Goal: Task Accomplishment & Management: Manage account settings

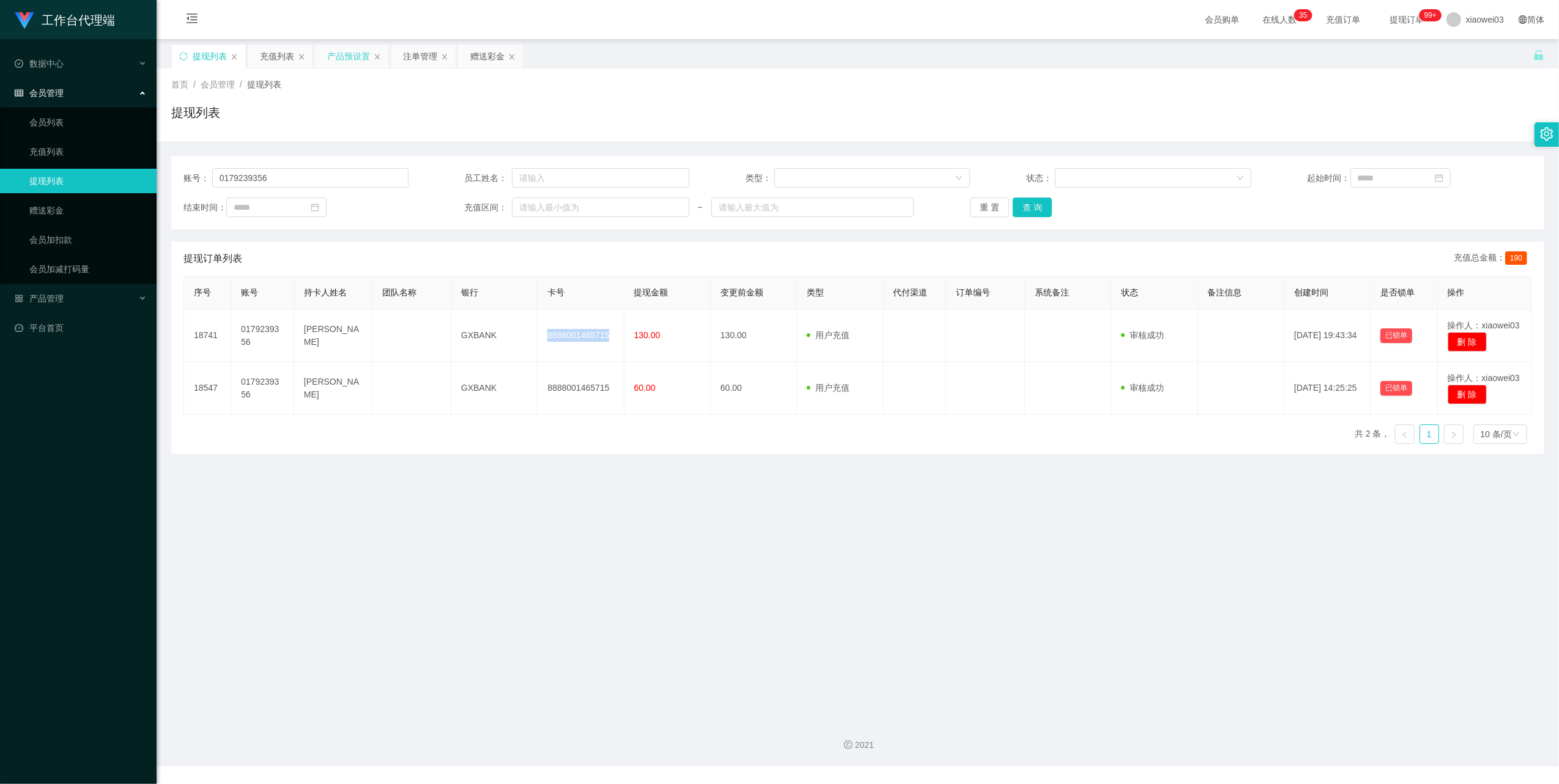
click at [350, 61] on div "产品预设置" at bounding box center [348, 56] width 43 height 23
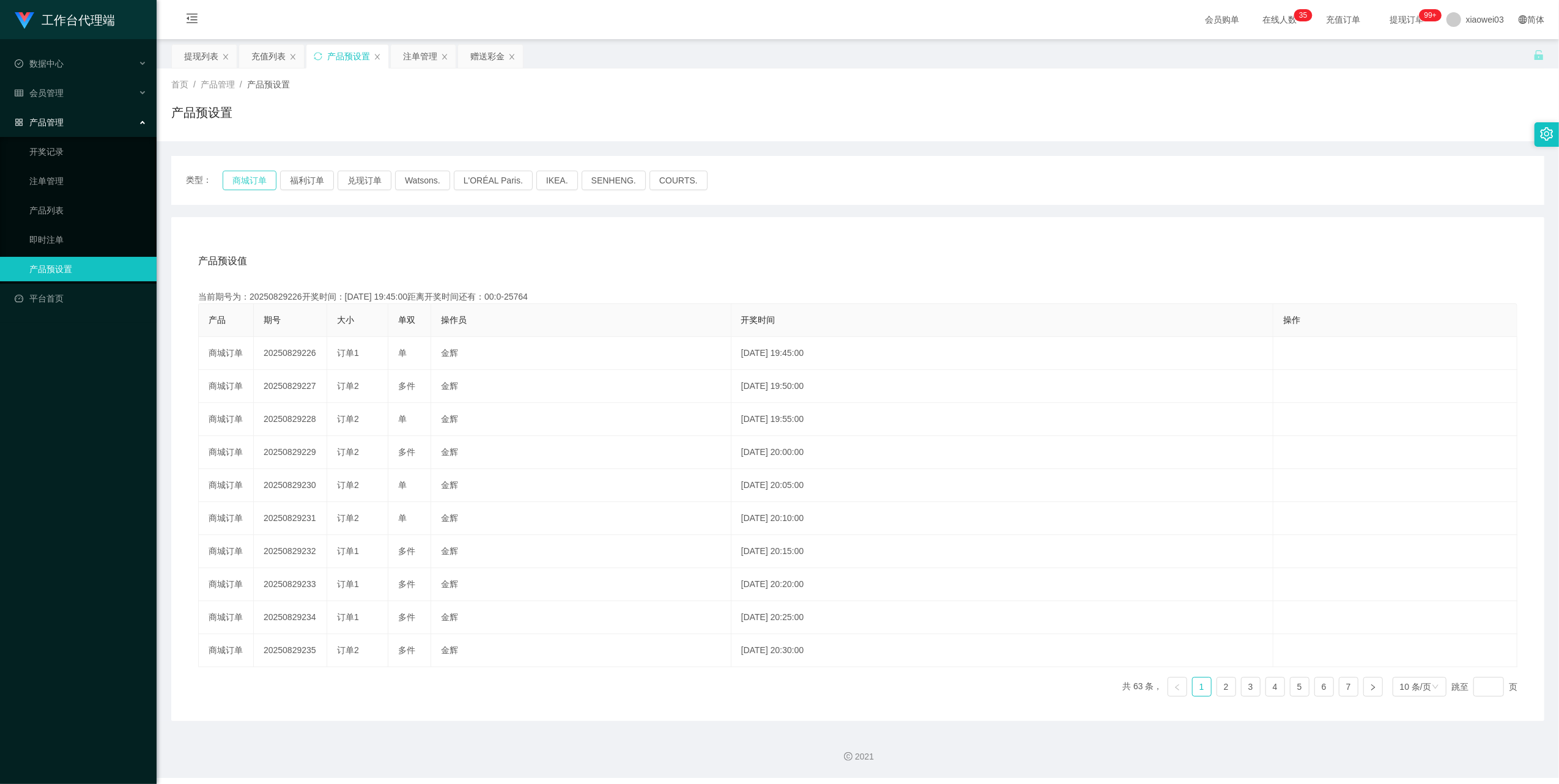
click at [257, 174] on button "商城订单" at bounding box center [249, 180] width 54 height 20
click at [1103, 274] on div "产品预设值 添加期号" at bounding box center [858, 261] width 1319 height 34
click at [483, 57] on div "赠送彩金" at bounding box center [487, 56] width 34 height 23
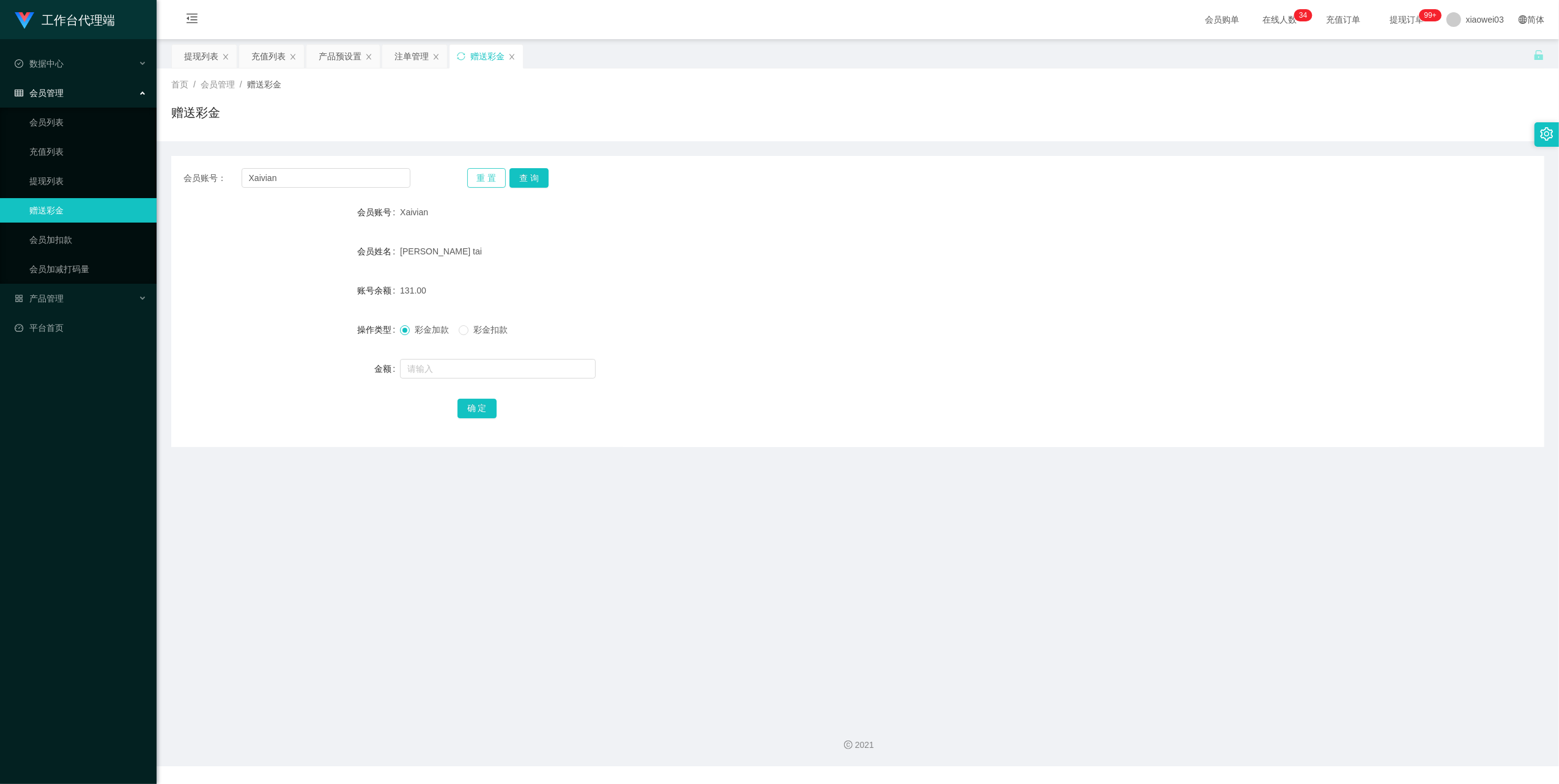
click at [469, 181] on button "重 置" at bounding box center [486, 178] width 39 height 20
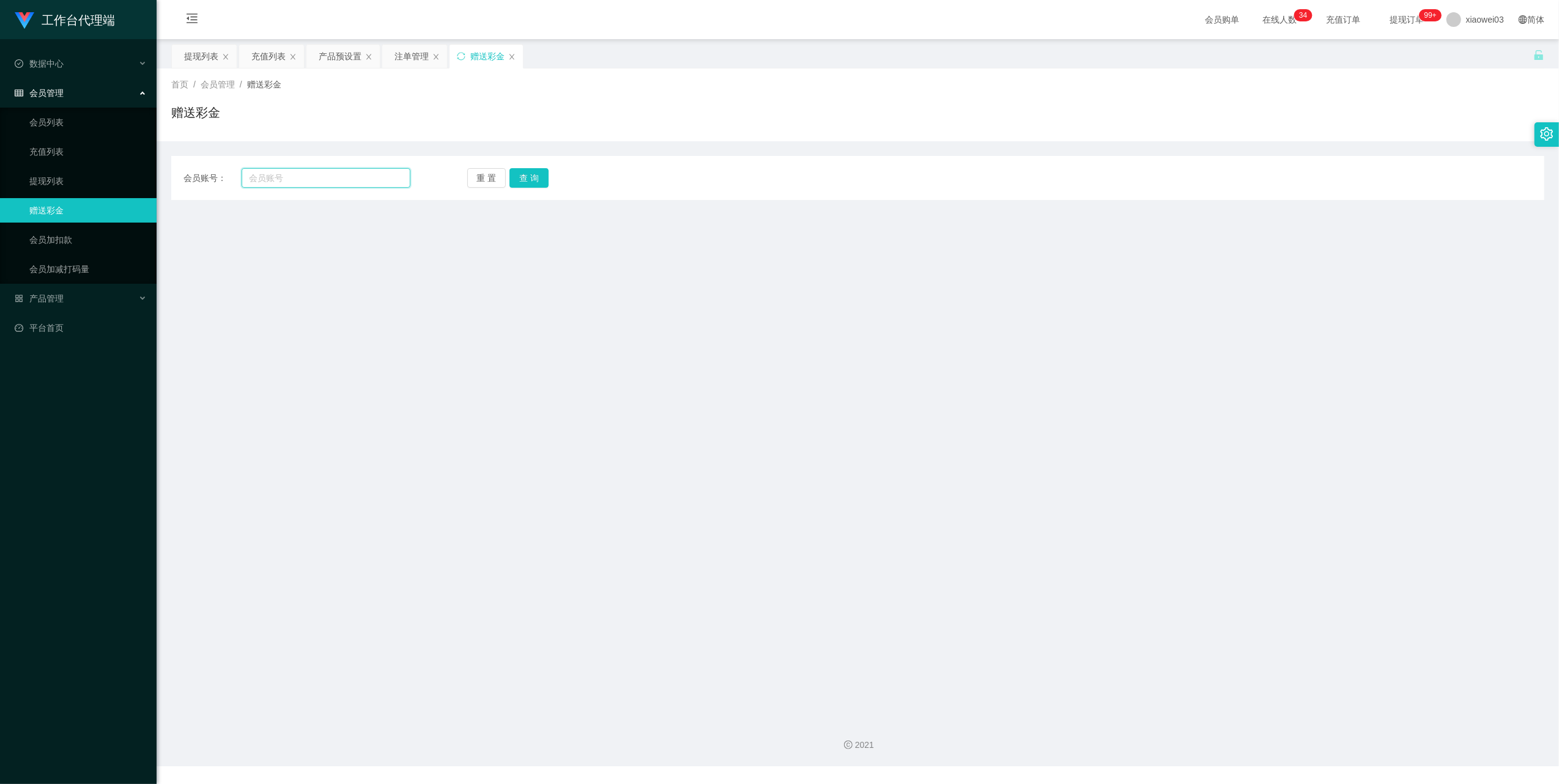
drag, startPoint x: 397, startPoint y: 182, endPoint x: 416, endPoint y: 180, distance: 19.1
click at [397, 182] on input "text" at bounding box center [326, 178] width 169 height 20
paste input "jang8080"
click at [521, 178] on button "查 询" at bounding box center [528, 178] width 39 height 20
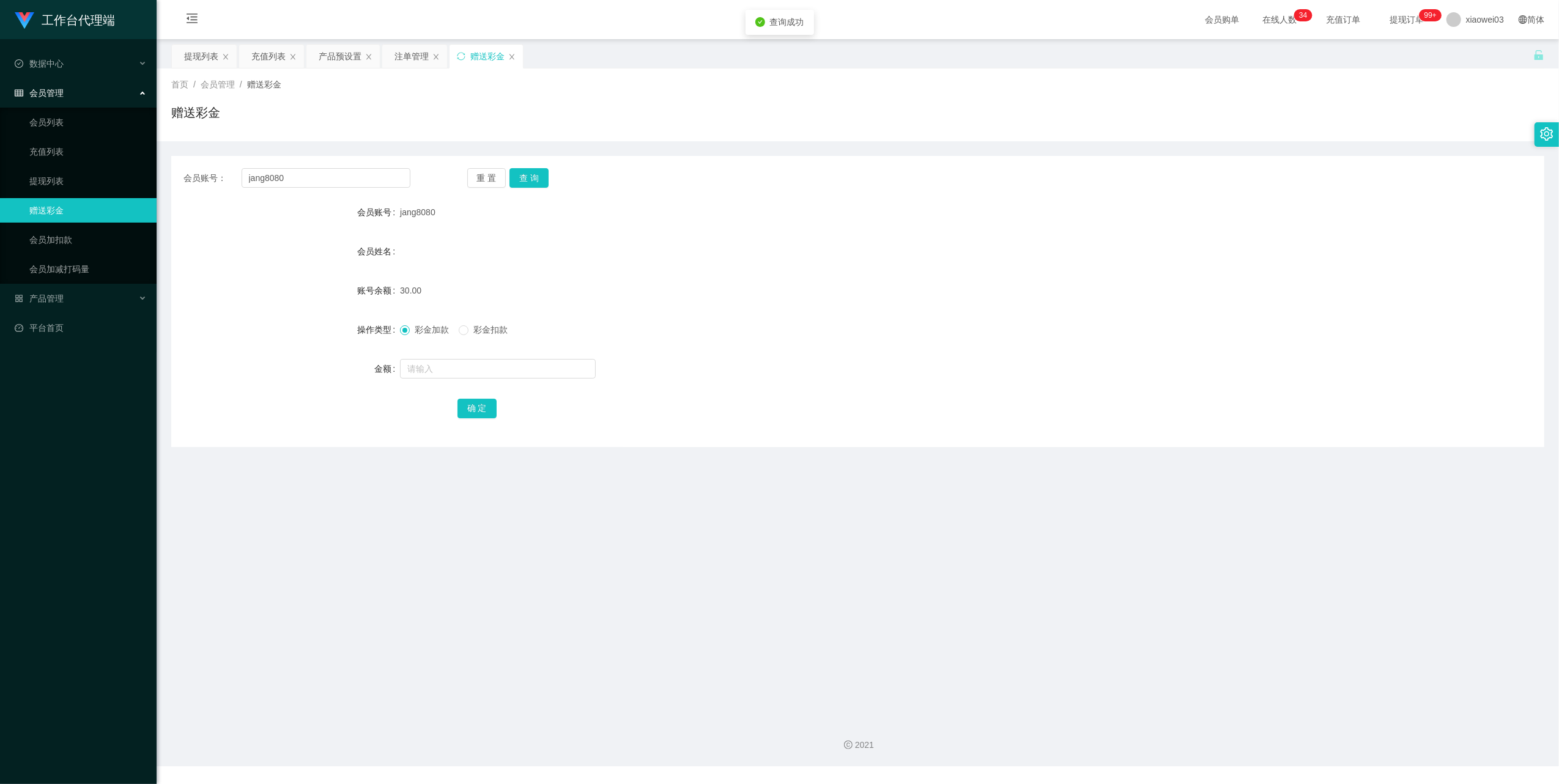
click at [1243, 153] on div "会员账号： jang8080 重 置 查 询 会员账号 jang8080 会员姓名 账号余额 30.00 操作类型 彩金加款 彩金扣款 金额 确 定" at bounding box center [858, 294] width 1372 height 306
click at [353, 177] on input "jang8080" at bounding box center [326, 178] width 169 height 20
paste input "Xiner61"
drag, startPoint x: 536, startPoint y: 182, endPoint x: 566, endPoint y: 187, distance: 30.4
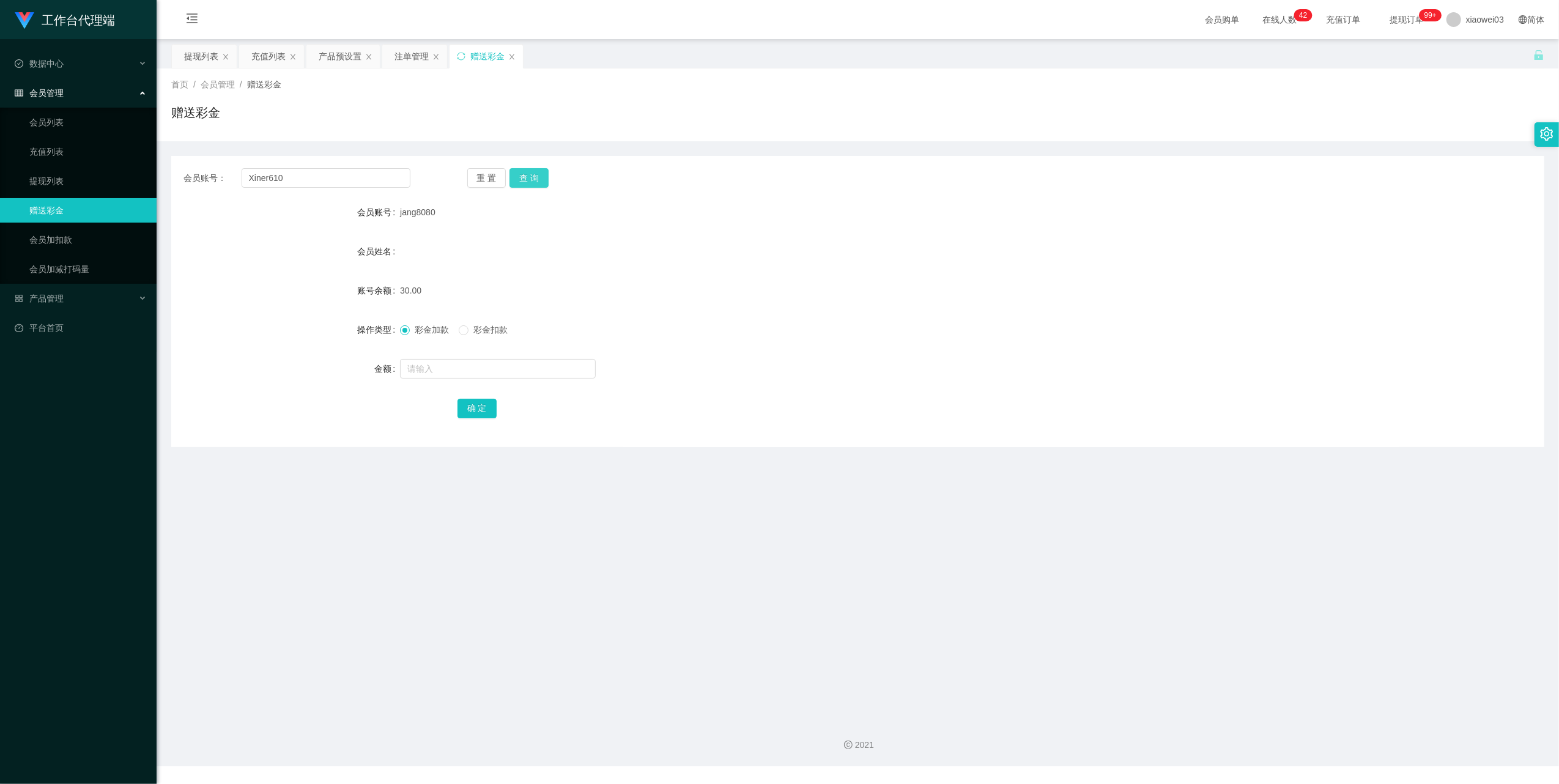
click at [536, 182] on button "查 询" at bounding box center [528, 178] width 39 height 20
click at [815, 253] on div "会员姓名" at bounding box center [858, 251] width 1372 height 25
click at [359, 183] on input "Xiner610" at bounding box center [326, 178] width 169 height 20
click at [375, 179] on input "Xiner610" at bounding box center [326, 178] width 169 height 20
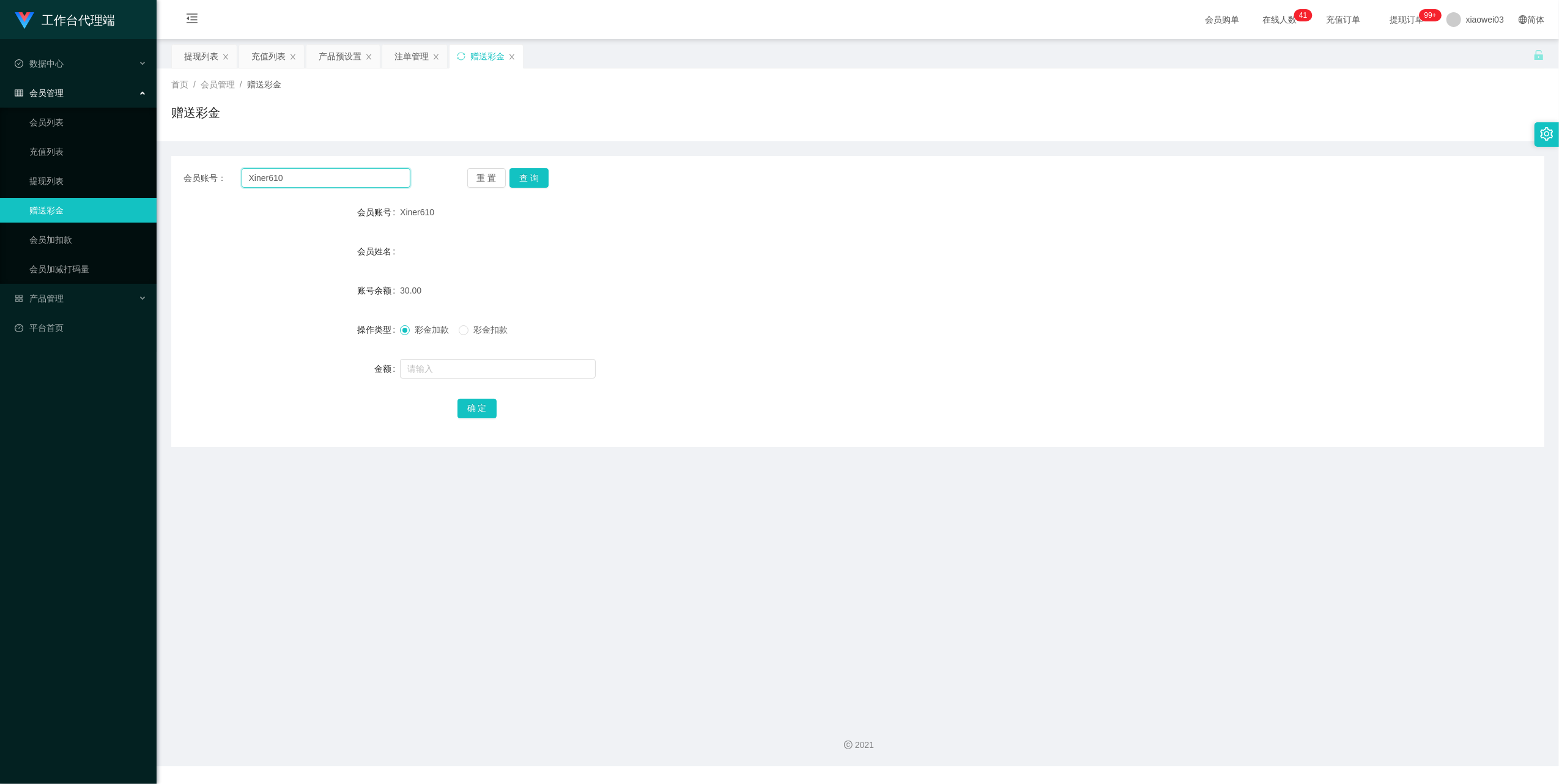
paste input "jang808"
type input "jang8080"
click at [532, 174] on button "查 询" at bounding box center [528, 178] width 39 height 20
click at [192, 55] on div "提现列表" at bounding box center [201, 56] width 34 height 23
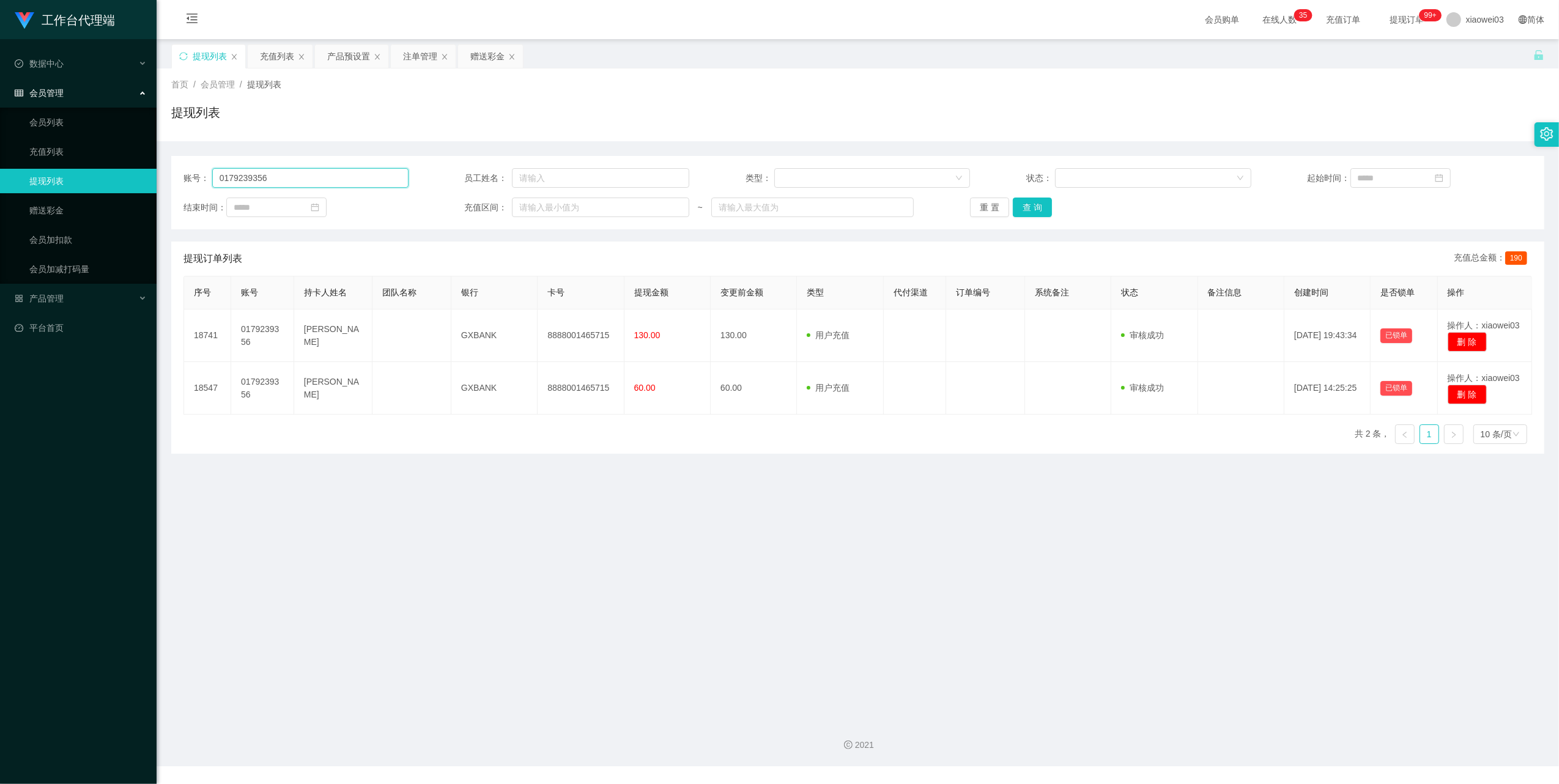
click at [330, 176] on input "0179239356" at bounding box center [310, 178] width 196 height 20
paste input "2188678"
type input "0172188678"
click at [1026, 203] on button "查 询" at bounding box center [1032, 207] width 39 height 20
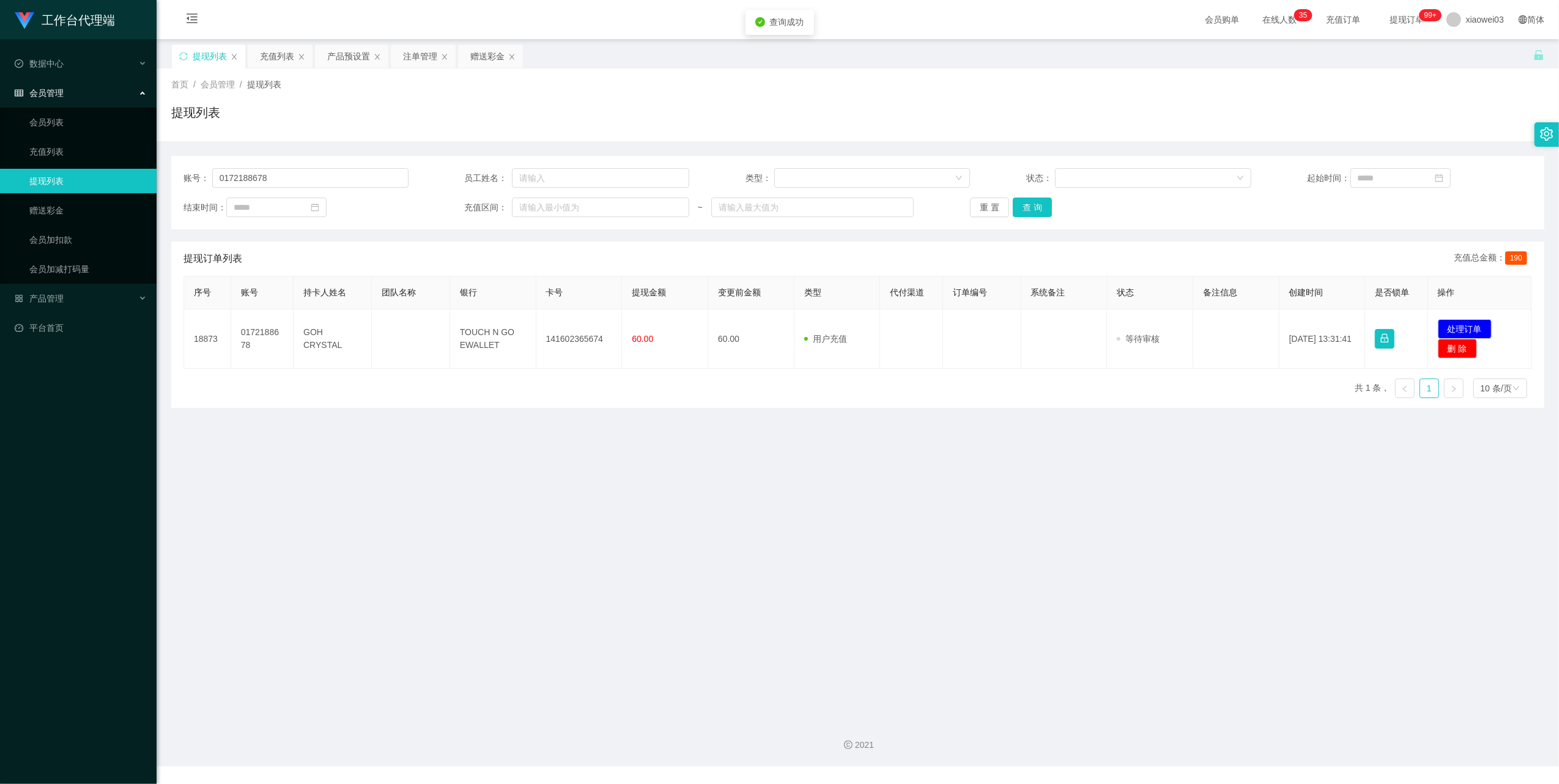
click at [797, 492] on main "关闭左侧 关闭右侧 关闭其它 刷新页面 提现列表 充值列表 产品预设置 注单管理 赠送彩金 首页 / 会员管理 / 提现列表 / 提现列表 账号： 01721…" at bounding box center [857, 374] width 1402 height 670
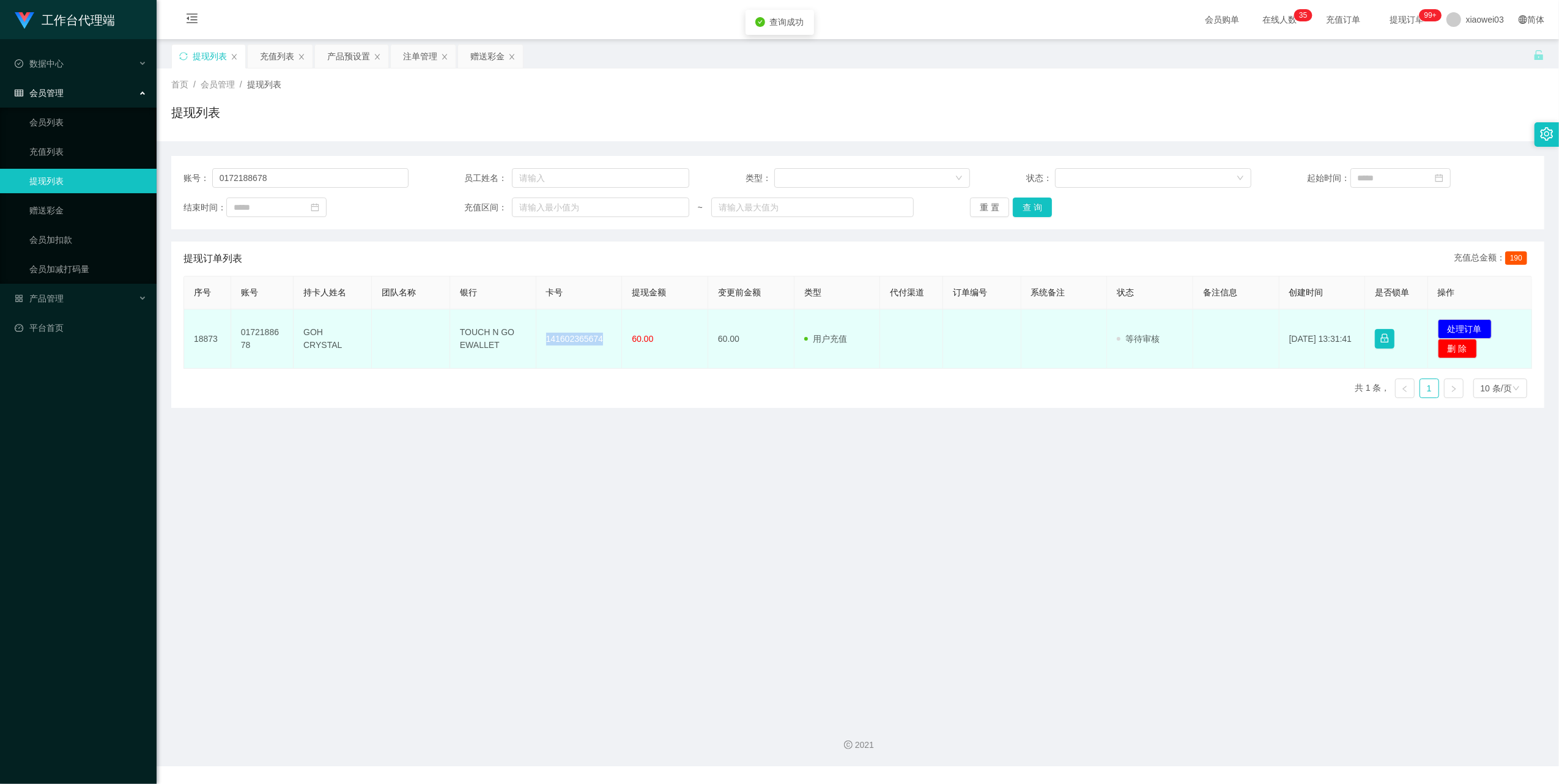
drag, startPoint x: 600, startPoint y: 335, endPoint x: 537, endPoint y: 331, distance: 63.1
click at [537, 331] on td "141602365674" at bounding box center [579, 339] width 86 height 59
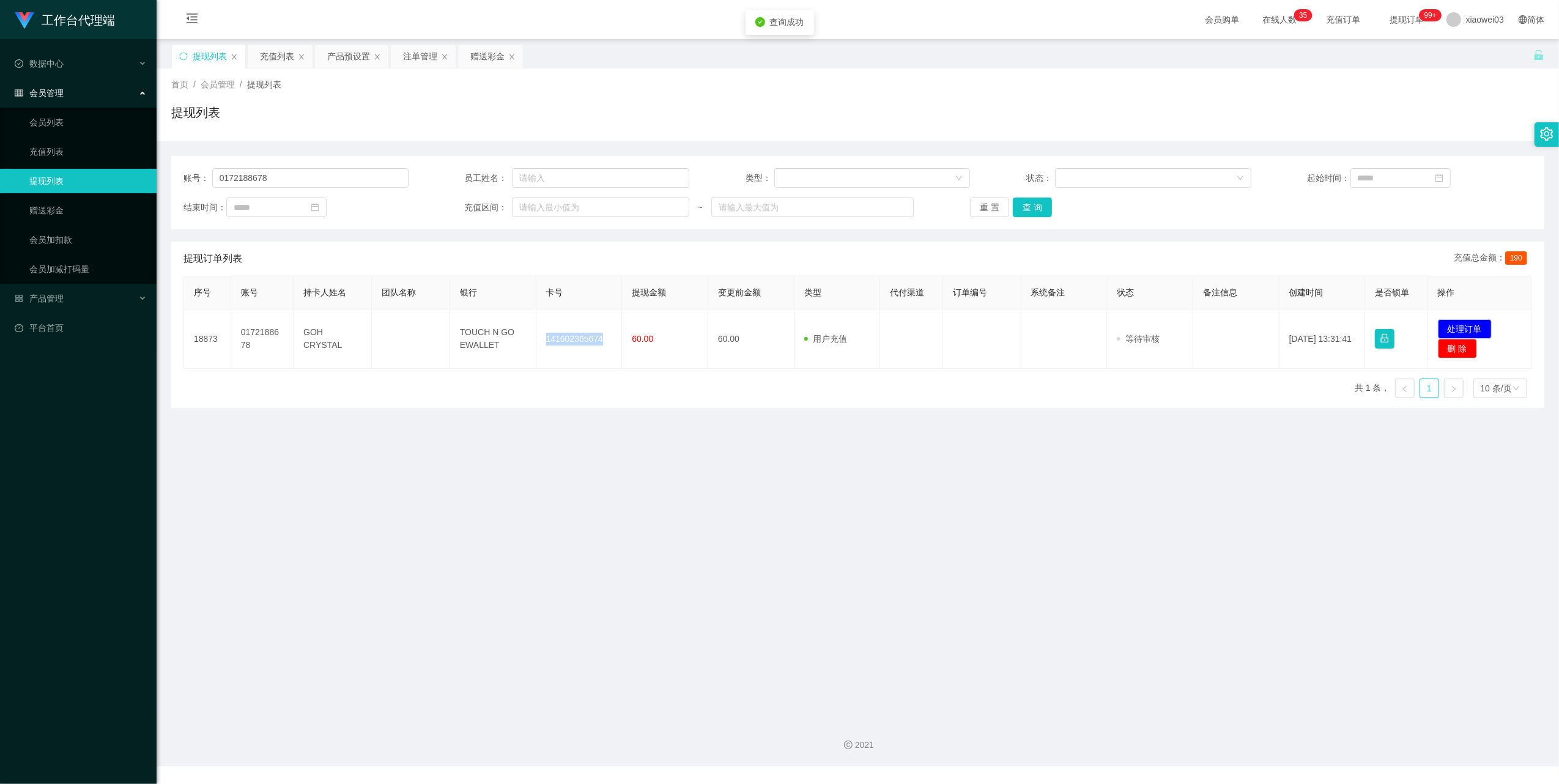
copy td "141602365674"
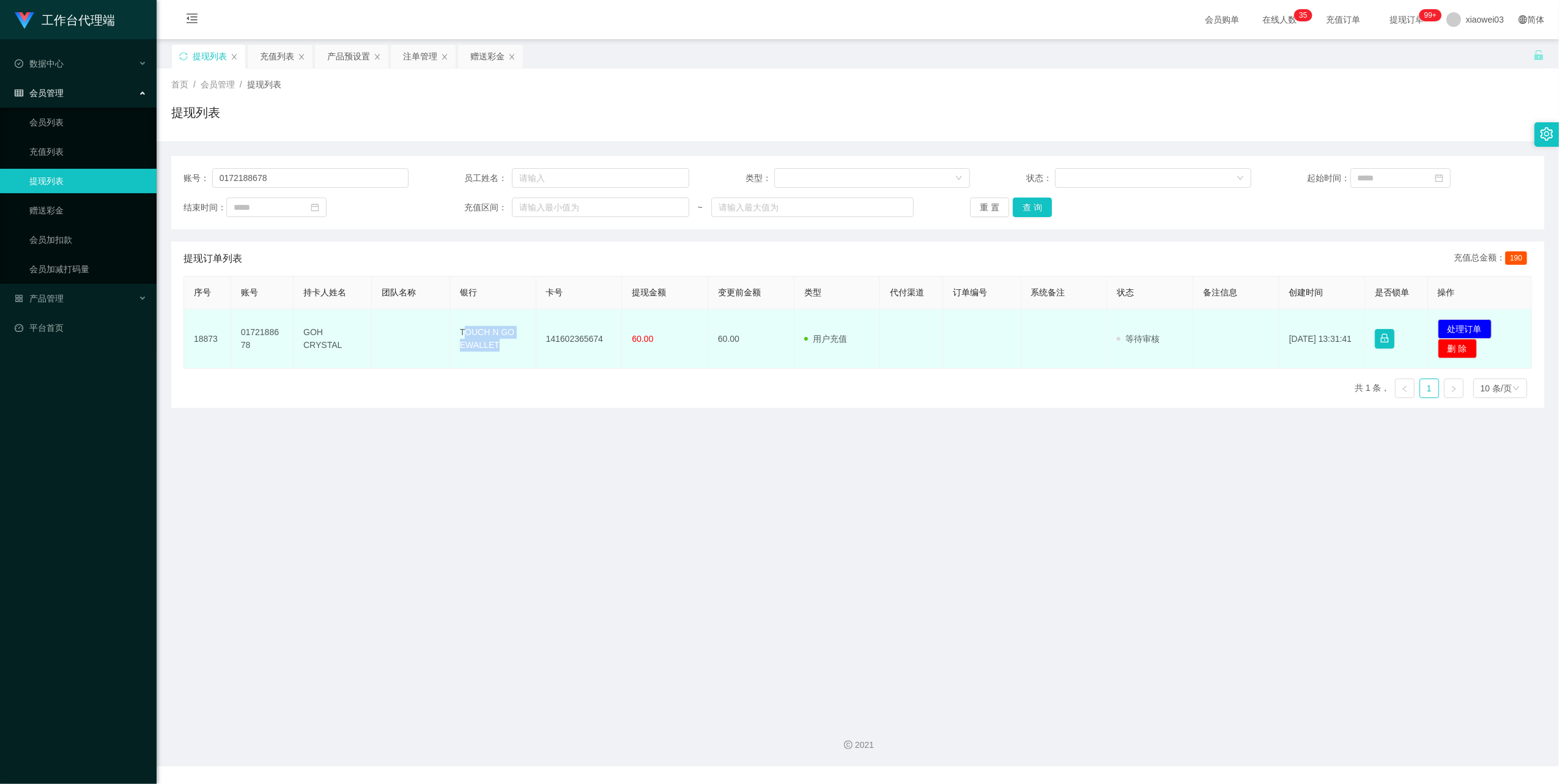
drag, startPoint x: 502, startPoint y: 343, endPoint x: 465, endPoint y: 323, distance: 42.1
click at [465, 323] on td "TOUCH N GO EWALLET" at bounding box center [493, 339] width 86 height 59
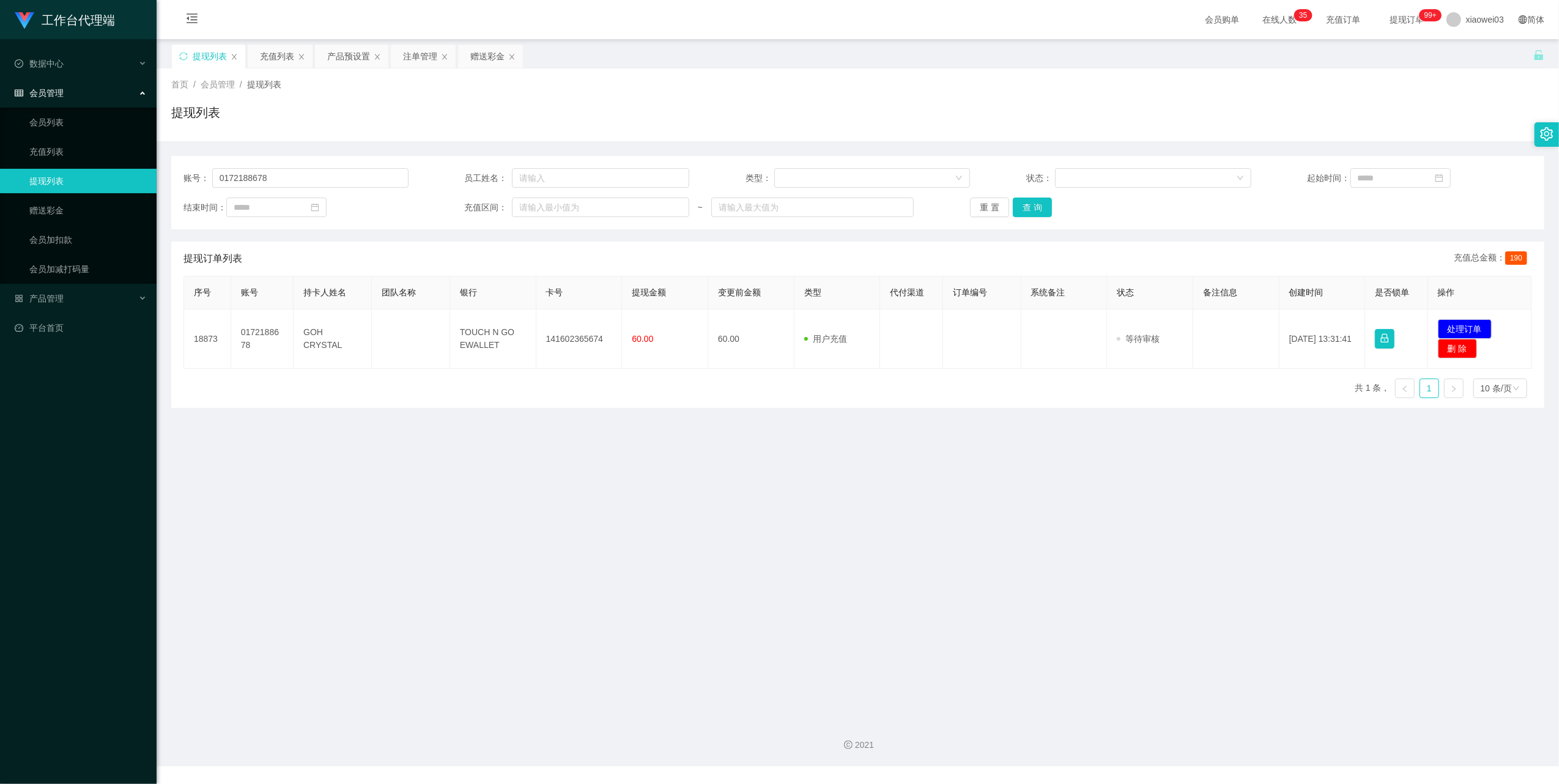
drag, startPoint x: 465, startPoint y: 323, endPoint x: 513, endPoint y: 371, distance: 67.9
click at [513, 371] on div "序号 账号 持卡人姓名 团队名称 银行 卡号 提现金额 变更前金额 类型 代付渠道 订单编号 系统备注 状态 备注信息 创建时间 是否锁单 操作 18873 …" at bounding box center [858, 342] width 1349 height 132
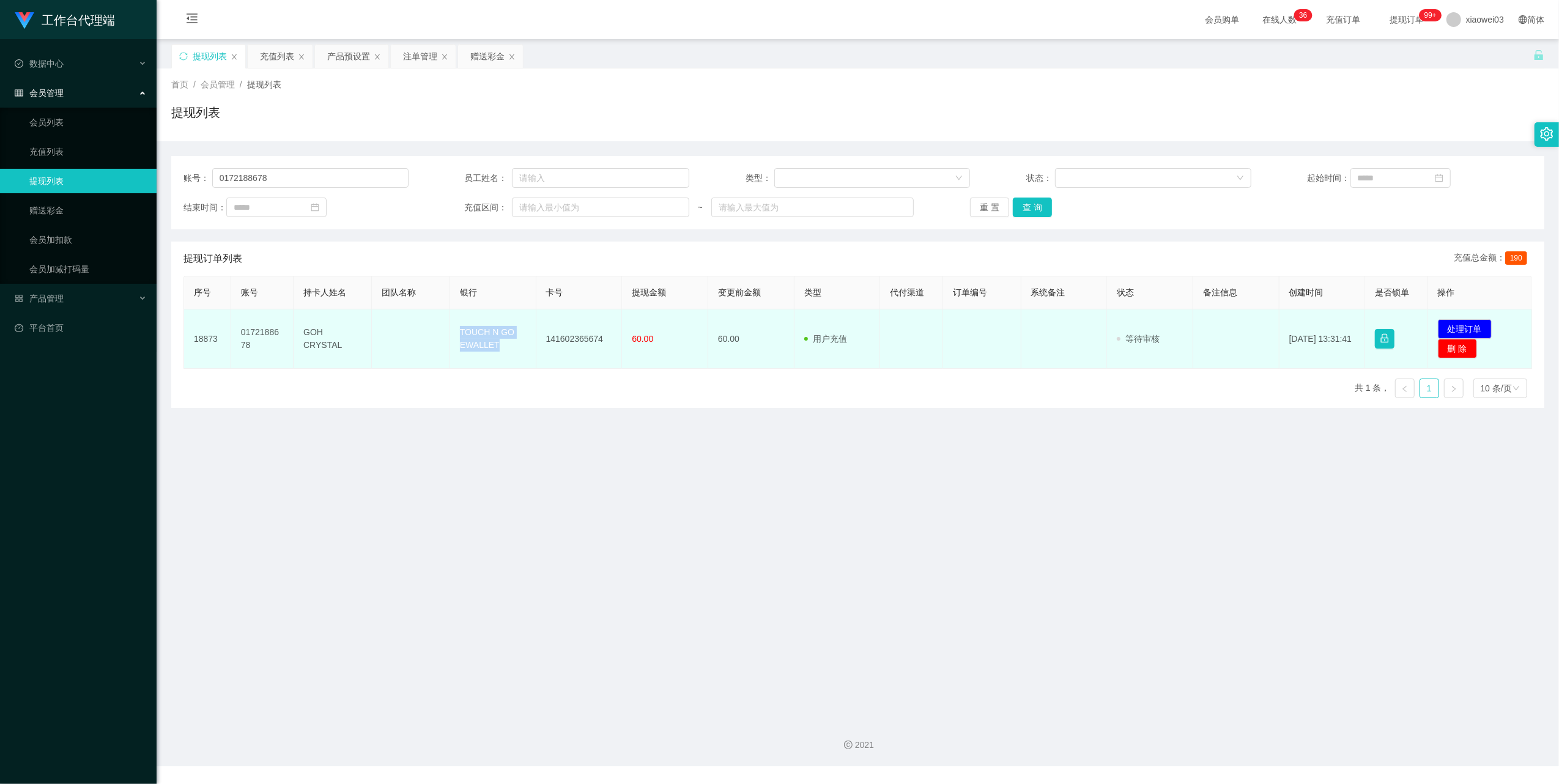
drag, startPoint x: 510, startPoint y: 351, endPoint x: 446, endPoint y: 320, distance: 71.1
click at [446, 320] on tr "18873 0172188678 GOH CRYSTAL TOUCH N GO EWALLET 141602365674 60.00 60.00 用户充值 人…" at bounding box center [858, 339] width 1348 height 59
copy tr "TOUCH N GO EWALLET"
click at [1438, 327] on button "处理订单" at bounding box center [1465, 328] width 54 height 20
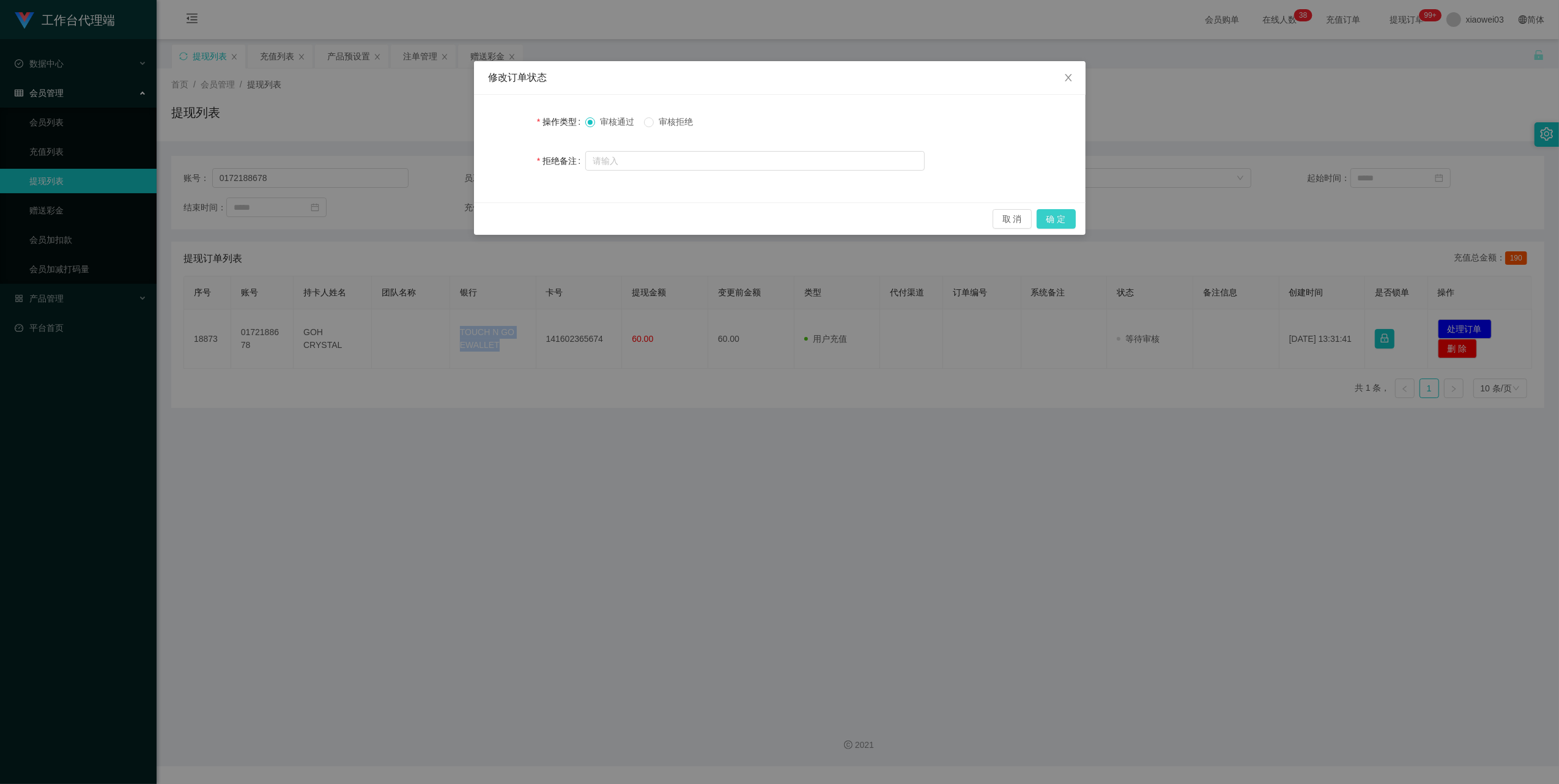
click at [1038, 225] on button "确 定" at bounding box center [1055, 218] width 39 height 20
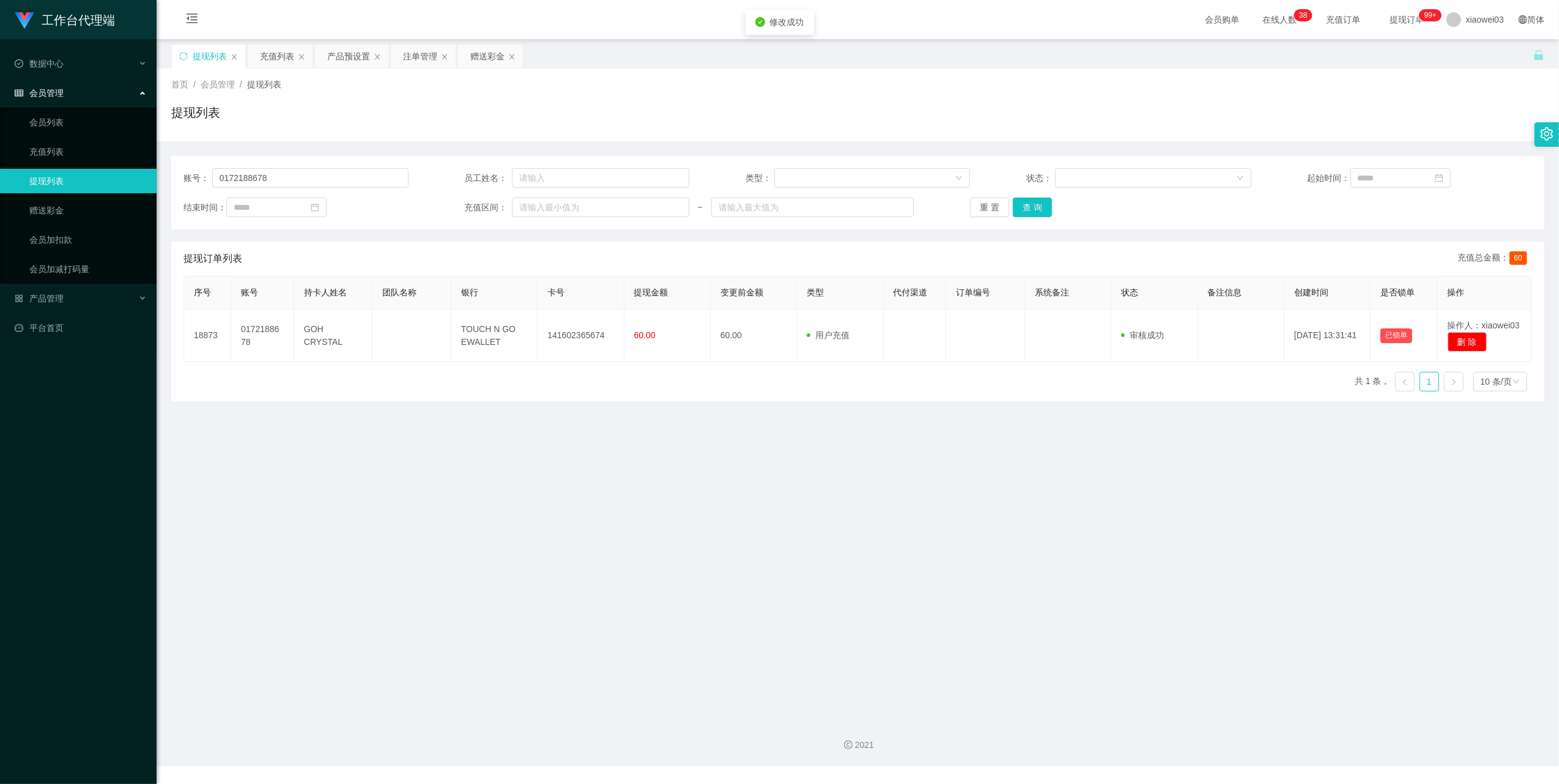
drag, startPoint x: 1000, startPoint y: 573, endPoint x: 1369, endPoint y: 41, distance: 647.4
click at [1015, 565] on main "关闭左侧 关闭右侧 关闭其它 刷新页面 提现列表 充值列表 产品预设置 注单管理 赠送彩金 首页 / 会员管理 / 提现列表 / 提现列表 账号： 01721…" at bounding box center [857, 374] width 1402 height 670
click at [336, 59] on div "产品预设置" at bounding box center [348, 56] width 43 height 23
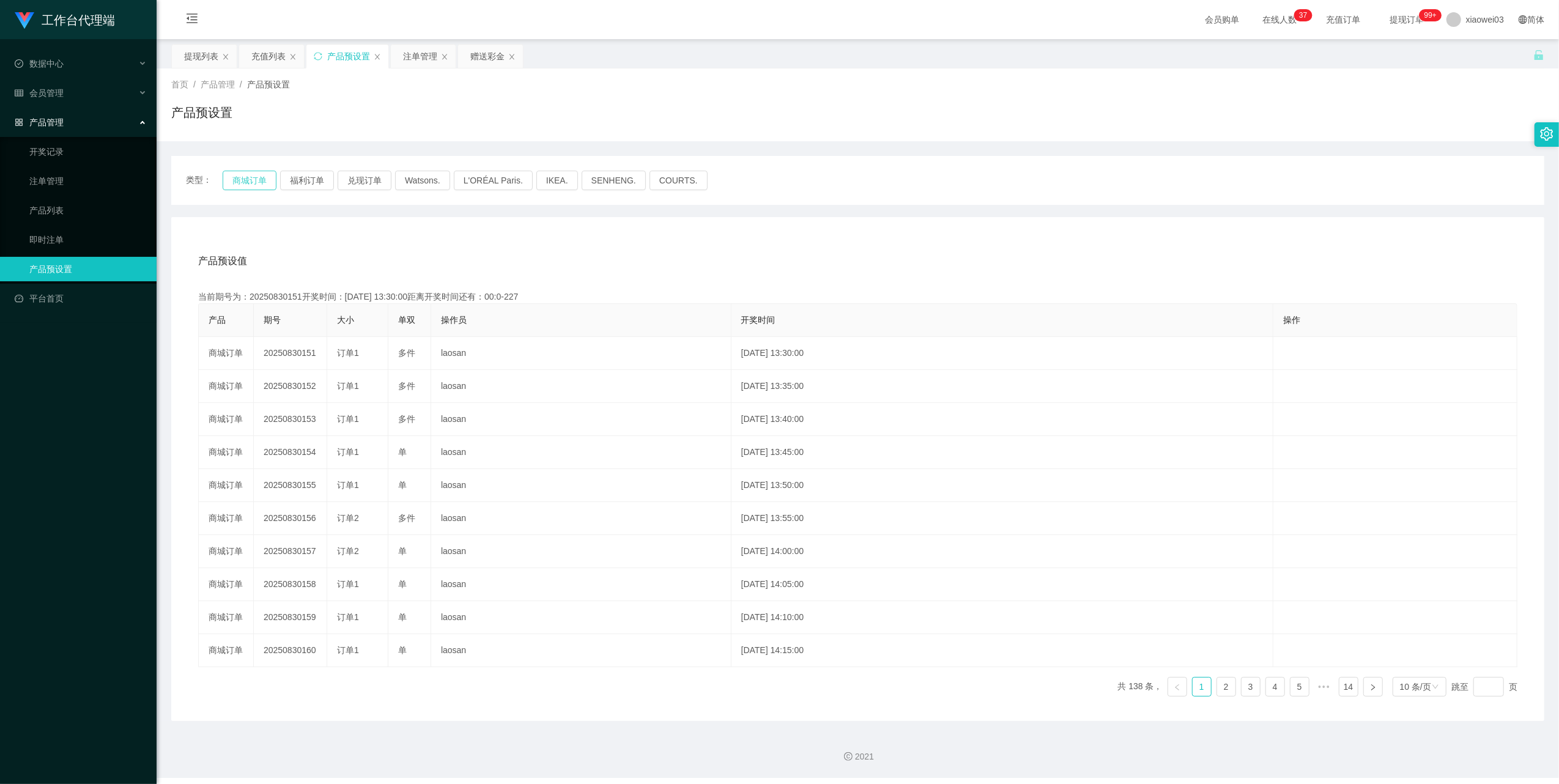
click at [243, 180] on button "商城订单" at bounding box center [249, 180] width 54 height 20
click at [791, 243] on div "产品预设值 添加期号 当前期号为：20250830152开奖时间：[DATE] 13:35:00距离开奖时间还有： 产品 期号 大小 单双 操作员 开奖时间 …" at bounding box center [858, 468] width 1372 height 504
click at [257, 177] on button "商城订单" at bounding box center [249, 180] width 54 height 20
click at [968, 270] on div "产品预设值 添加期号" at bounding box center [858, 261] width 1319 height 34
click at [194, 48] on div "提现列表" at bounding box center [201, 56] width 34 height 23
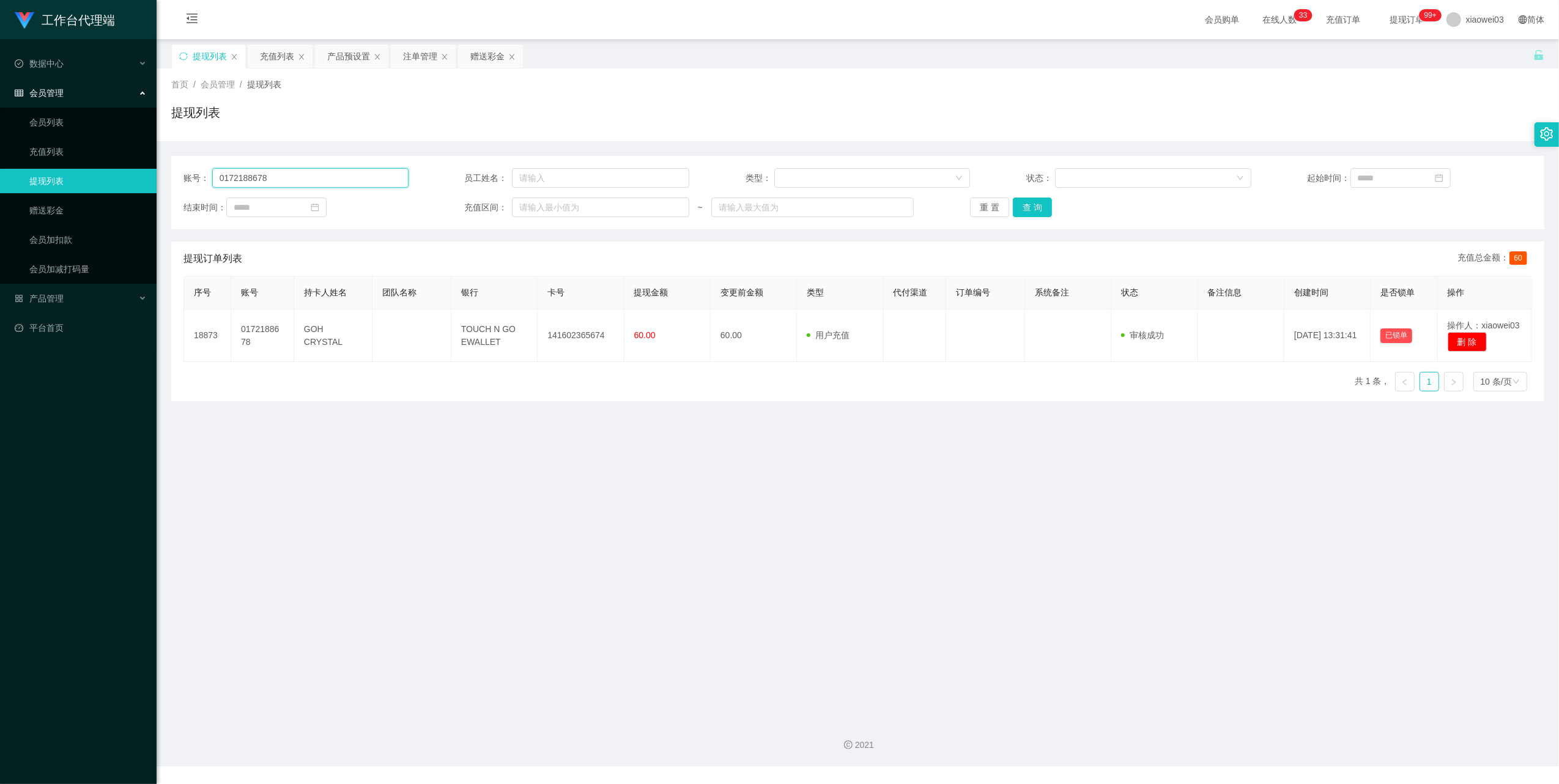
click at [348, 186] on input "0172188678" at bounding box center [310, 178] width 196 height 20
paste input "Xiner610"
click at [1031, 206] on button "查 询" at bounding box center [1032, 207] width 39 height 20
click at [726, 456] on main "关闭左侧 关闭右侧 关闭其它 刷新页面 提现列表 充值列表 产品预设置 注单管理 赠送彩金 首页 / 会员管理 / 提现列表 / 提现列表 账号： Xiner…" at bounding box center [857, 374] width 1402 height 670
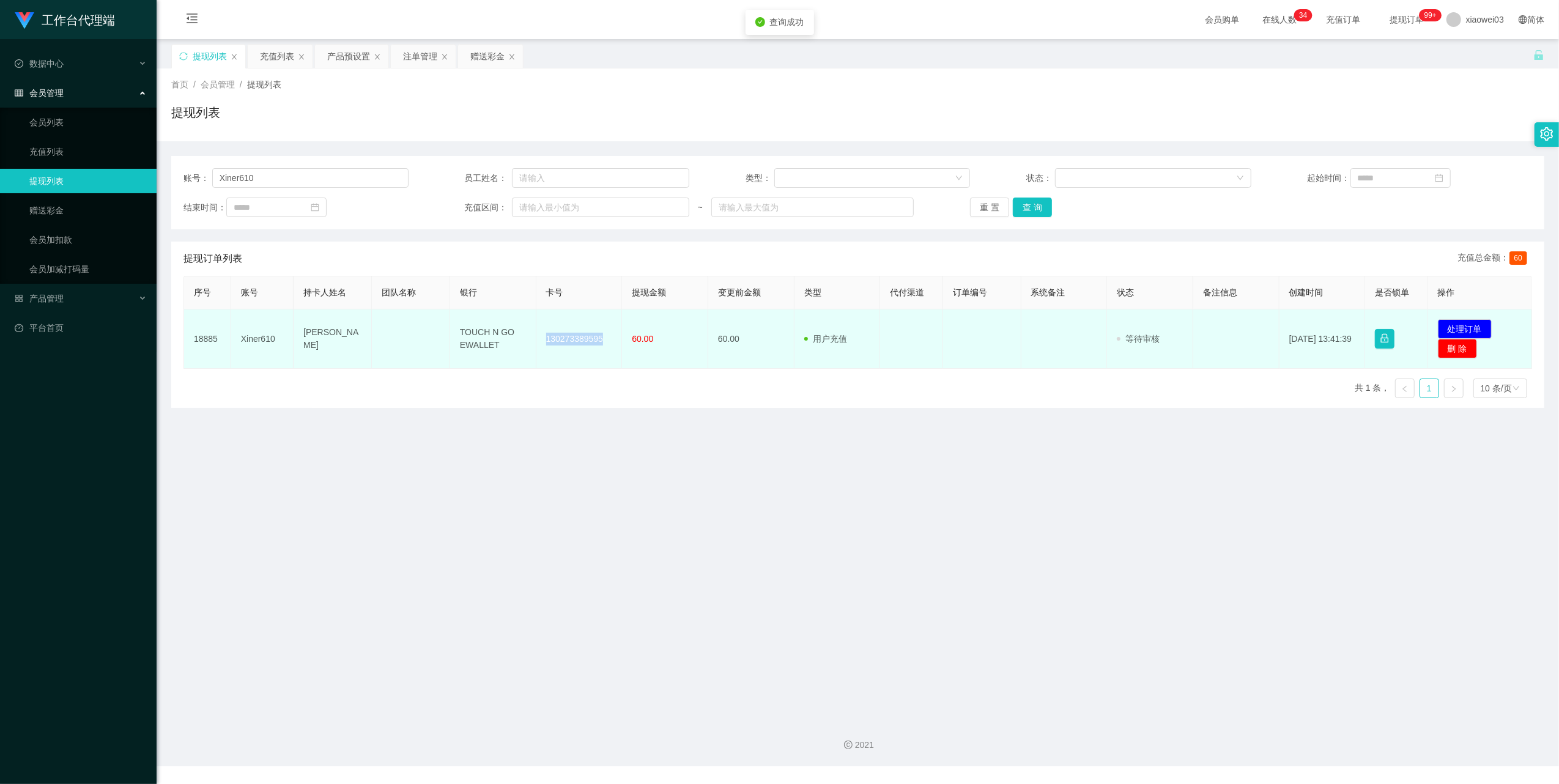
drag, startPoint x: 599, startPoint y: 336, endPoint x: 528, endPoint y: 340, distance: 71.1
click at [528, 340] on tr "18885 Xiner610 Choo Chee [PERSON_NAME] TOUCH N GO EWALLET 130273389595 60.00 60…" at bounding box center [858, 339] width 1348 height 59
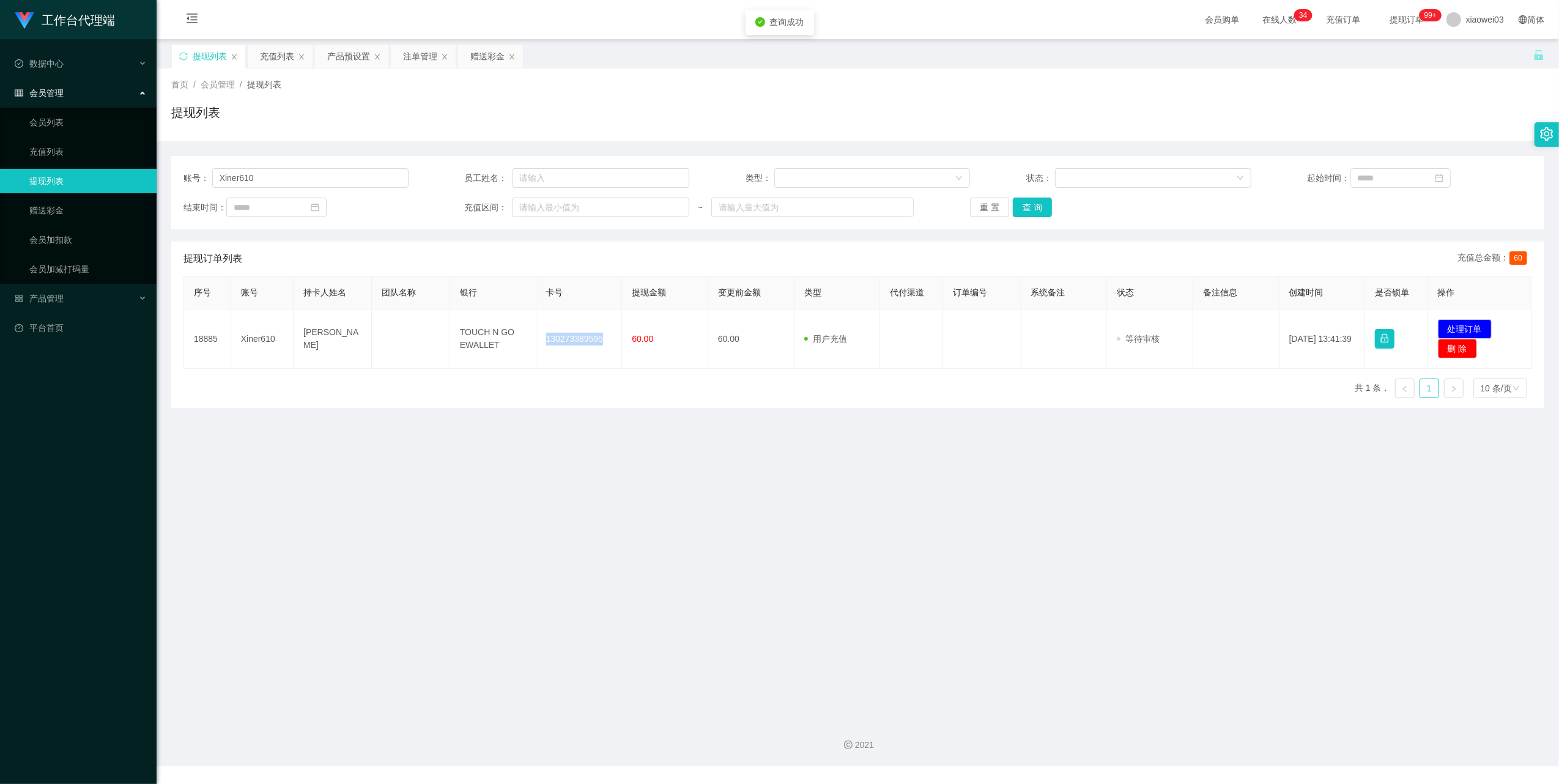
copy tr "130273389595"
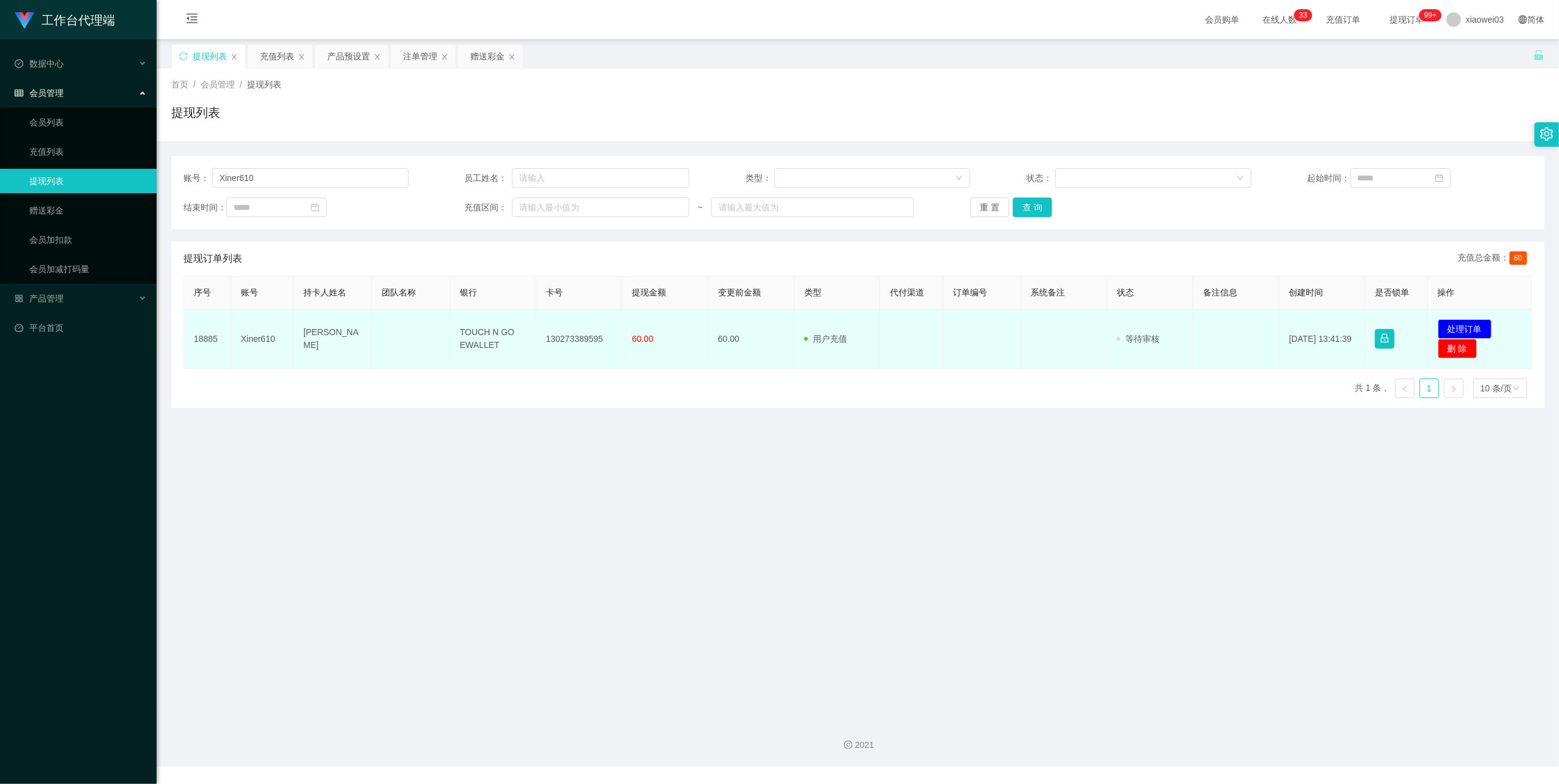
click at [463, 326] on td "TOUCH N GO EWALLET" at bounding box center [493, 339] width 86 height 59
drag, startPoint x: 494, startPoint y: 345, endPoint x: 437, endPoint y: 314, distance: 64.9
click at [437, 314] on tr "18885 Xiner610 Choo Chee [PERSON_NAME] TOUCH N GO EWALLET 130273389595 60.00 60…" at bounding box center [858, 339] width 1348 height 59
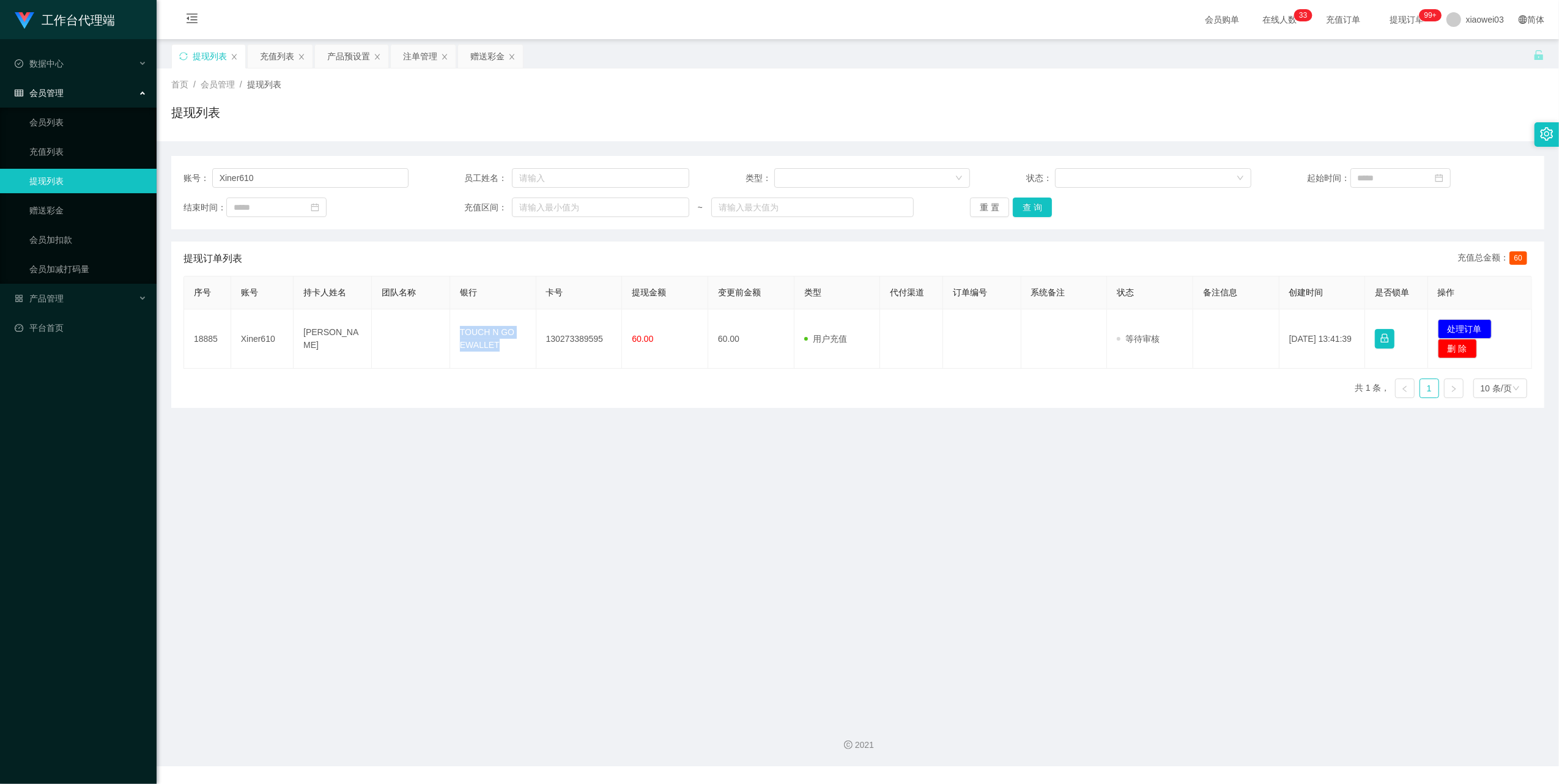
copy tr "TOUCH N GO EWALLET"
click at [1449, 319] on button "处理订单" at bounding box center [1465, 328] width 54 height 20
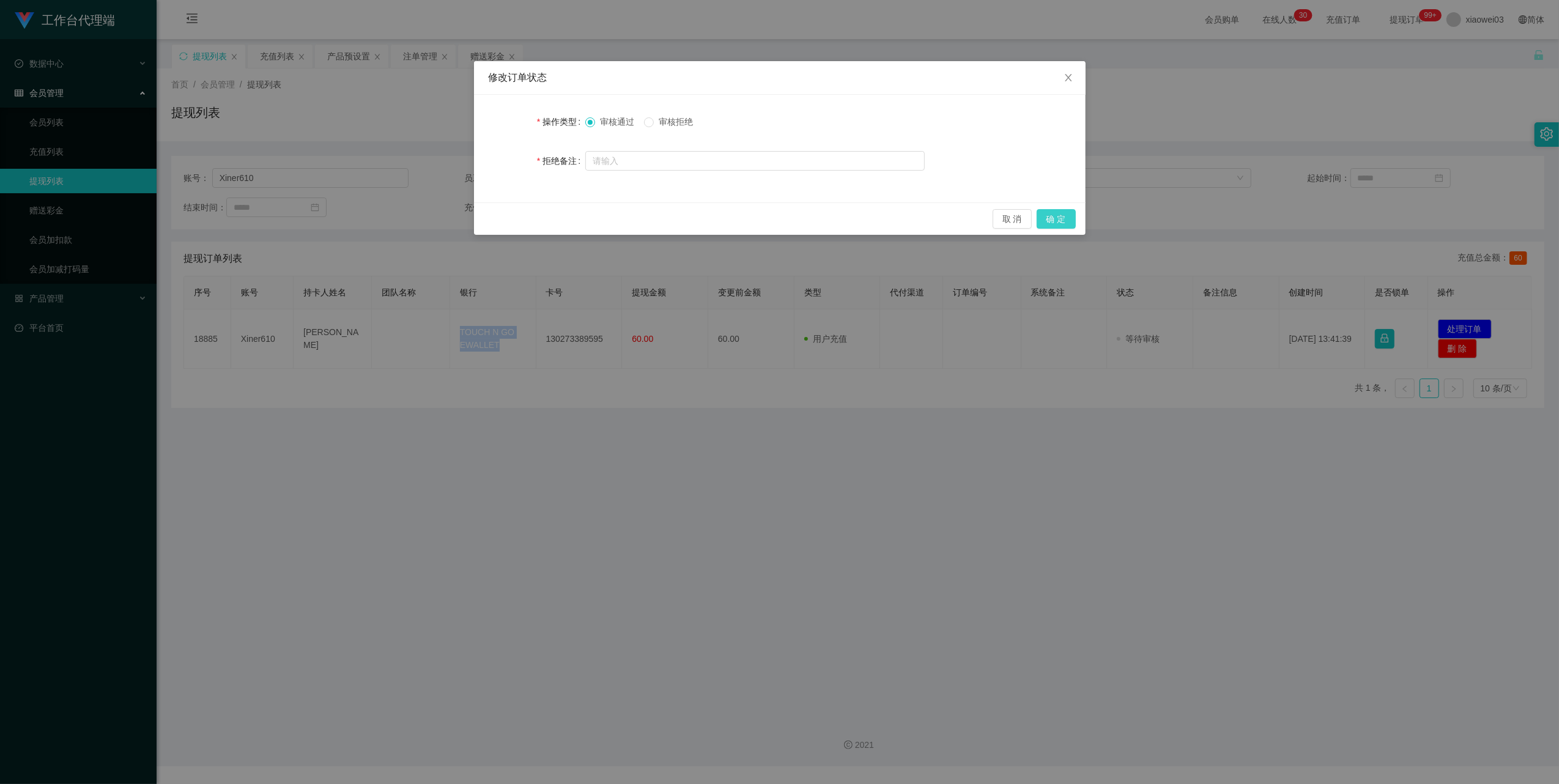
click at [1050, 214] on button "确 定" at bounding box center [1055, 218] width 39 height 20
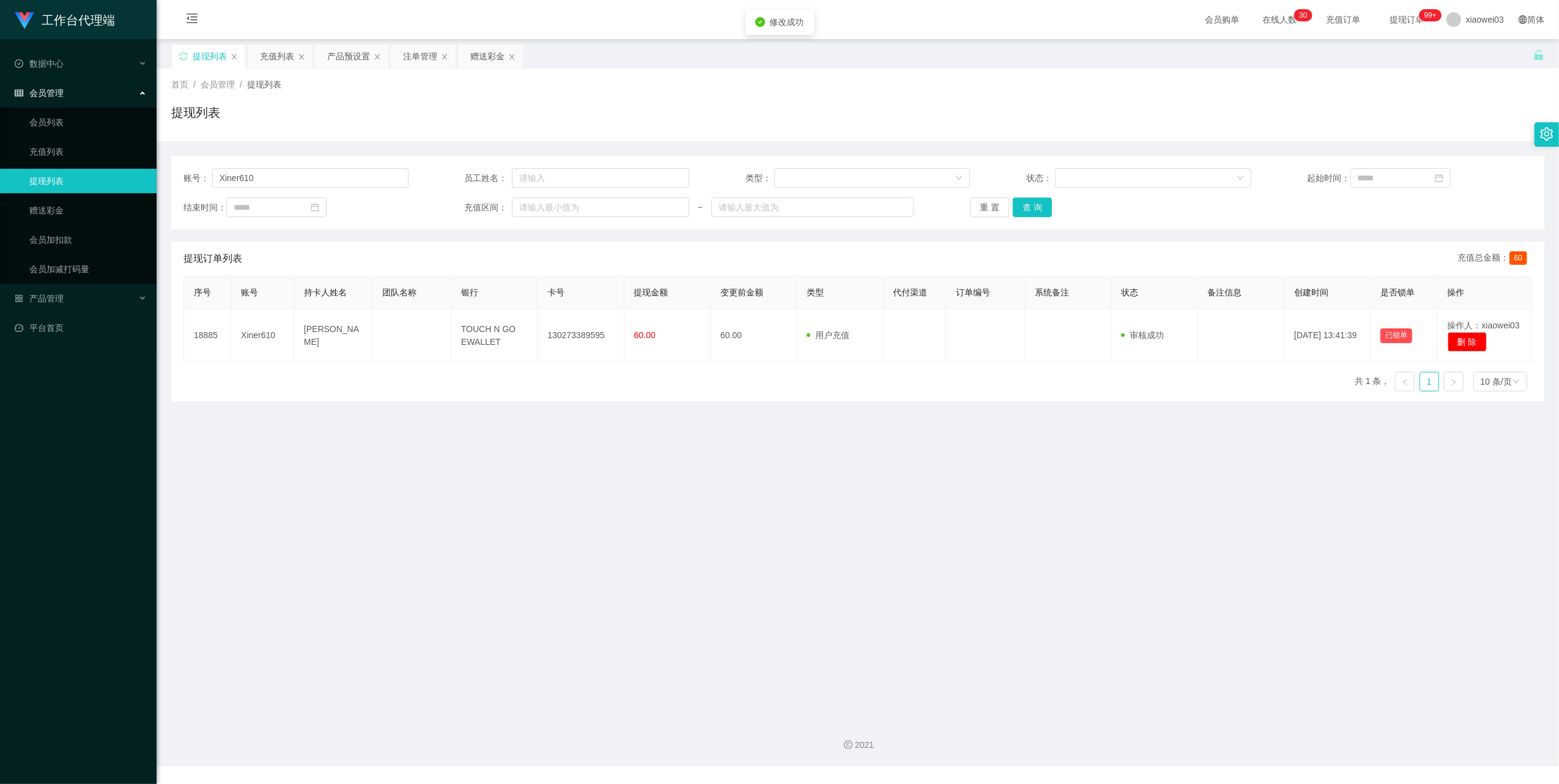
click at [982, 461] on div "修改订单状态 操作类型 审核通过 审核拒绝 拒绝备注 取 消 确 定" at bounding box center [780, 392] width 1559 height 784
click at [314, 181] on input "Xiner610" at bounding box center [310, 178] width 196 height 20
click at [314, 176] on input "Xiner610" at bounding box center [310, 178] width 196 height 20
paste input "jn99"
drag, startPoint x: 286, startPoint y: 176, endPoint x: 112, endPoint y: 130, distance: 180.0
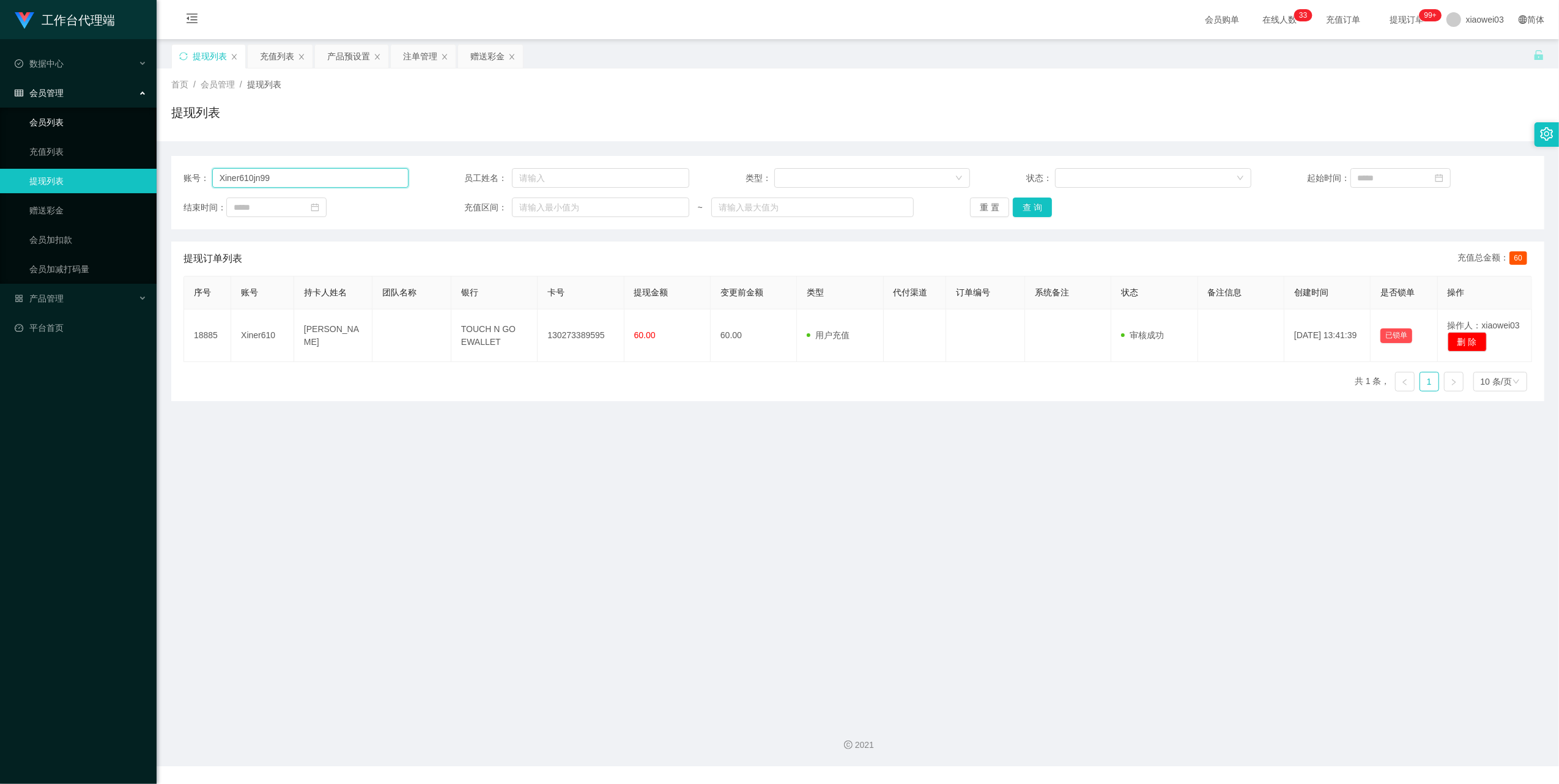
click at [138, 135] on section "工作台代理端 数据中心 会员管理 会员列表 充值列表 提现列表 赠送彩金 会员加扣款 会员加减打码量 产品管理 开奖记录 注单管理 产品列表 即时注单 产品预…" at bounding box center [780, 382] width 1559 height 766
paste input "text"
type input "jn99"
drag, startPoint x: 1030, startPoint y: 206, endPoint x: 984, endPoint y: 257, distance: 68.7
click at [1030, 206] on button "查 询" at bounding box center [1032, 207] width 39 height 20
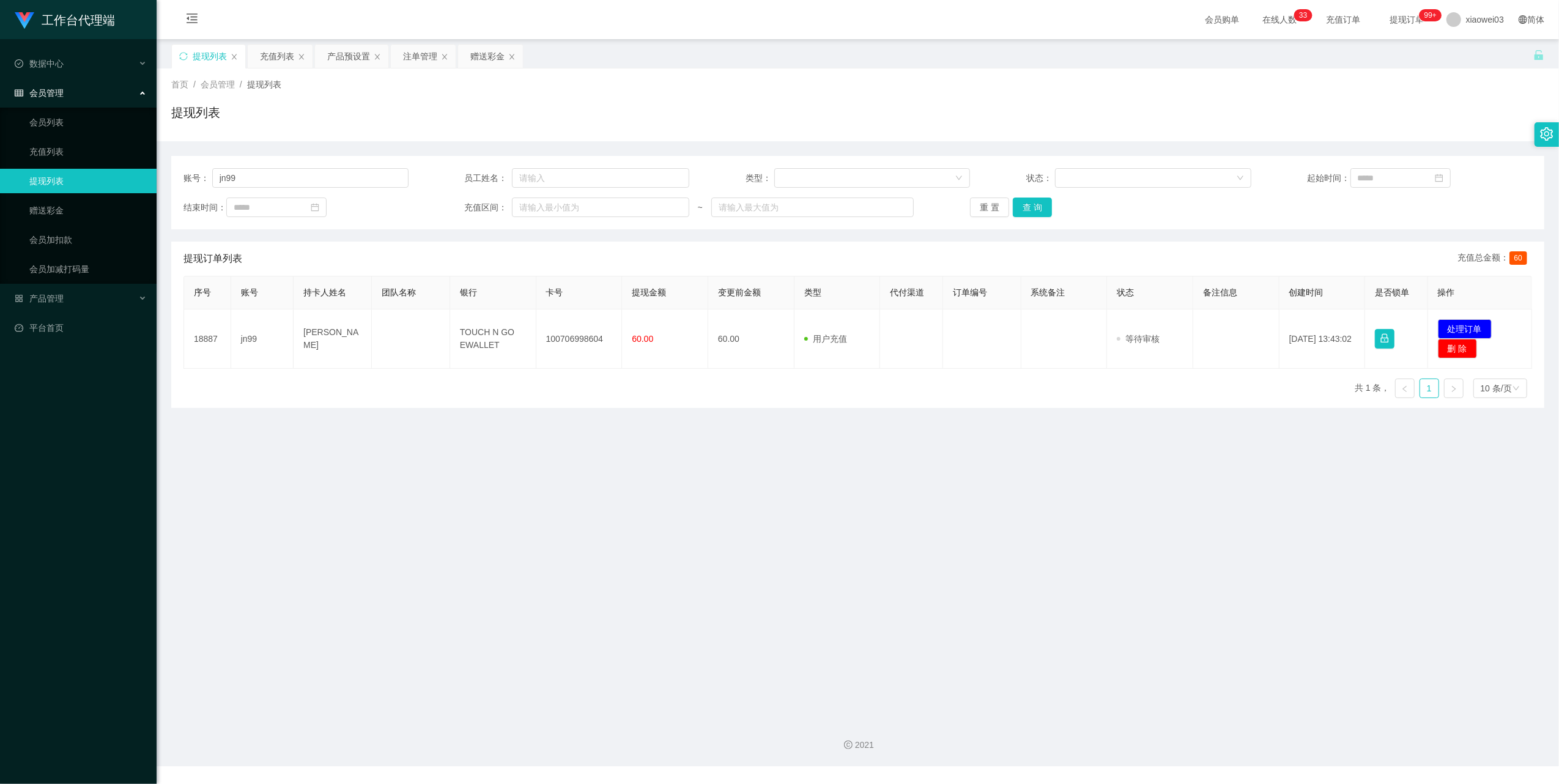
click at [785, 535] on main "关闭左侧 关闭右侧 关闭其它 刷新页面 提现列表 充值列表 产品预设置 注单管理 赠送彩金 首页 / 会员管理 / 提现列表 / 提现列表 账号： jn99 …" at bounding box center [857, 374] width 1402 height 670
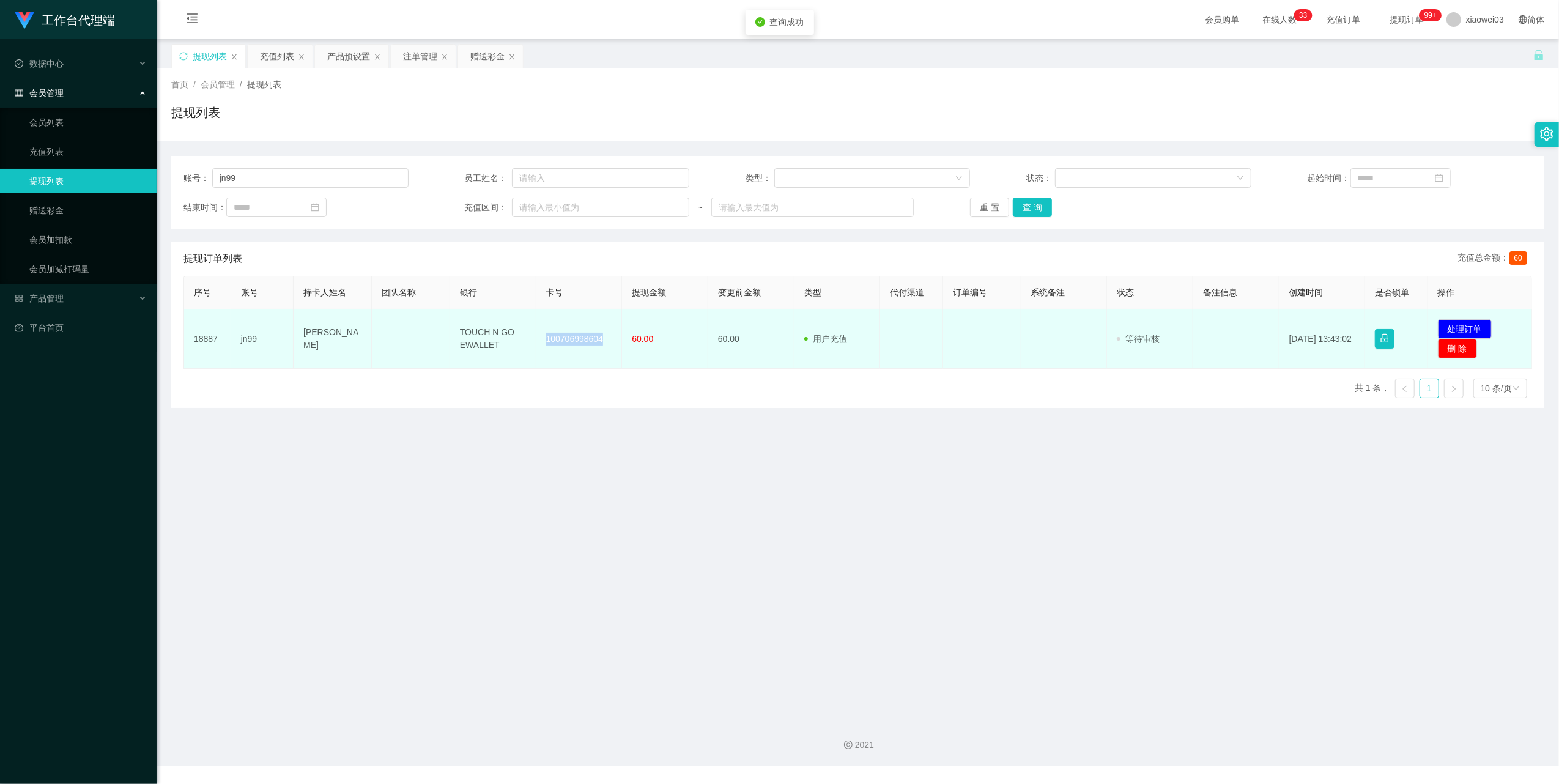
drag, startPoint x: 607, startPoint y: 348, endPoint x: 543, endPoint y: 336, distance: 65.1
click at [543, 336] on td "100706998604" at bounding box center [579, 339] width 86 height 59
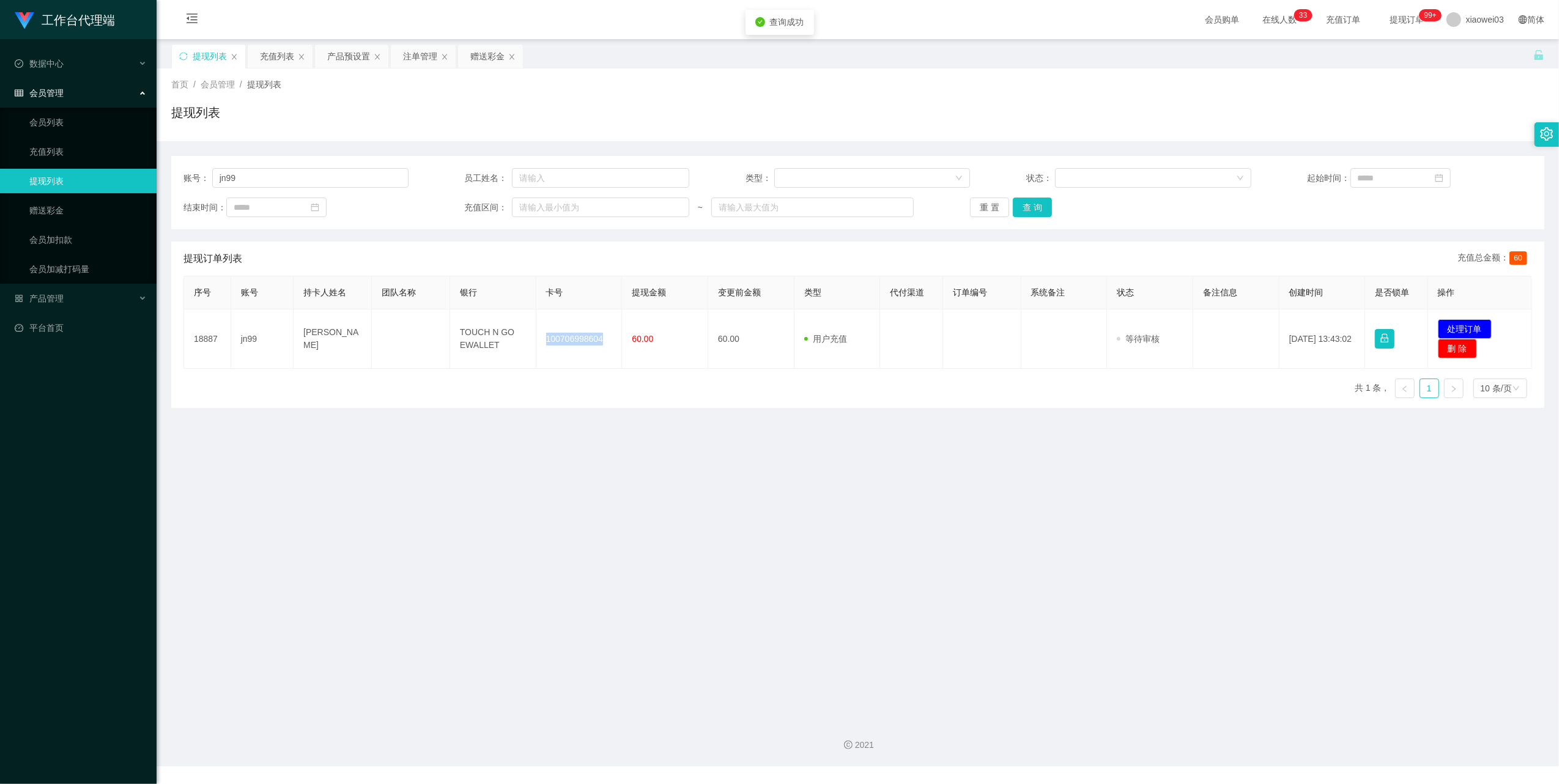
copy td "100706998604"
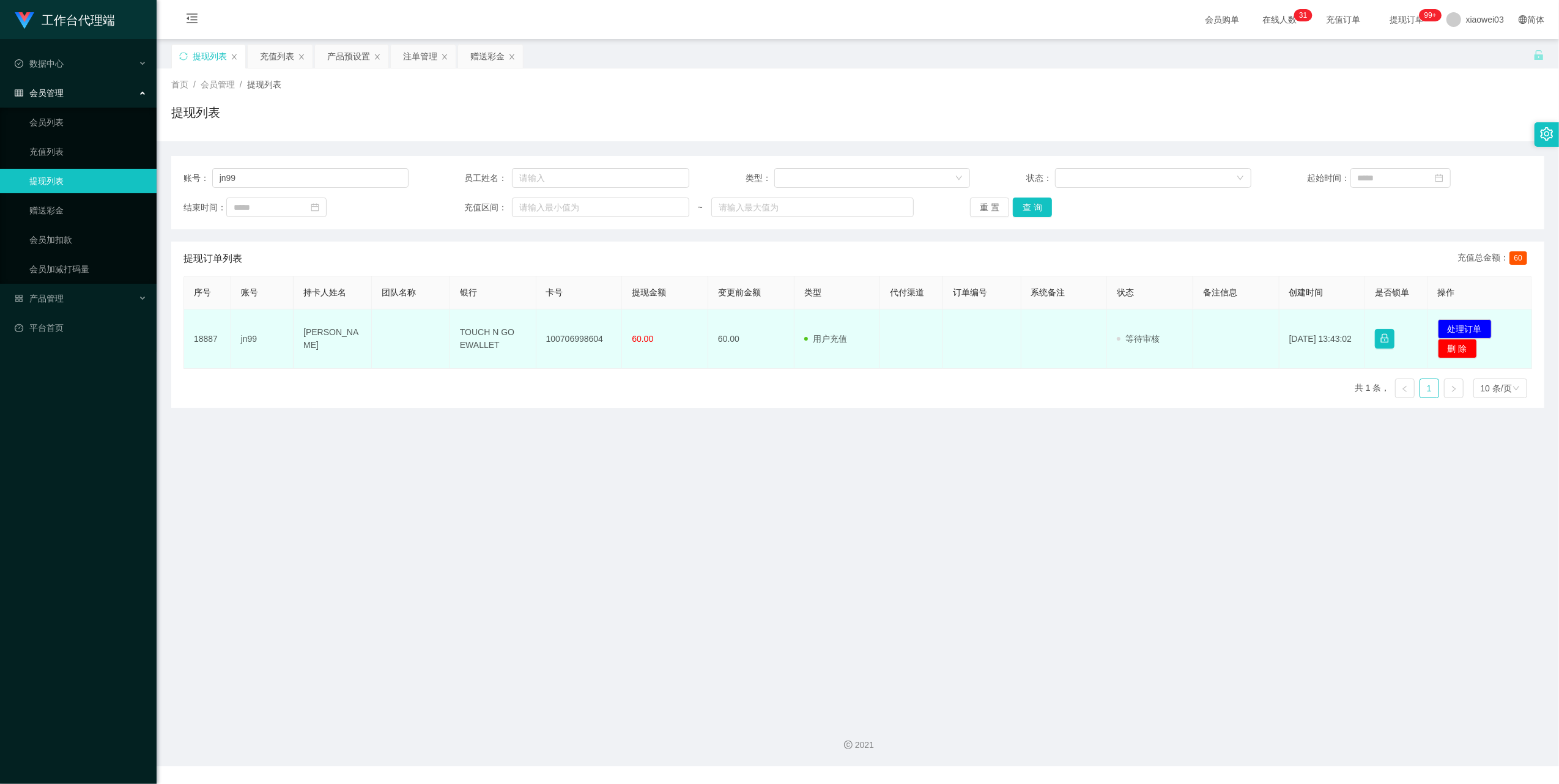
click at [482, 365] on td "TOUCH N GO EWALLET" at bounding box center [493, 339] width 86 height 59
drag, startPoint x: 499, startPoint y: 348, endPoint x: 439, endPoint y: 312, distance: 70.0
click at [439, 312] on tr "18887 jn99 [PERSON_NAME] TOUCH N GO EWALLET 100706998604 60.00 60.00 用户充值 人工扣款 …" at bounding box center [858, 339] width 1348 height 59
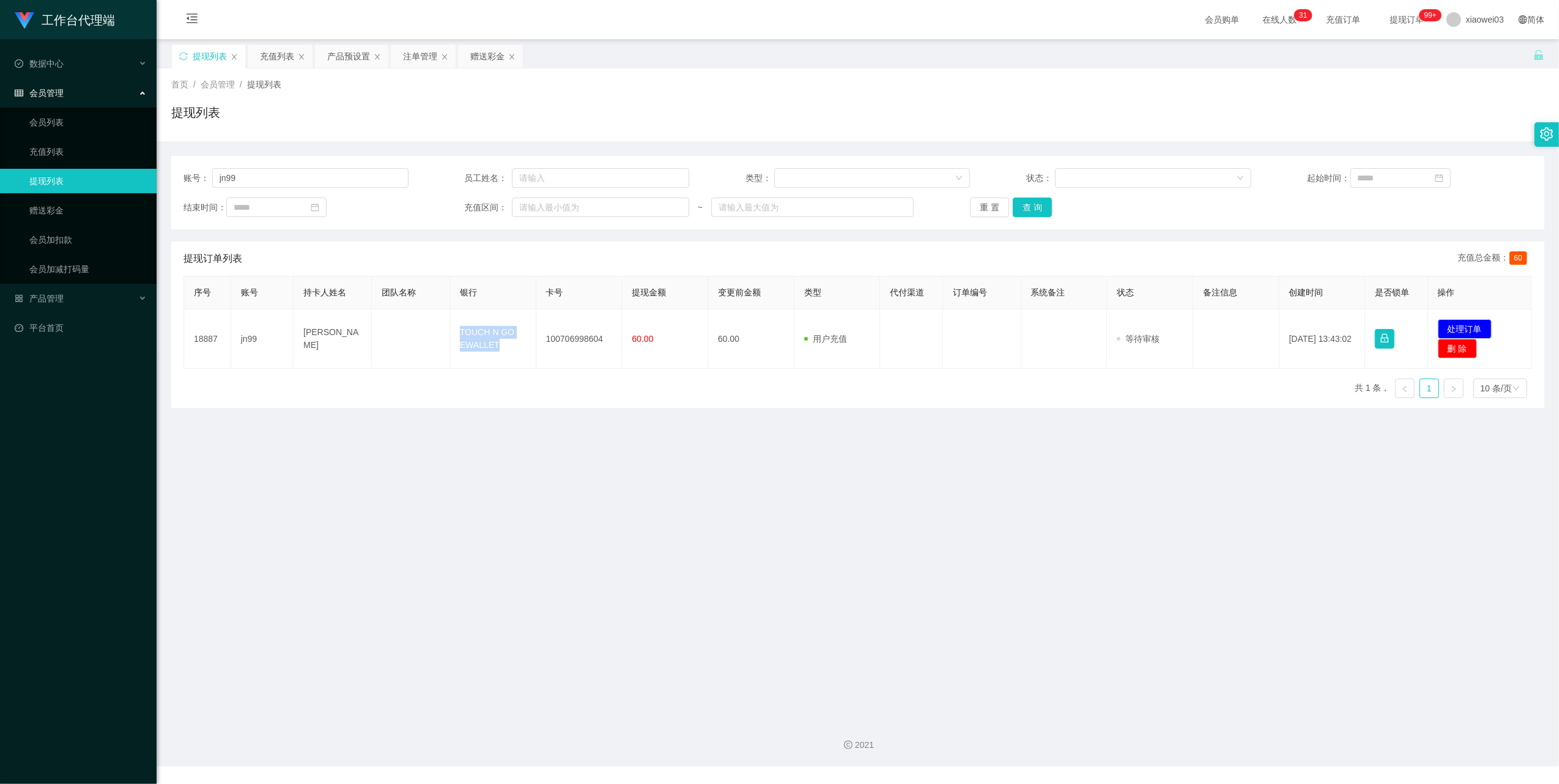
copy tr "TOUCH N GO EWALLET"
click at [1101, 574] on main "关闭左侧 关闭右侧 关闭其它 刷新页面 提现列表 充值列表 产品预设置 注单管理 赠送彩金 首页 / 会员管理 / 提现列表 / 提现列表 账号： jn99 …" at bounding box center [857, 374] width 1402 height 670
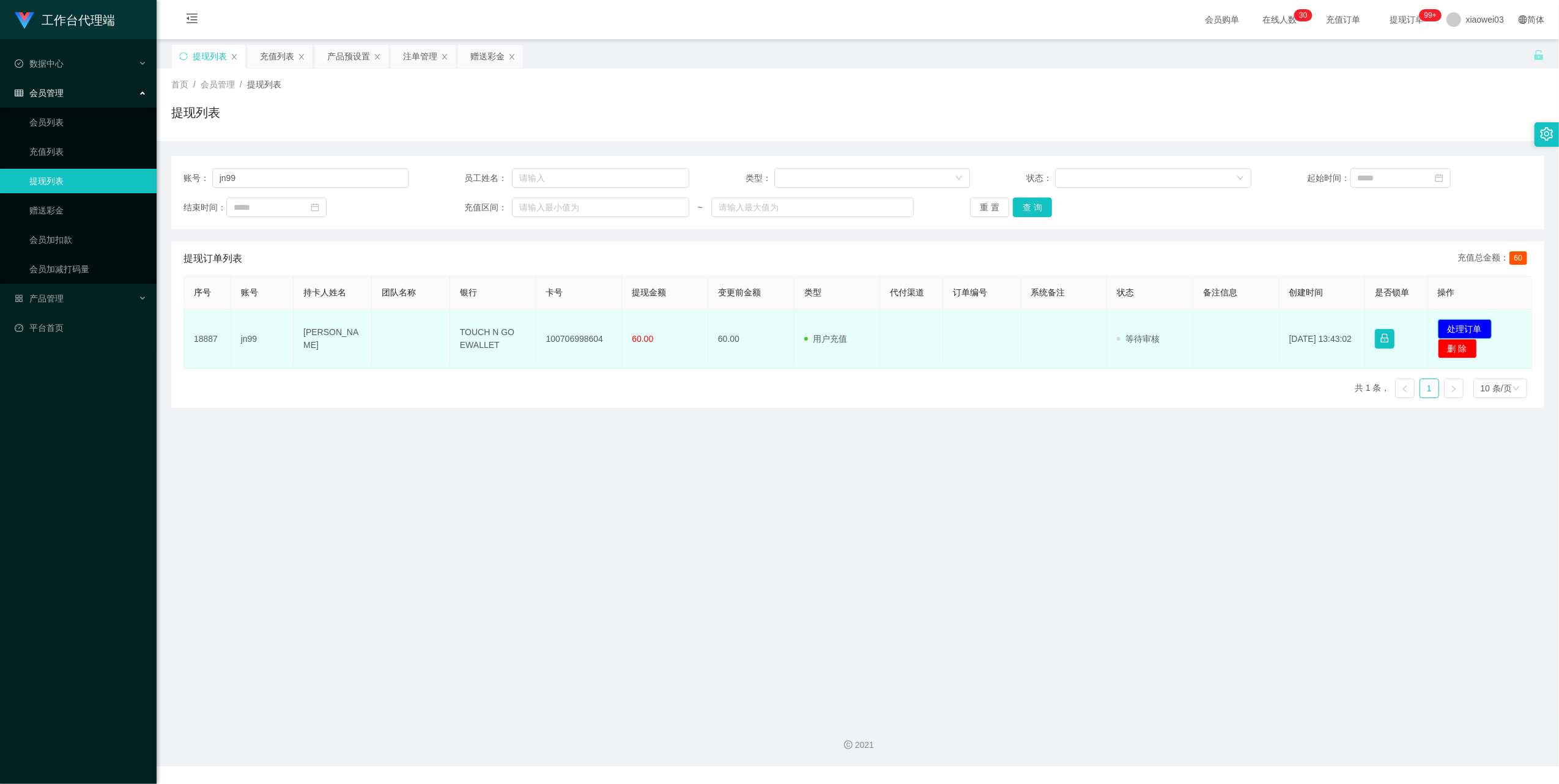
click at [1466, 326] on button "处理订单" at bounding box center [1465, 328] width 54 height 20
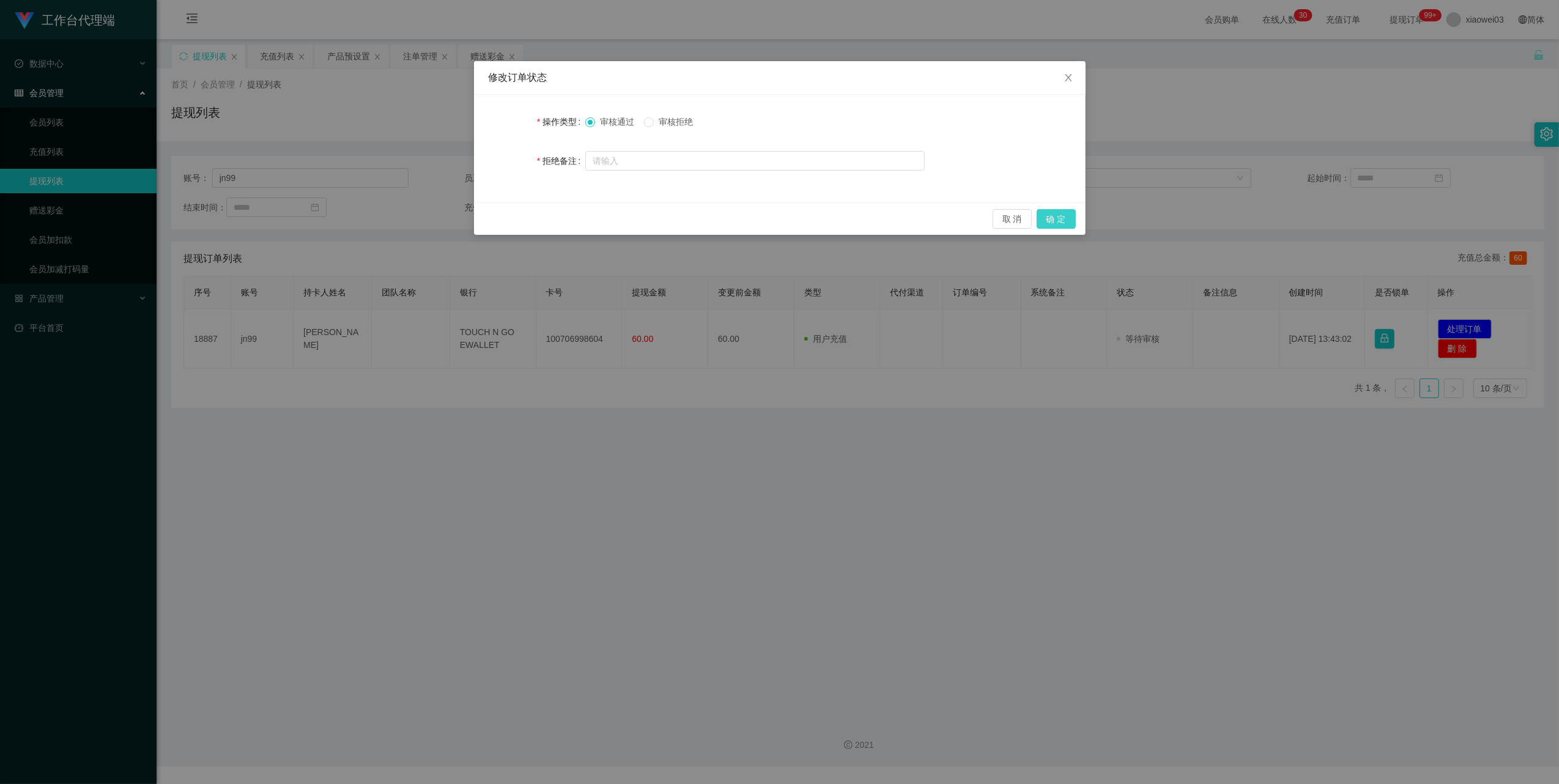
click at [1055, 216] on button "确 定" at bounding box center [1055, 218] width 39 height 20
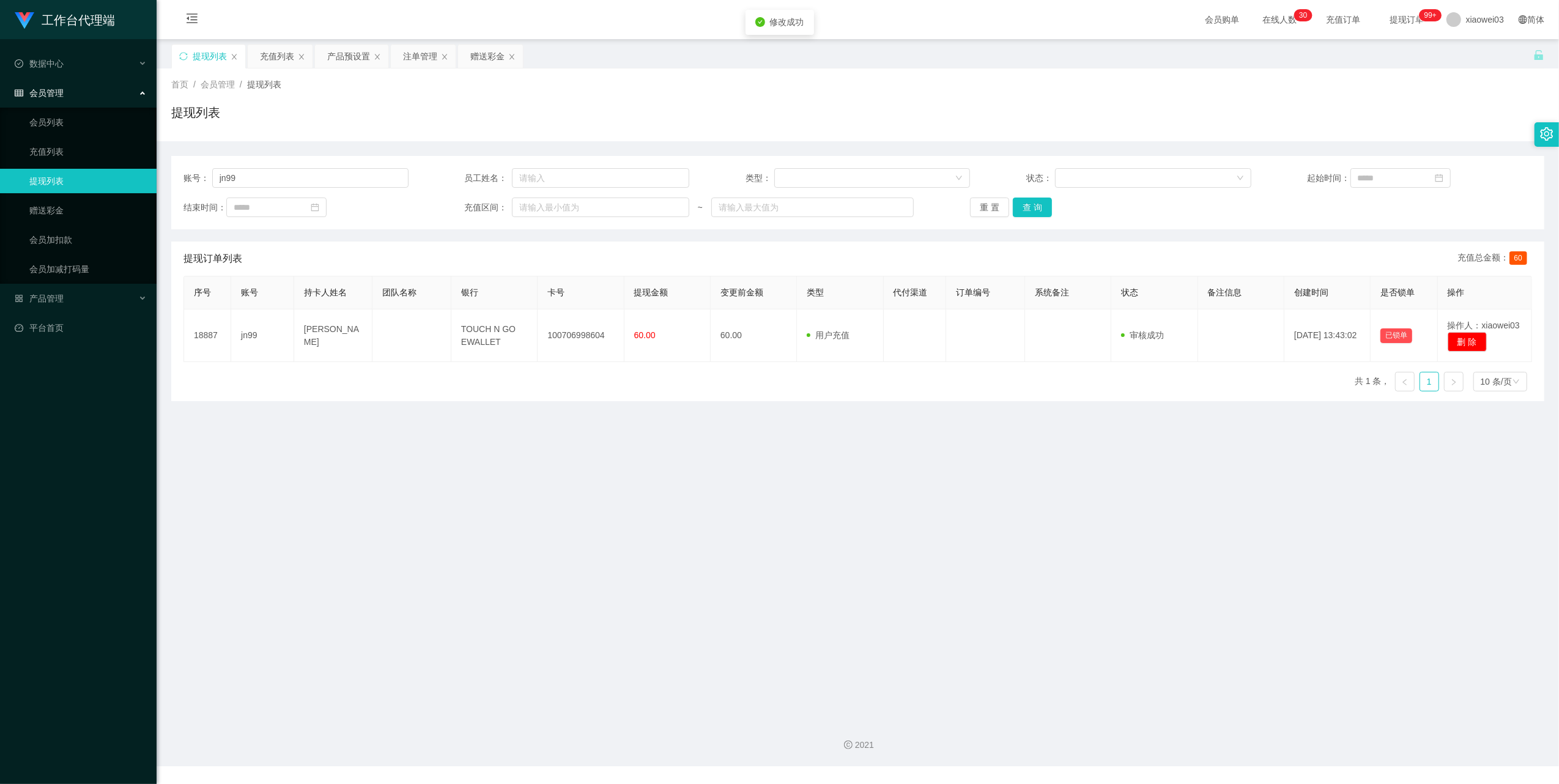
click at [851, 485] on div "工作台代理端 数据中心 会员管理 会员列表 充值列表 提现列表 赠送彩金 会员加扣款 会员加减打码量 产品管理 开奖记录 注单管理 产品列表 即时注单 产品预…" at bounding box center [780, 392] width 1559 height 784
click at [404, 50] on div "注单管理" at bounding box center [422, 56] width 65 height 23
click at [419, 67] on div "关闭左侧 关闭右侧 关闭其它 刷新页面 提现列表 充值列表 产品预设置 注单管理 赠送彩金 首页 / 会员管理 / 提现列表 / 提现列表 账号： jn99 …" at bounding box center [858, 222] width 1372 height 357
drag, startPoint x: 419, startPoint y: 67, endPoint x: 422, endPoint y: 53, distance: 14.3
click at [422, 53] on div "注单管理" at bounding box center [420, 56] width 34 height 23
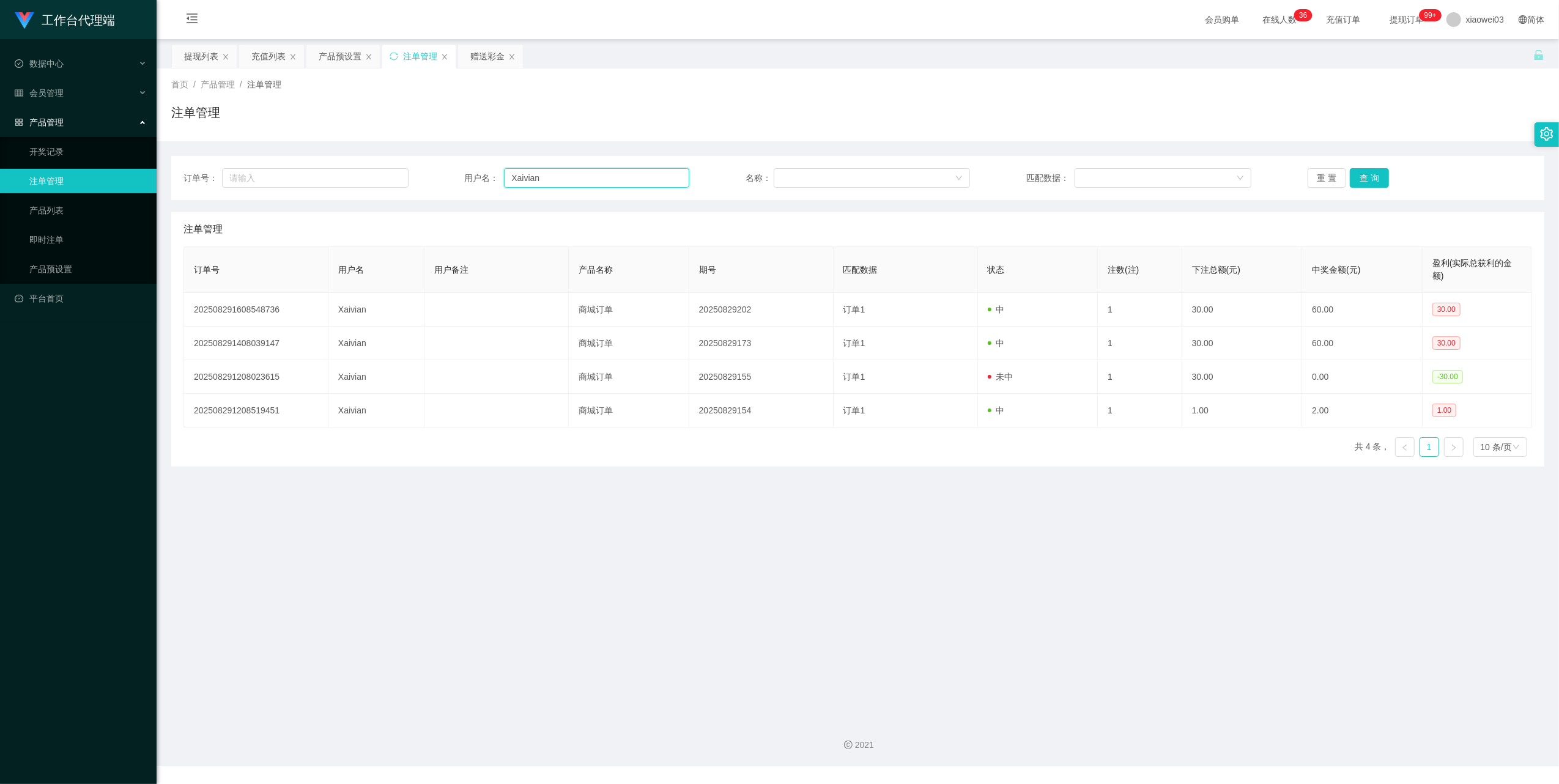
click at [621, 185] on input "Xaivian" at bounding box center [596, 178] width 185 height 20
paste input "jang8080"
type input "jang8080"
click at [1368, 178] on button "查 询" at bounding box center [1369, 178] width 39 height 20
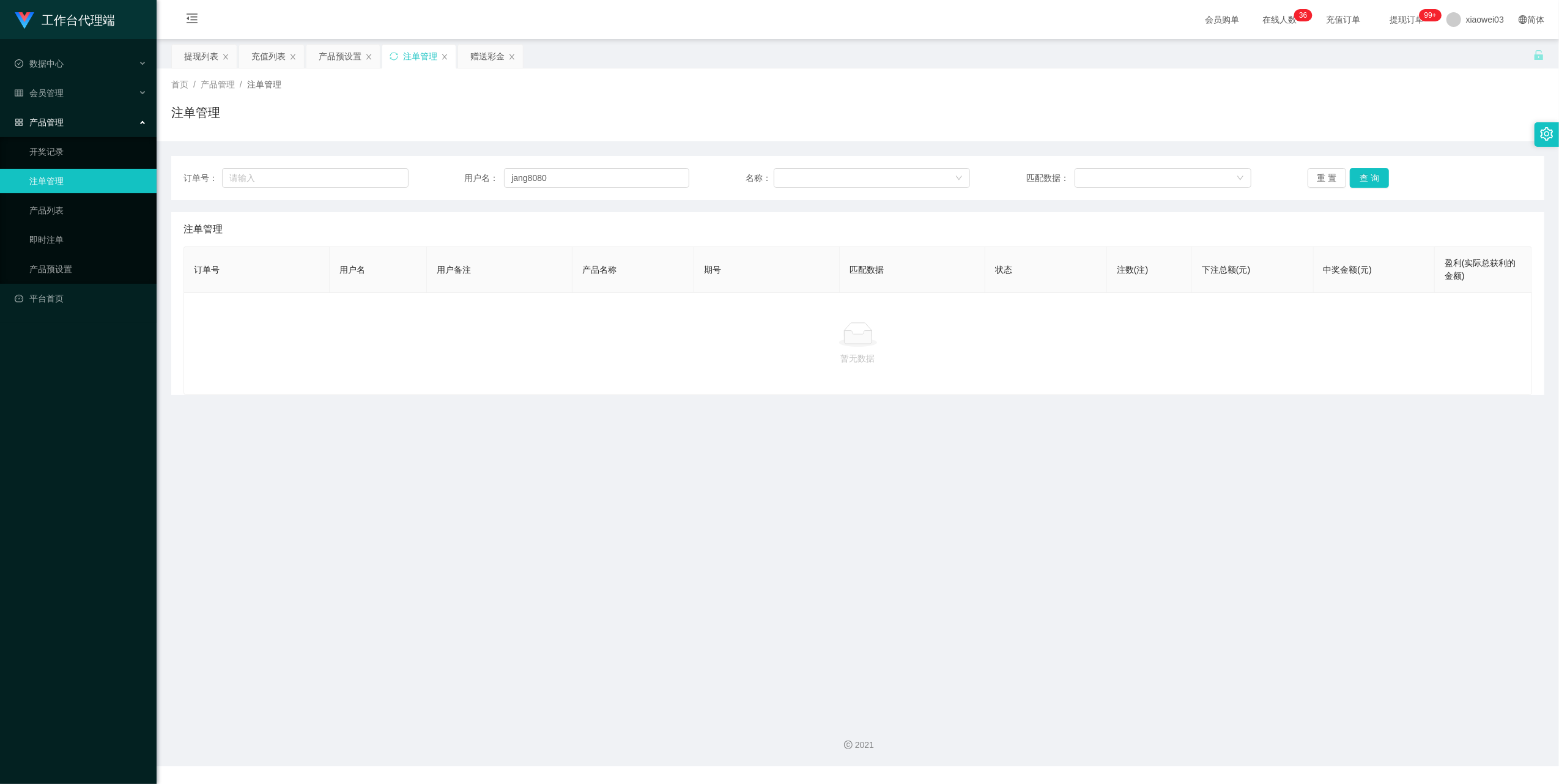
drag, startPoint x: 854, startPoint y: 534, endPoint x: 1341, endPoint y: 73, distance: 670.6
click at [858, 531] on main "关闭左侧 关闭右侧 关闭其它 刷新页面 提现列表 充值列表 产品预设置 注单管理 赠送彩金 首页 / 产品管理 / 注单管理 / 注单管理 订单号： 用户名：…" at bounding box center [857, 374] width 1402 height 670
click at [198, 61] on div "提现列表" at bounding box center [201, 56] width 34 height 23
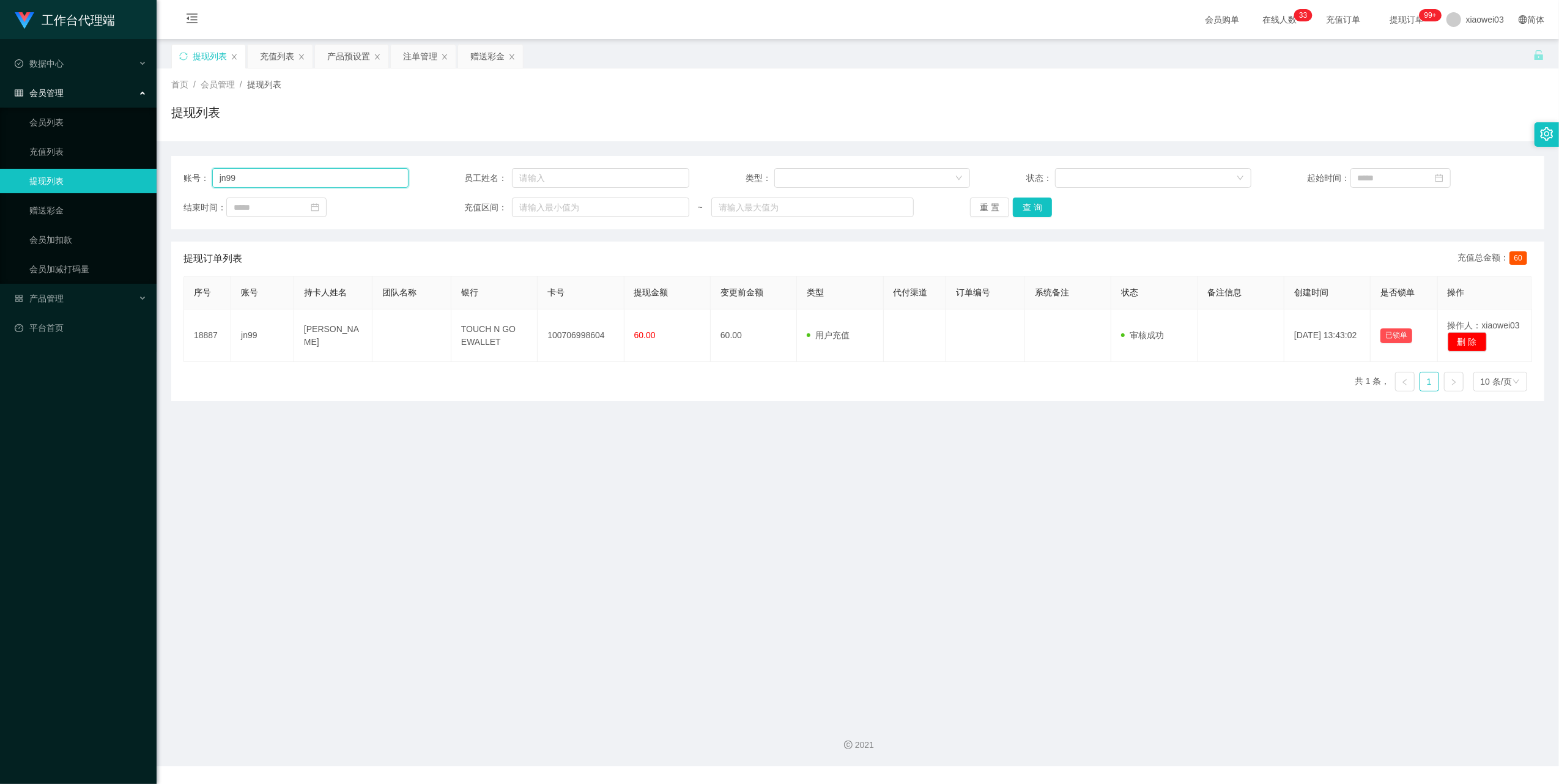
click at [343, 178] on input "jn99" at bounding box center [310, 178] width 196 height 20
paste input "ws100687"
click at [1041, 211] on button "查 询" at bounding box center [1032, 207] width 39 height 20
click at [767, 507] on main "关闭左侧 关闭右侧 关闭其它 刷新页面 提现列表 充值列表 产品预设置 注单管理 赠送彩金 首页 / 会员管理 / 提现列表 / 提现列表 账号： ws100…" at bounding box center [857, 374] width 1402 height 670
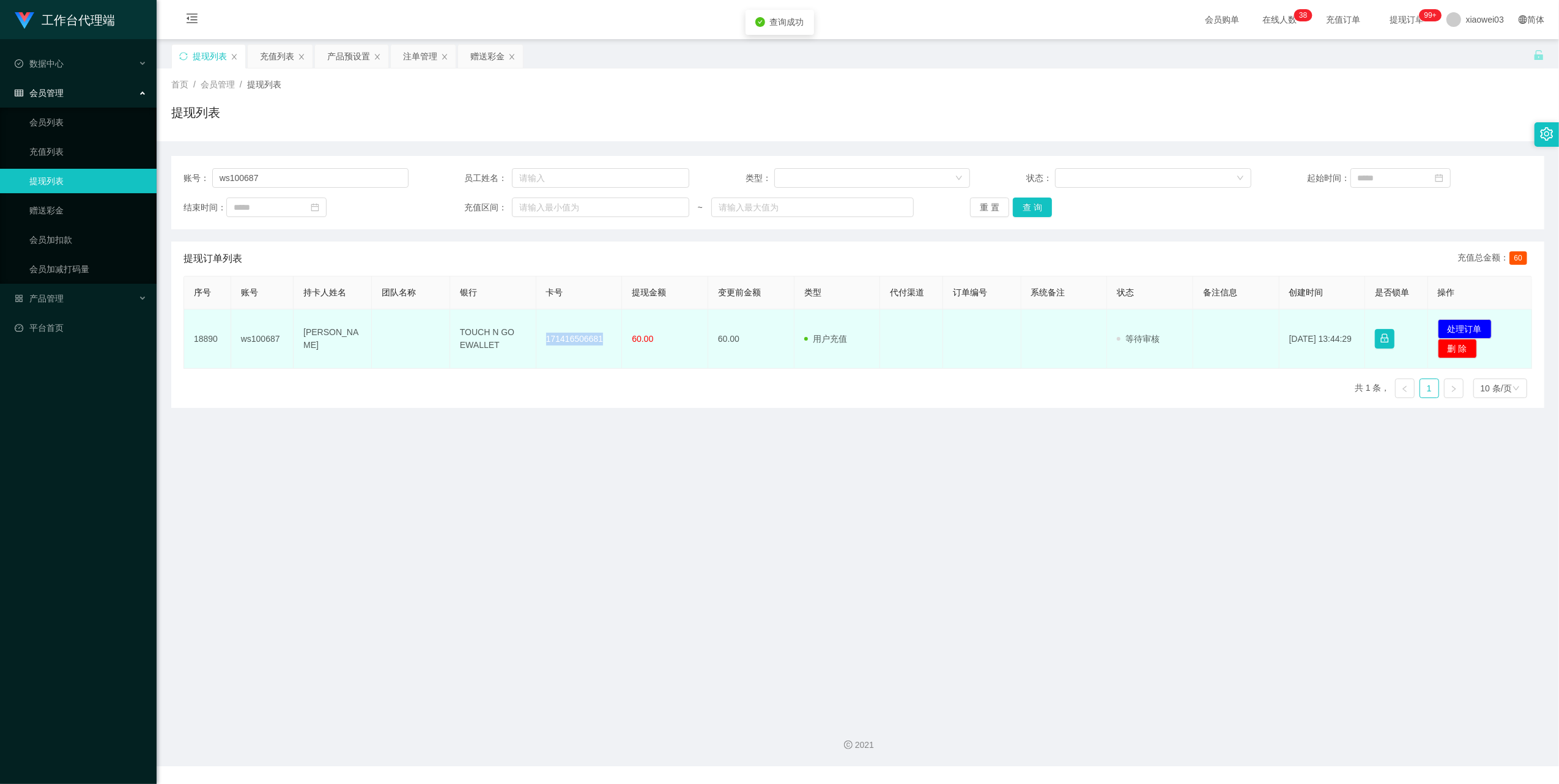
drag, startPoint x: 600, startPoint y: 340, endPoint x: 544, endPoint y: 329, distance: 57.1
click at [544, 329] on td "171416506681" at bounding box center [579, 339] width 86 height 59
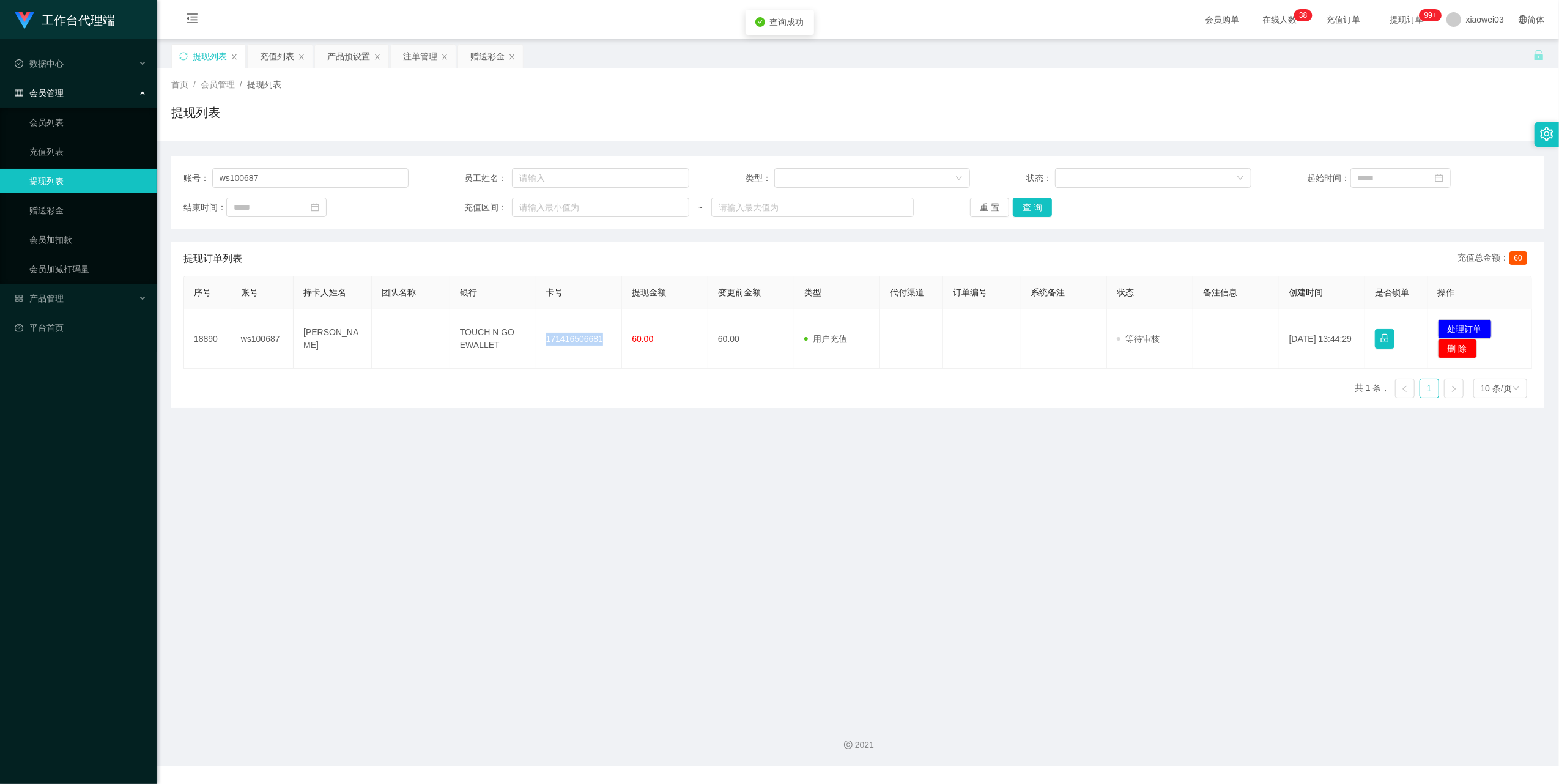
copy td "171416506681"
drag, startPoint x: 499, startPoint y: 343, endPoint x: 437, endPoint y: 295, distance: 78.4
click at [437, 295] on table "序号 账号 持卡人姓名 团队名称 银行 卡号 提现金额 变更前金额 类型 代付渠道 订单编号 系统备注 状态 备注信息 创建时间 是否锁单 操作 18890 …" at bounding box center [858, 322] width 1349 height 93
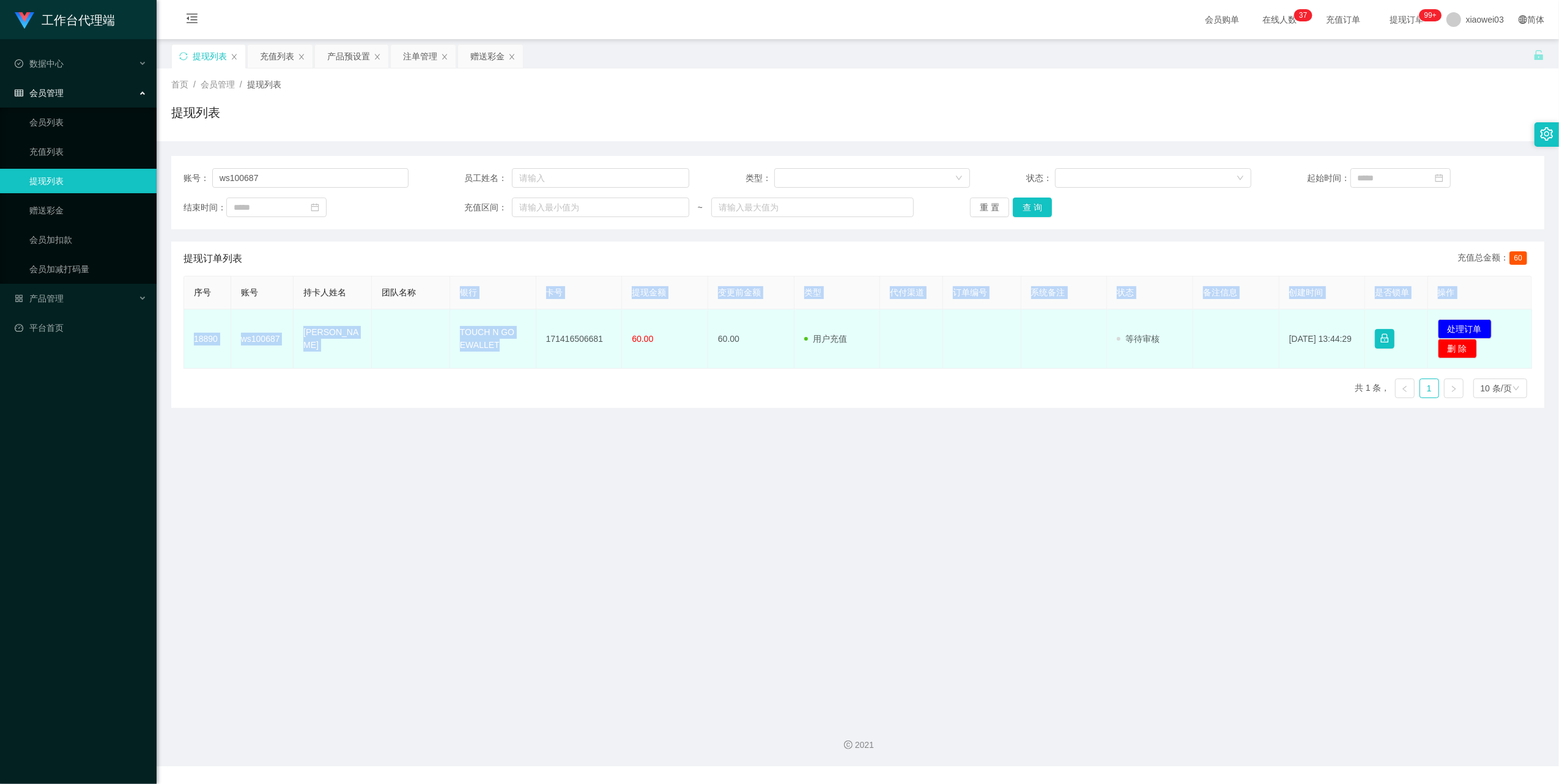
drag, startPoint x: 437, startPoint y: 295, endPoint x: 485, endPoint y: 366, distance: 85.7
click at [485, 366] on td "TOUCH N GO EWALLET" at bounding box center [493, 339] width 86 height 59
drag, startPoint x: 498, startPoint y: 345, endPoint x: 454, endPoint y: 314, distance: 53.8
click at [454, 314] on td "TOUCH N GO EWALLET" at bounding box center [493, 339] width 86 height 59
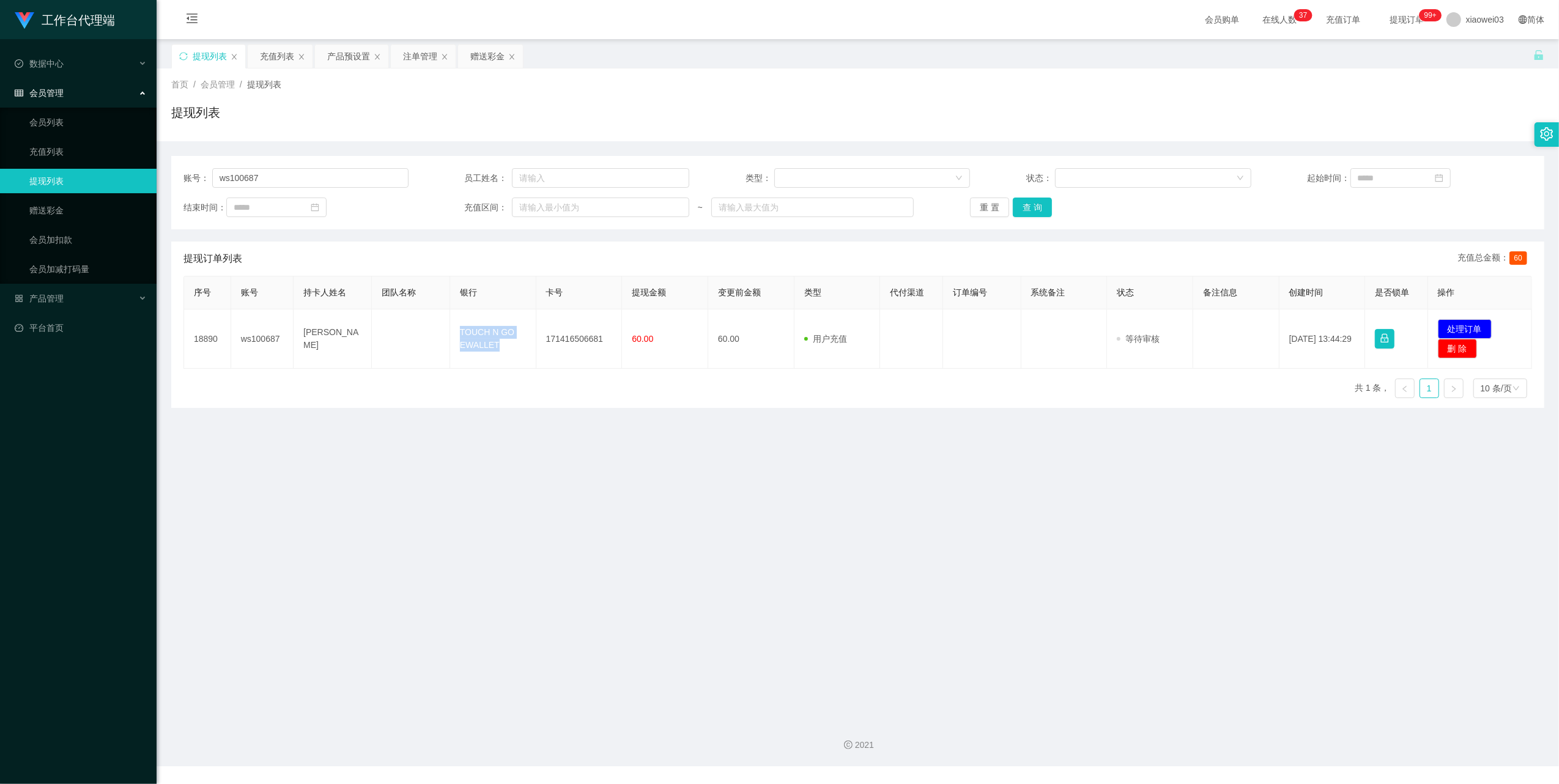
copy td "TOUCH N GO EWALLET"
drag, startPoint x: 1149, startPoint y: 629, endPoint x: 1288, endPoint y: 464, distance: 215.7
click at [1169, 614] on main "关闭左侧 关闭右侧 关闭其它 刷新页面 提现列表 充值列表 产品预设置 注单管理 赠送彩金 首页 / 会员管理 / 提现列表 / 提现列表 账号： ws100…" at bounding box center [857, 374] width 1402 height 670
click at [1444, 327] on button "处理订单" at bounding box center [1465, 328] width 54 height 20
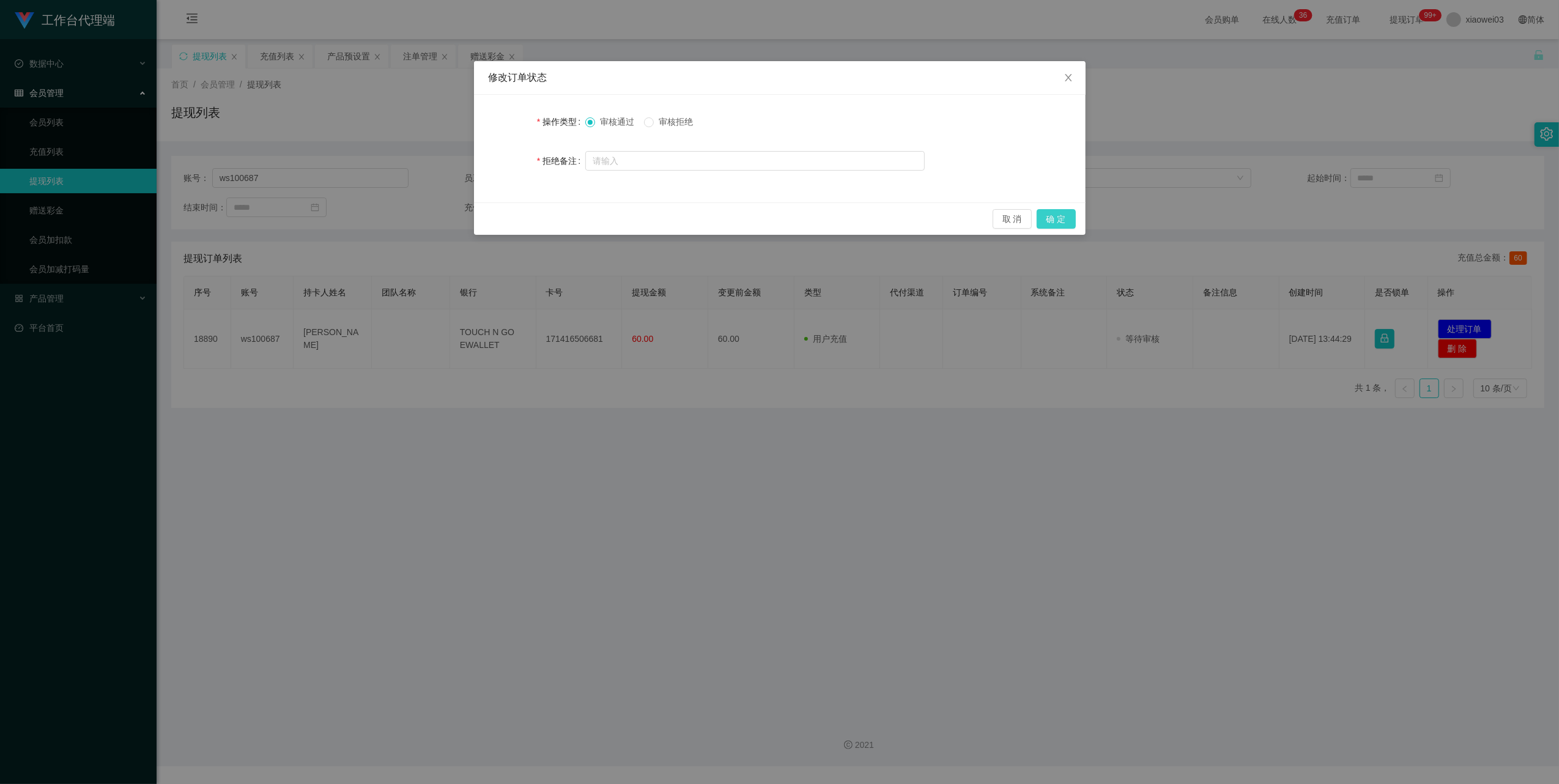
click at [1047, 214] on button "确 定" at bounding box center [1055, 218] width 39 height 20
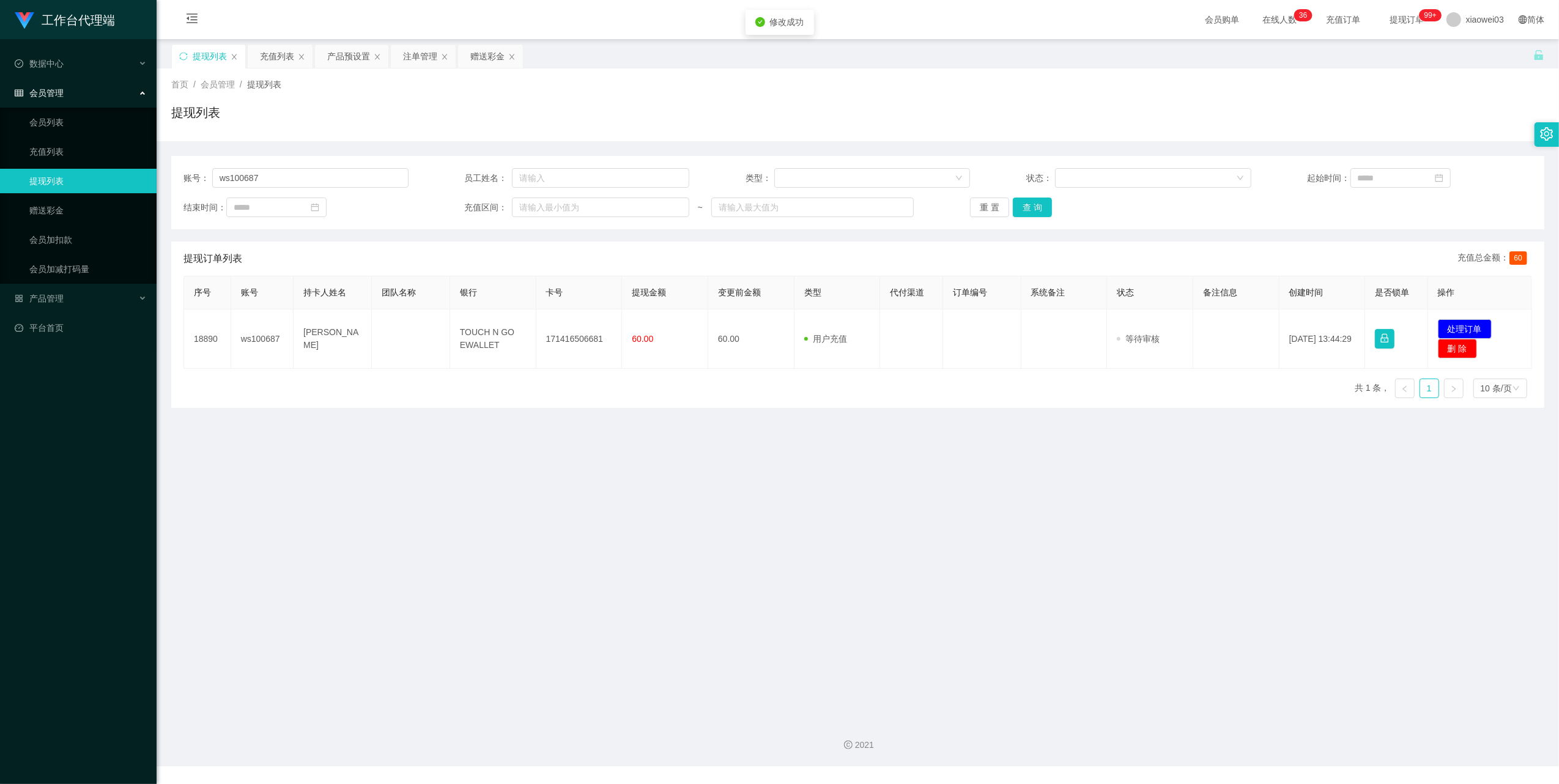
drag, startPoint x: 989, startPoint y: 519, endPoint x: 1304, endPoint y: 67, distance: 550.9
click at [989, 517] on div "修改订单状态 操作类型 审核通过 审核拒绝 拒绝备注 取 消 确 定" at bounding box center [780, 392] width 1559 height 784
click at [355, 174] on input "ws100687" at bounding box center [310, 178] width 196 height 20
click at [353, 174] on input "ws100687" at bounding box center [310, 178] width 196 height 20
paste input "jang8080"
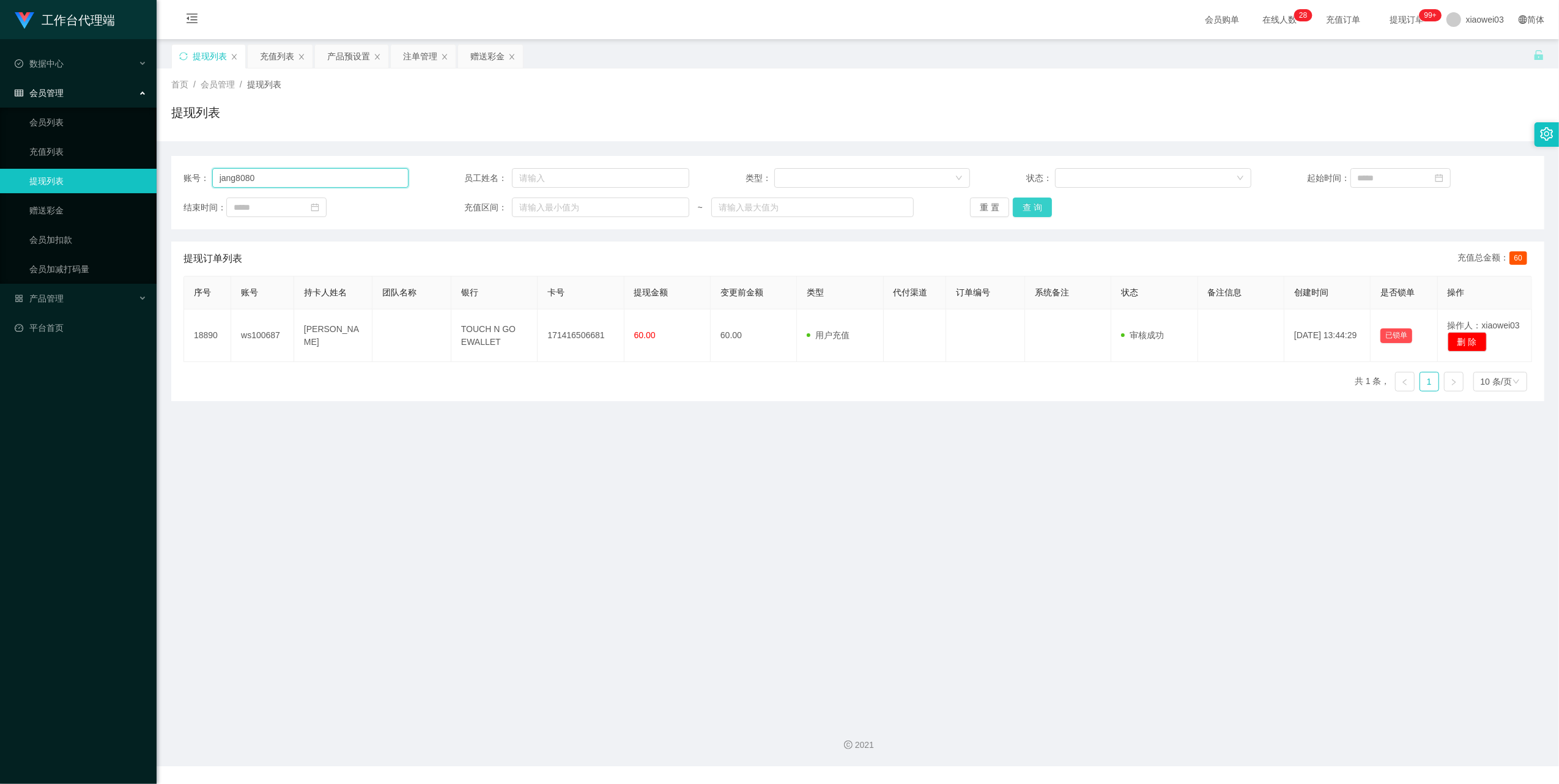
type input "jang8080"
click at [1031, 204] on button "查 询" at bounding box center [1032, 207] width 39 height 20
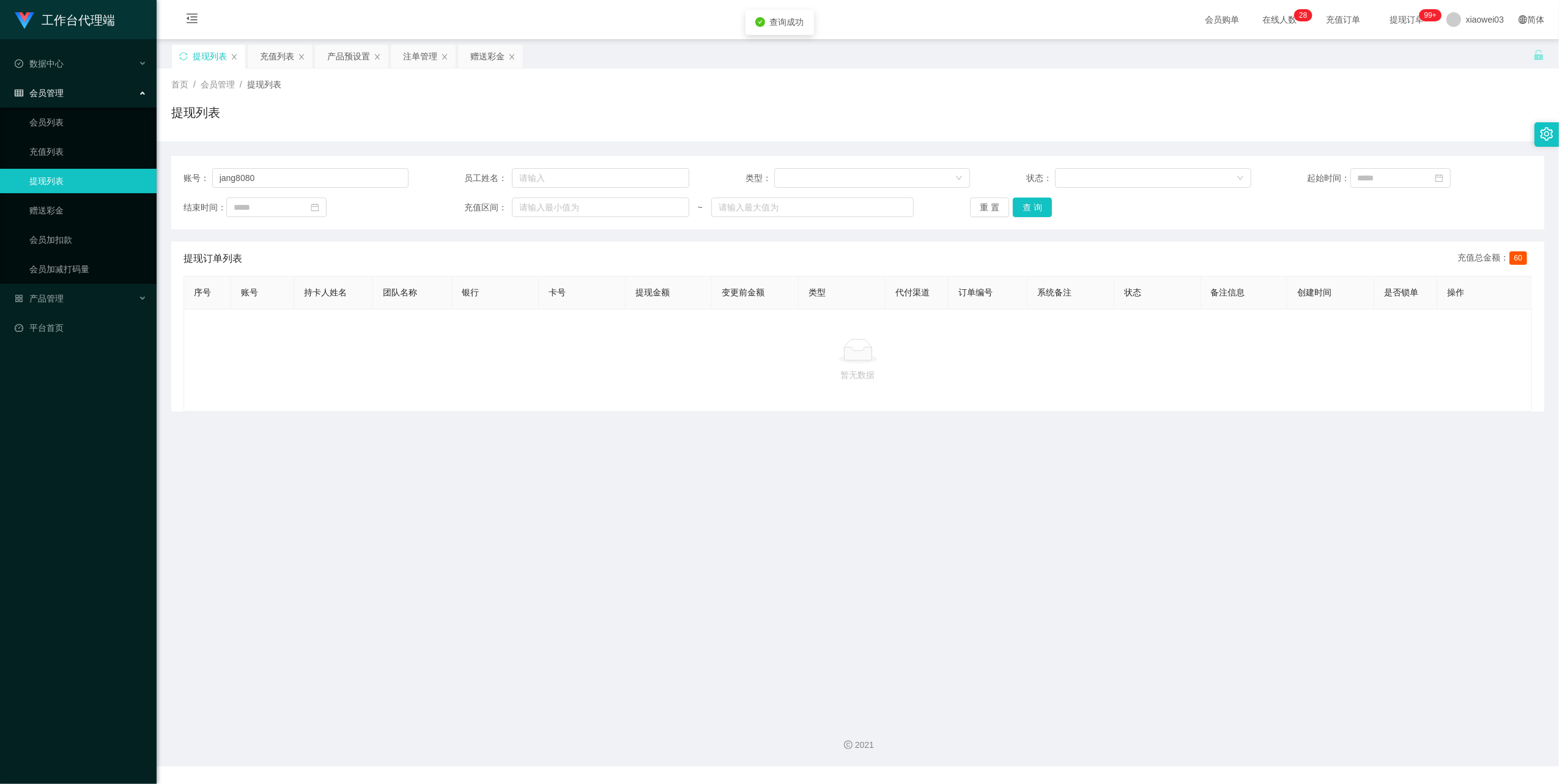
click at [818, 516] on main "关闭左侧 关闭右侧 关闭其它 刷新页面 提现列表 充值列表 产品预设置 注单管理 赠送彩金 首页 / 会员管理 / 提现列表 / 提现列表 账号： jang8…" at bounding box center [857, 374] width 1402 height 670
click at [493, 57] on div "赠送彩金" at bounding box center [487, 56] width 34 height 23
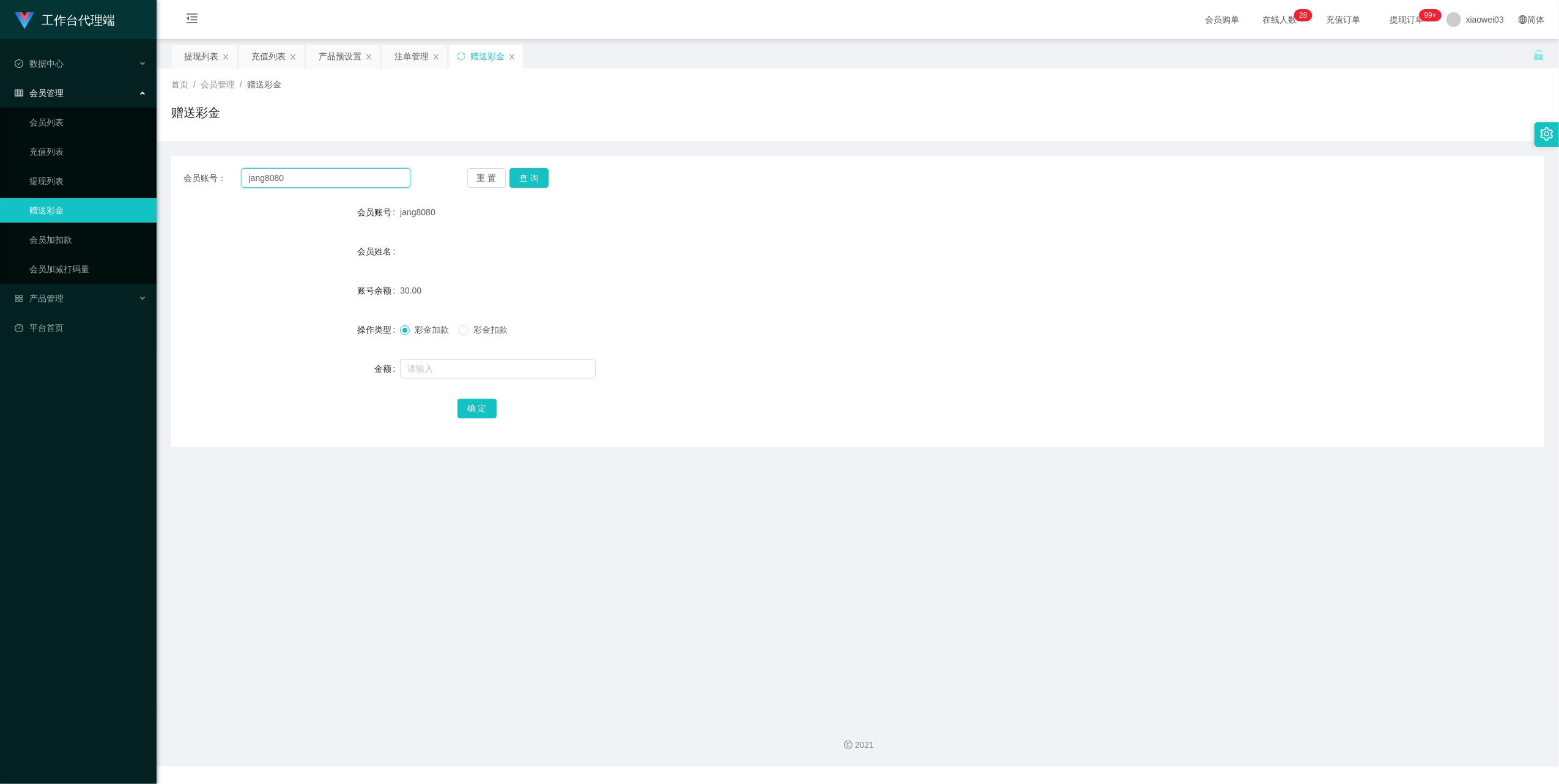
click at [333, 180] on input "jang8080" at bounding box center [326, 178] width 169 height 20
click at [406, 120] on div "赠送彩金" at bounding box center [858, 117] width 1372 height 28
click at [403, 60] on div "注单管理" at bounding box center [411, 56] width 34 height 23
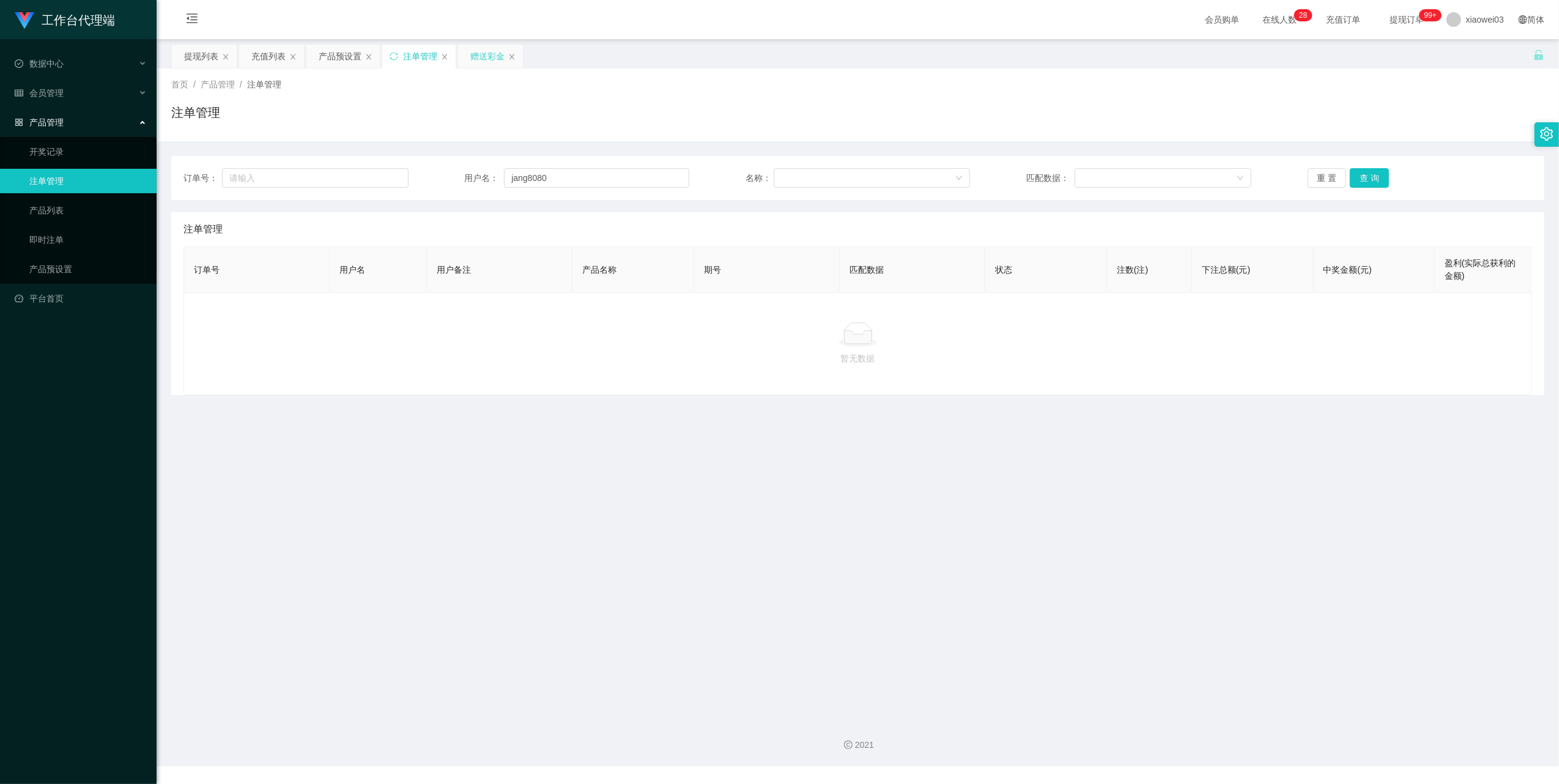
click at [497, 49] on div "赠送彩金" at bounding box center [487, 56] width 34 height 23
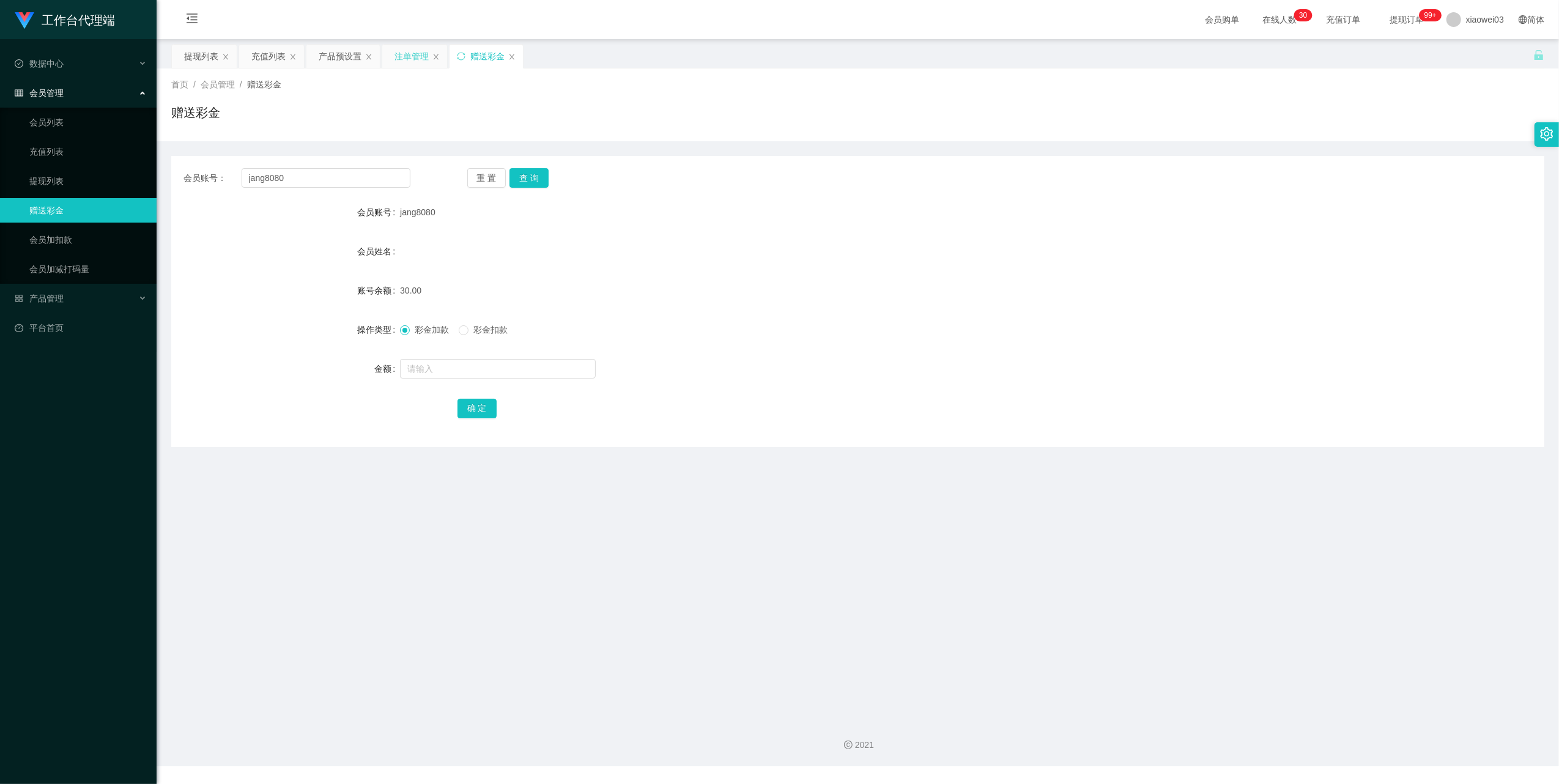
click at [409, 59] on div "注单管理" at bounding box center [411, 56] width 34 height 23
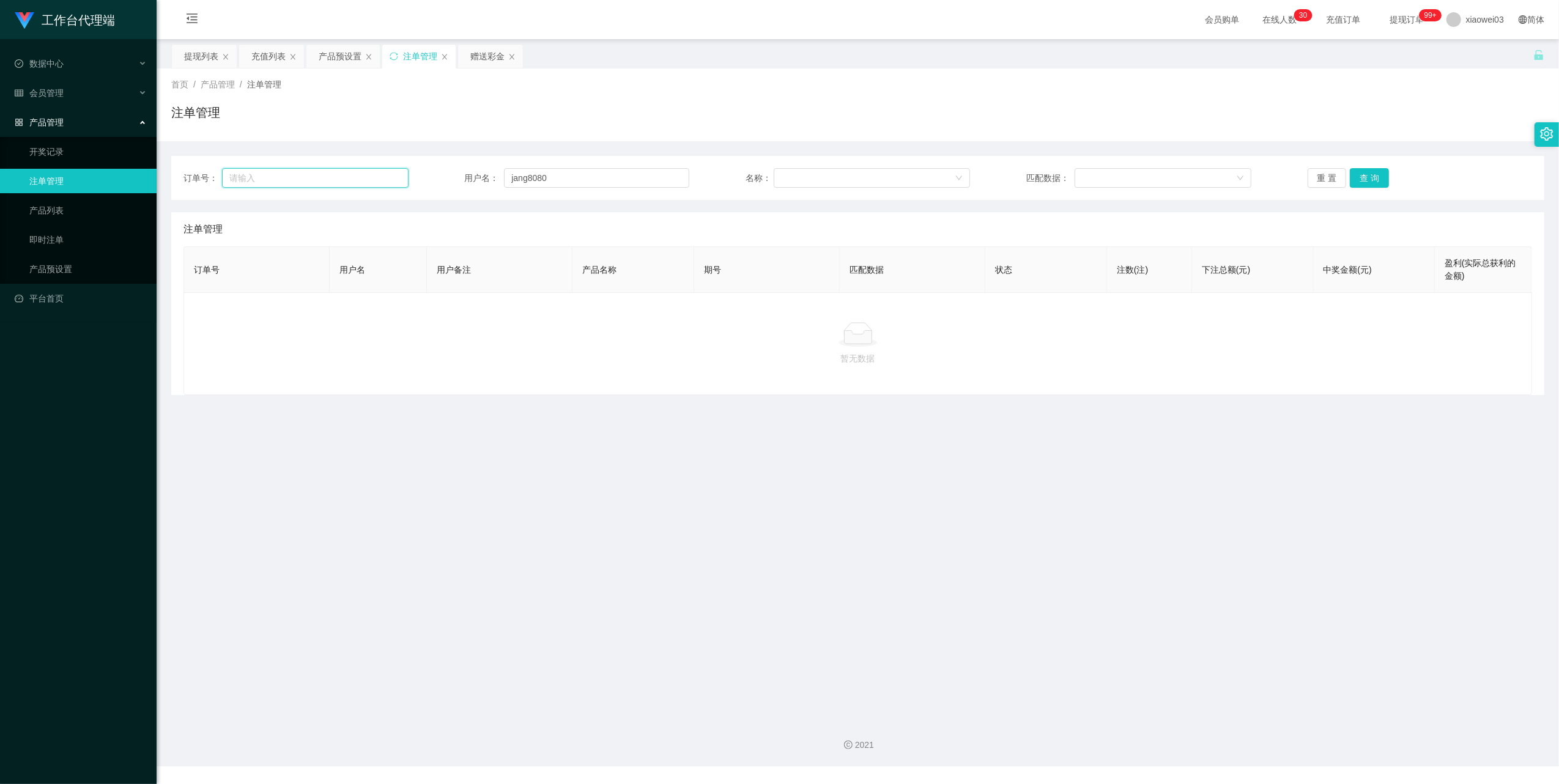
click at [355, 178] on input "text" at bounding box center [316, 178] width 187 height 20
click at [568, 177] on input "jang8080" at bounding box center [596, 178] width 185 height 20
click at [1353, 174] on button "查 询" at bounding box center [1369, 178] width 39 height 20
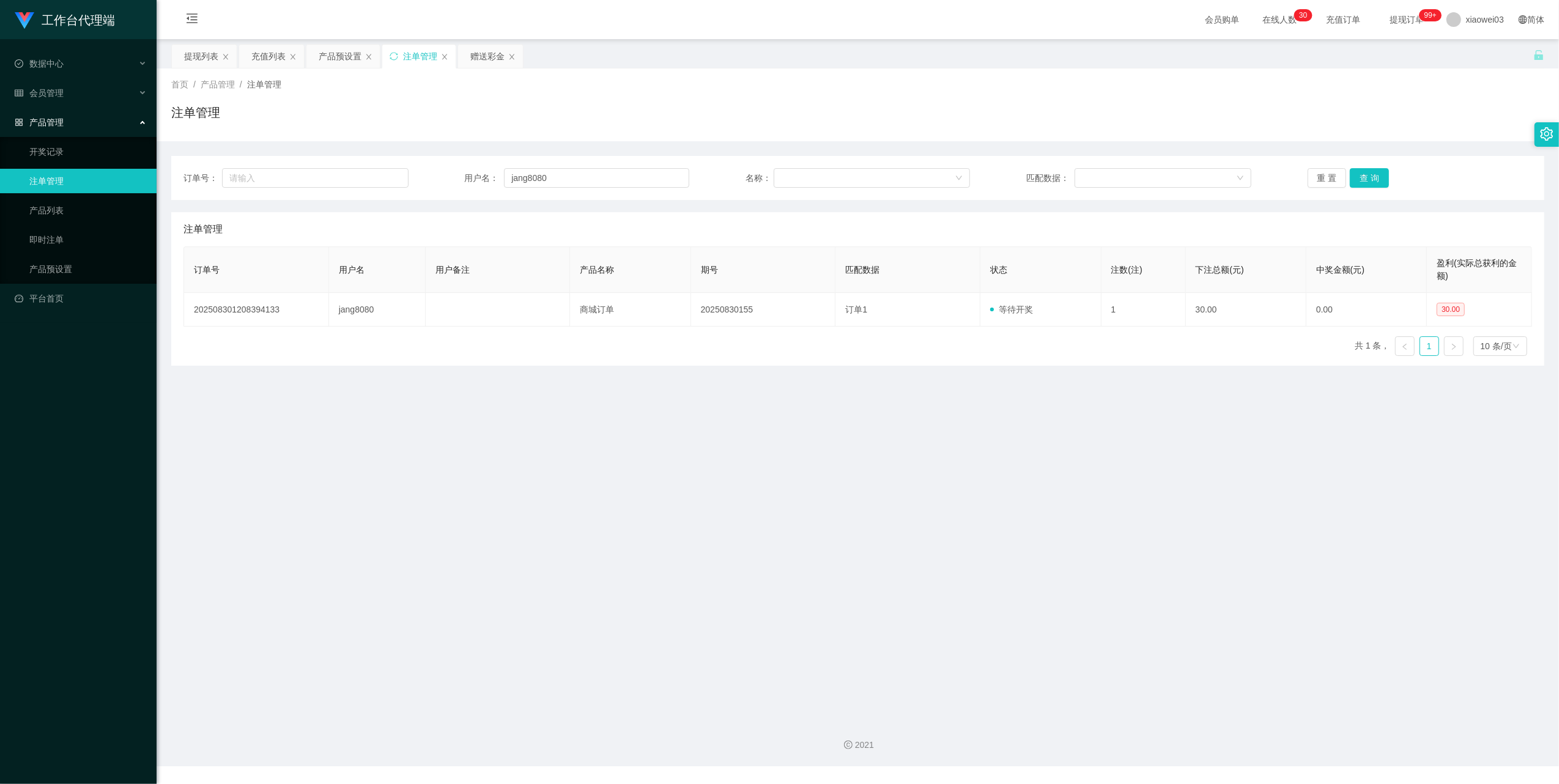
click at [997, 425] on main "关闭左侧 关闭右侧 关闭其它 刷新页面 提现列表 充值列表 产品预设置 注单管理 赠送彩金 首页 / 产品管理 / 注单管理 / 注单管理 订单号： 用户名：…" at bounding box center [857, 374] width 1402 height 670
click at [345, 51] on div "产品预设置" at bounding box center [340, 56] width 43 height 23
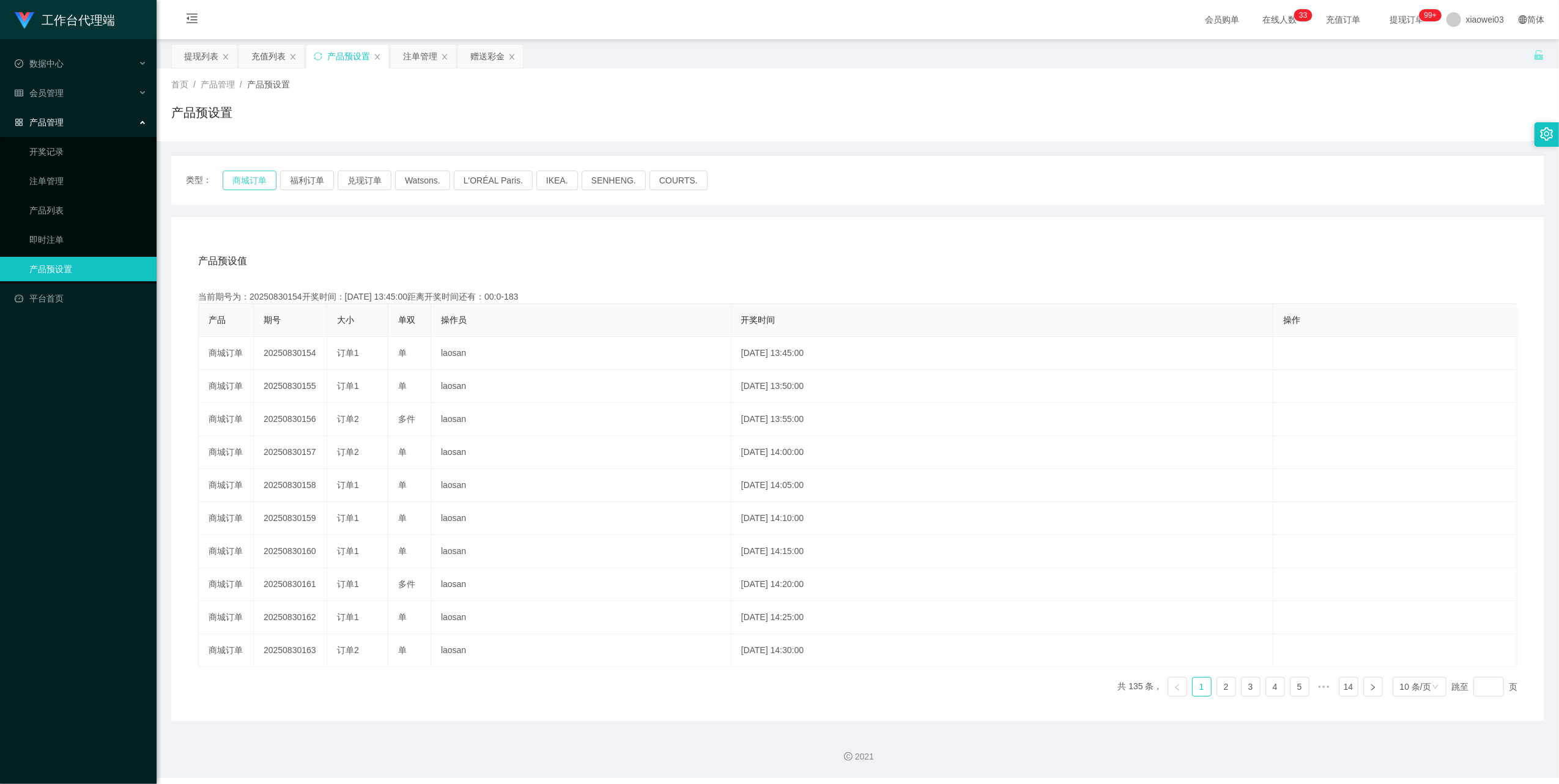
click at [257, 181] on button "商城订单" at bounding box center [249, 180] width 54 height 20
click at [187, 57] on div "提现列表" at bounding box center [201, 56] width 34 height 23
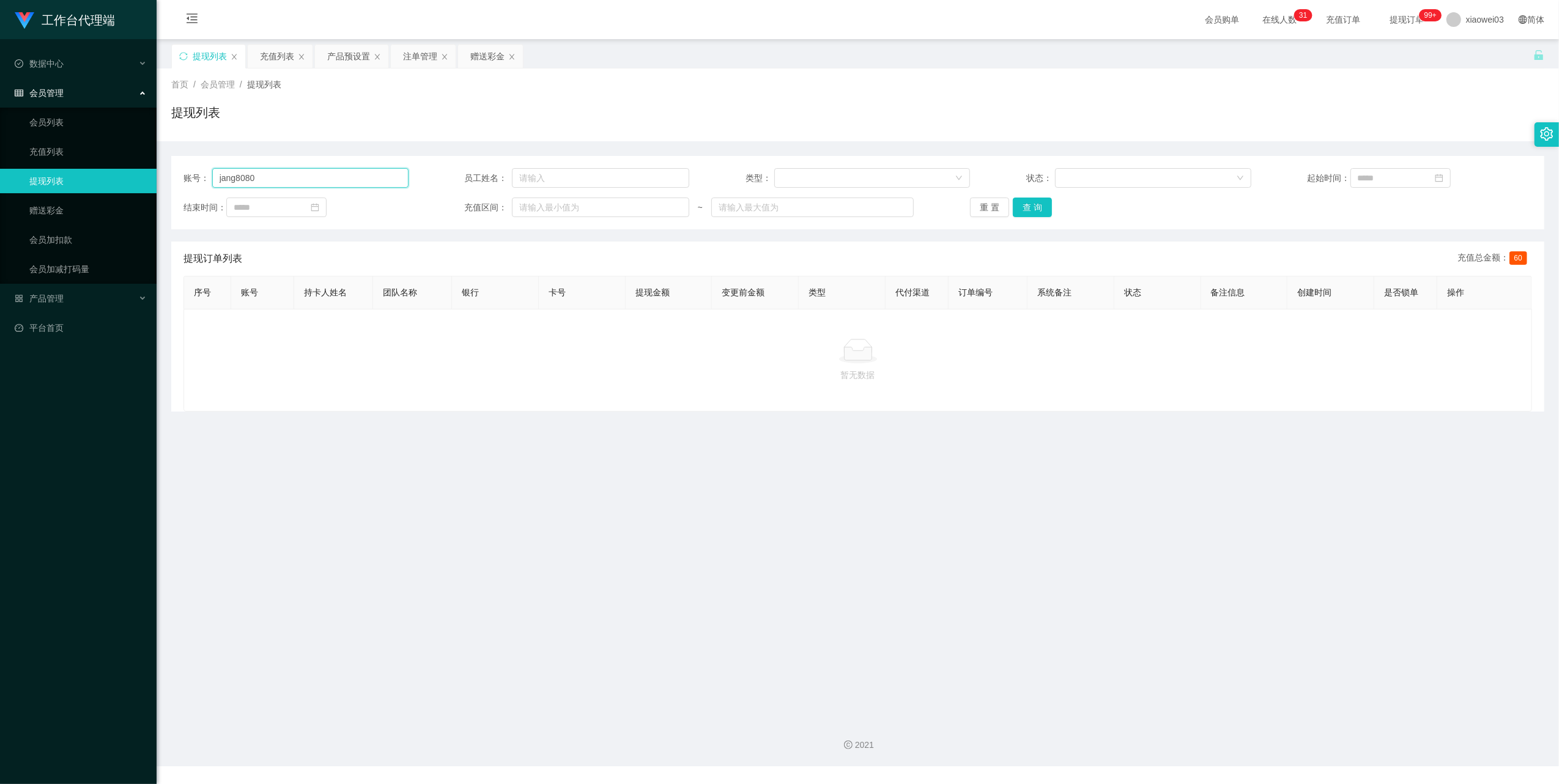
click at [332, 170] on input "jang8080" at bounding box center [310, 178] width 196 height 20
click at [1038, 206] on button "查 询" at bounding box center [1032, 207] width 39 height 20
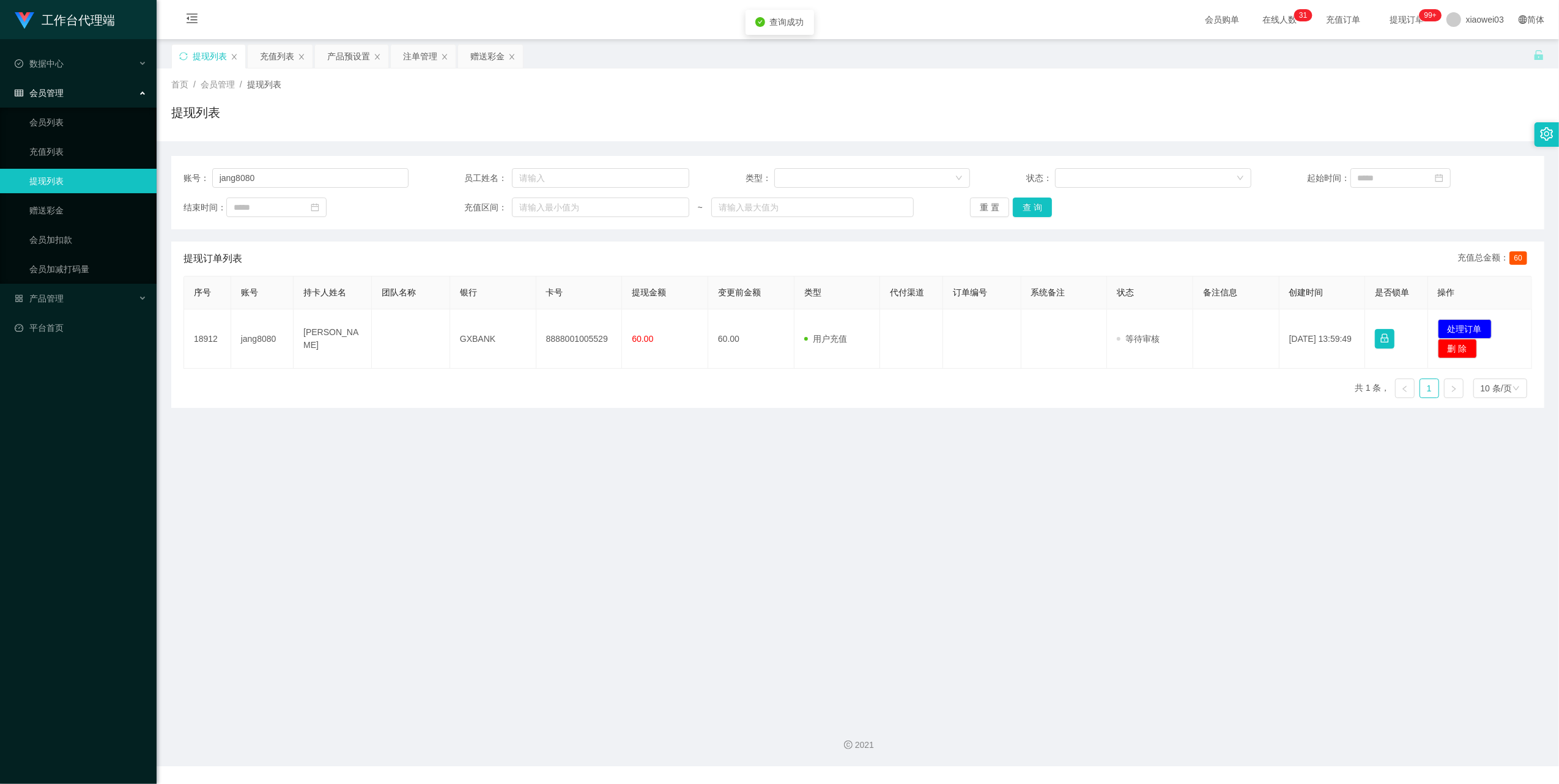
click at [646, 528] on main "关闭左侧 关闭右侧 关闭其它 刷新页面 提现列表 充值列表 产品预设置 注单管理 赠送彩金 首页 / 会员管理 / 提现列表 / 提现列表 账号： jang8…" at bounding box center [857, 374] width 1402 height 670
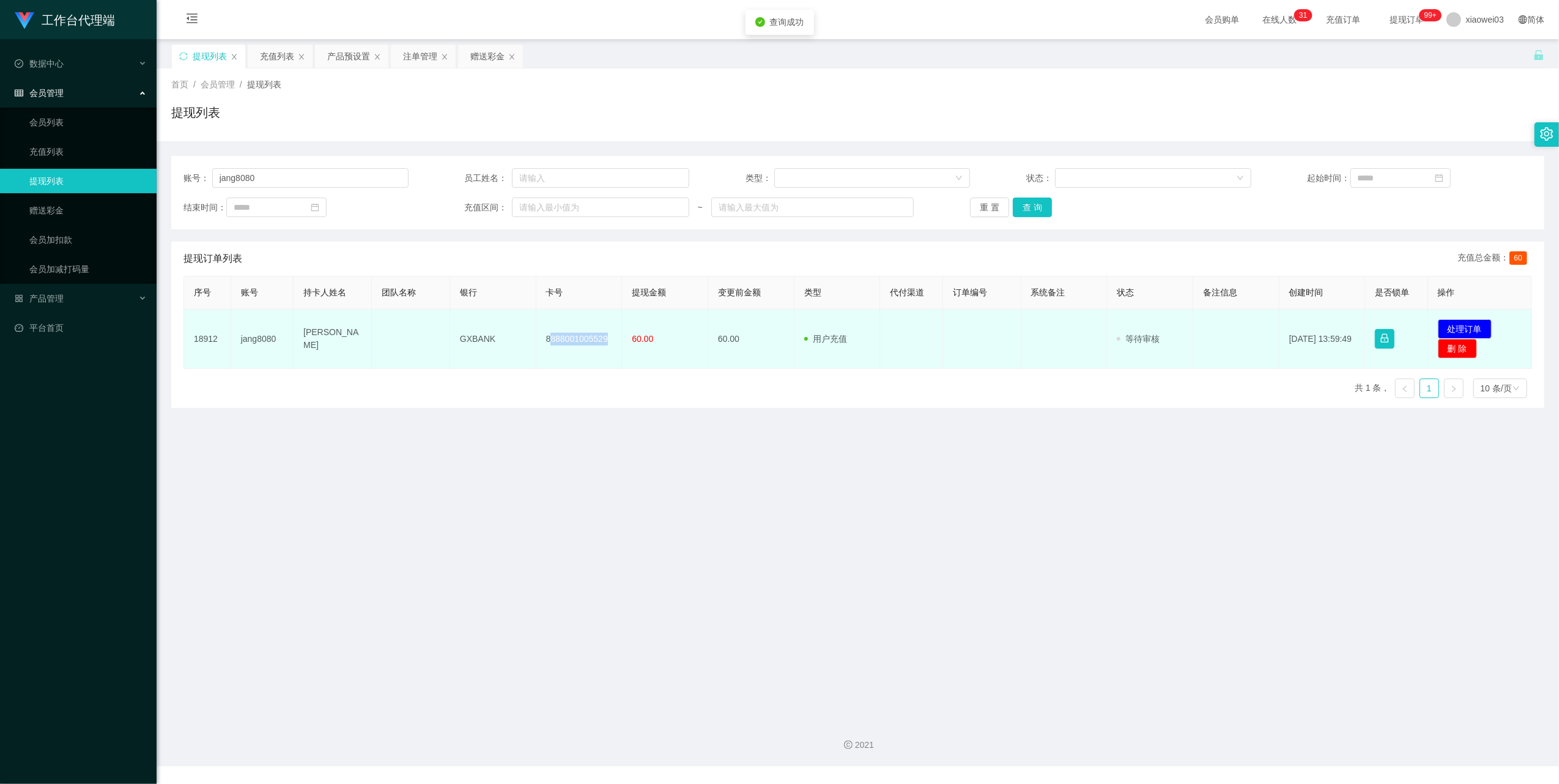
drag, startPoint x: 605, startPoint y: 339, endPoint x: 549, endPoint y: 332, distance: 56.4
click at [549, 332] on td "8888001005529" at bounding box center [579, 339] width 86 height 59
drag, startPoint x: 588, startPoint y: 372, endPoint x: 588, endPoint y: 345, distance: 27.0
click at [588, 372] on div "序号 账号 持卡人姓名 团队名称 银行 卡号 提现金额 变更前金额 类型 代付渠道 订单编号 系统备注 状态 备注信息 创建时间 是否锁单 操作 18912 …" at bounding box center [858, 342] width 1349 height 132
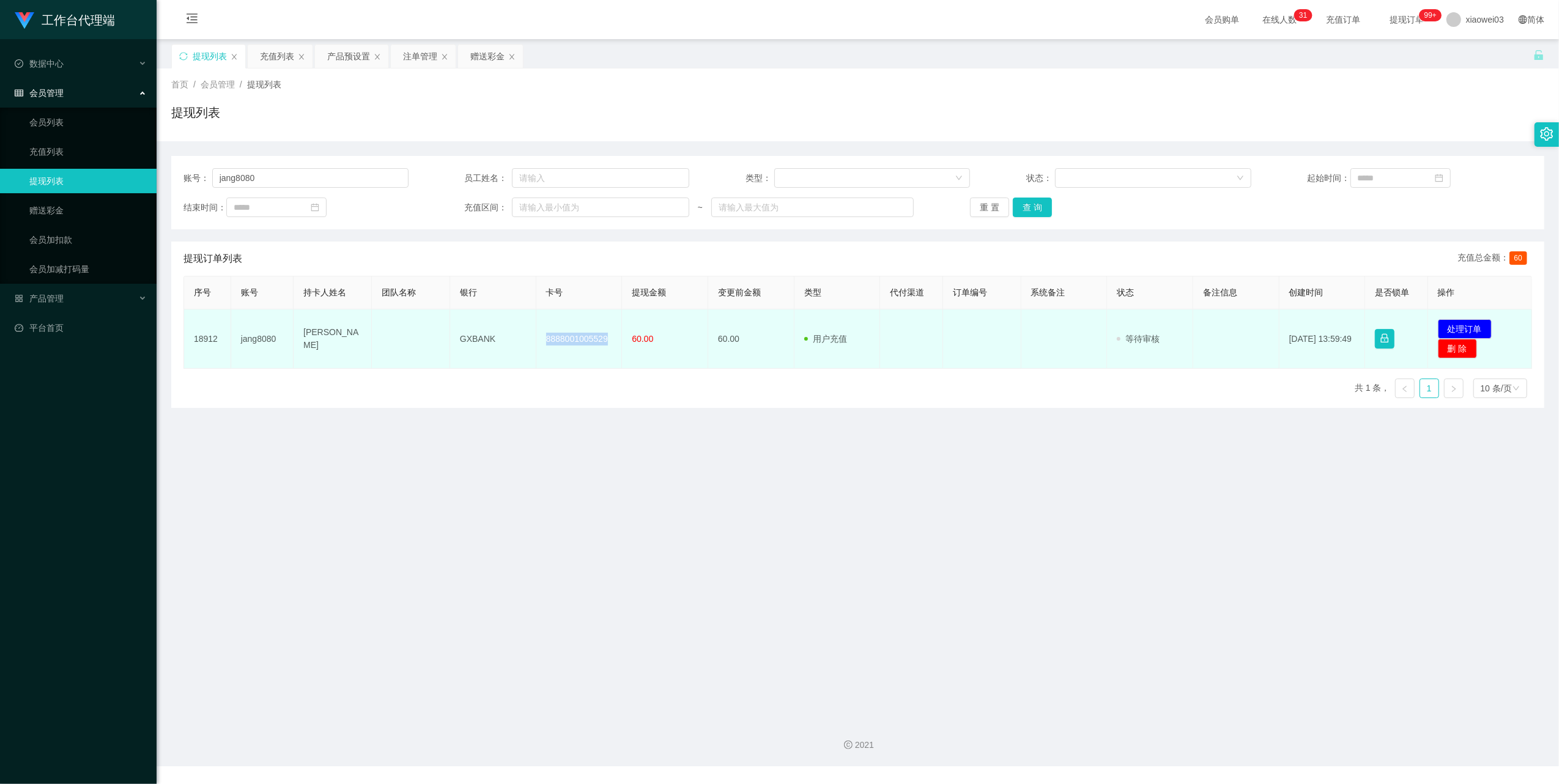
drag, startPoint x: 604, startPoint y: 341, endPoint x: 540, endPoint y: 339, distance: 64.0
click at [540, 339] on td "8888001005529" at bounding box center [579, 339] width 86 height 59
copy td "8888001005529"
click at [488, 340] on td "GXBANK" at bounding box center [493, 339] width 86 height 59
drag, startPoint x: 500, startPoint y: 340, endPoint x: 436, endPoint y: 324, distance: 66.0
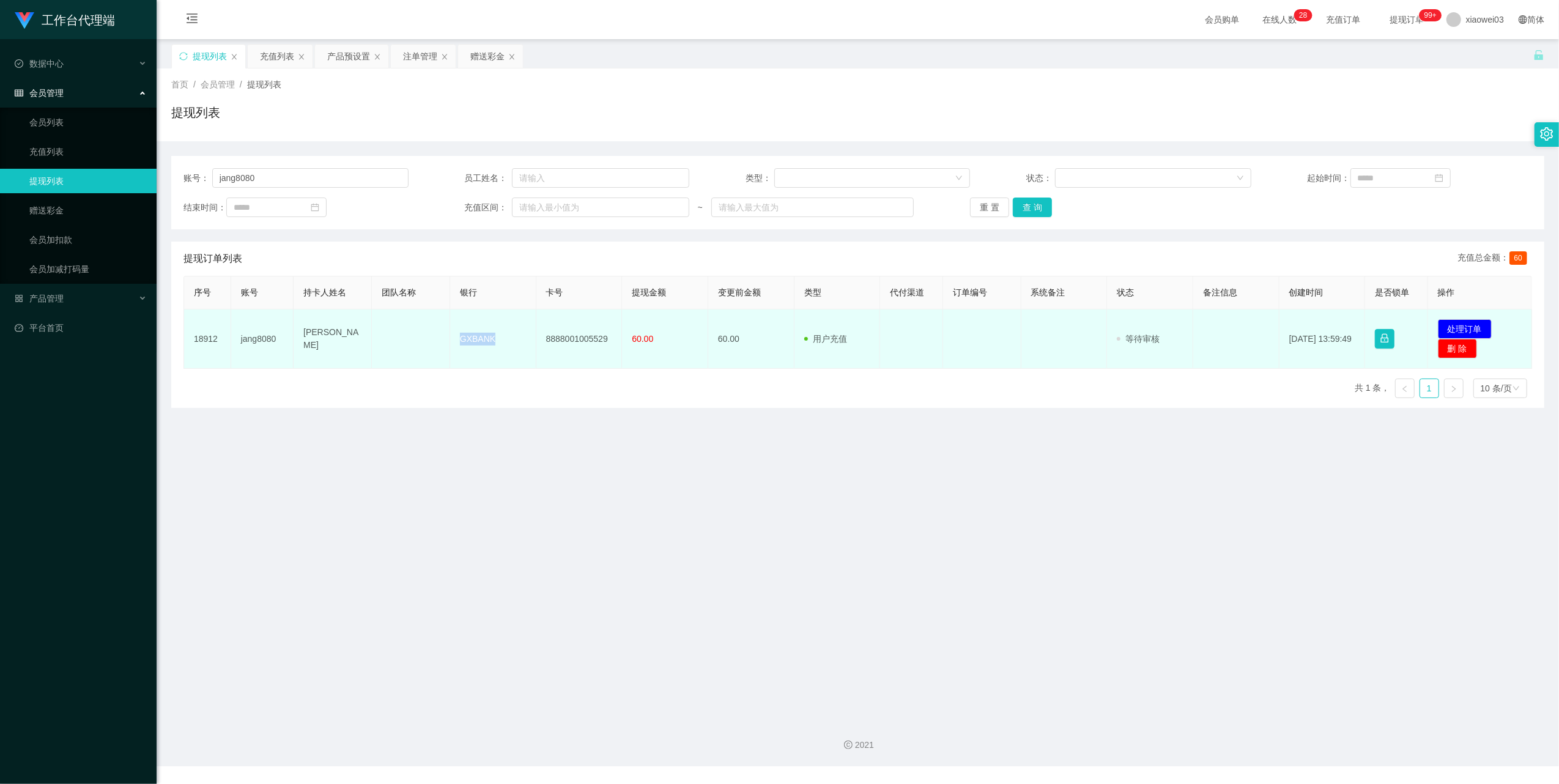
click at [436, 324] on tr "18912 jang8080 Tan Teck Sian GXBANK 8888001005529 60.00 60.00 用户充值 人工扣款 审核驳回 审核…" at bounding box center [858, 339] width 1348 height 59
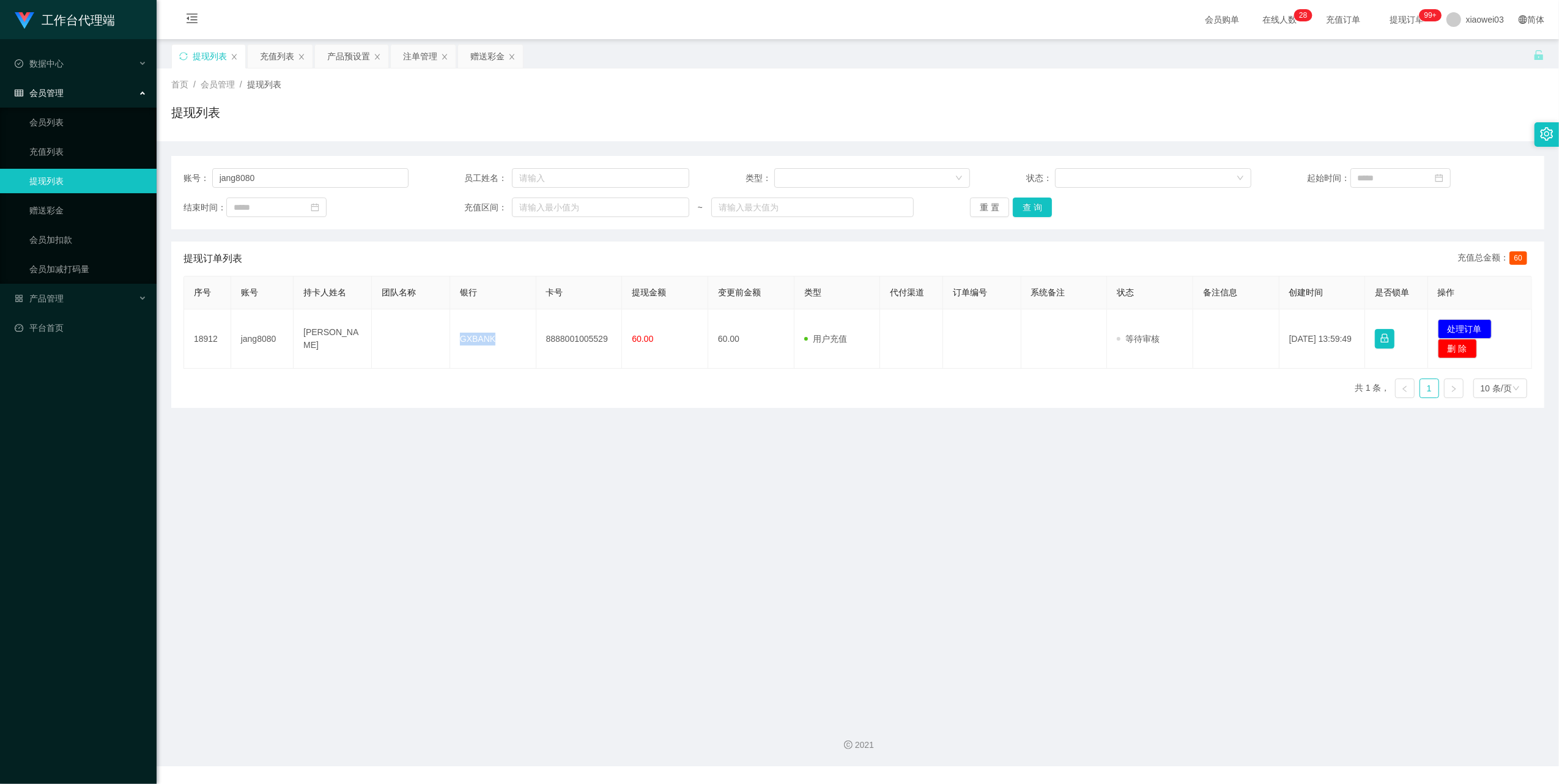
copy tr "GXBANK"
click at [248, 53] on div "充值列表" at bounding box center [280, 56] width 65 height 23
click at [267, 53] on div "充值列表" at bounding box center [277, 56] width 34 height 23
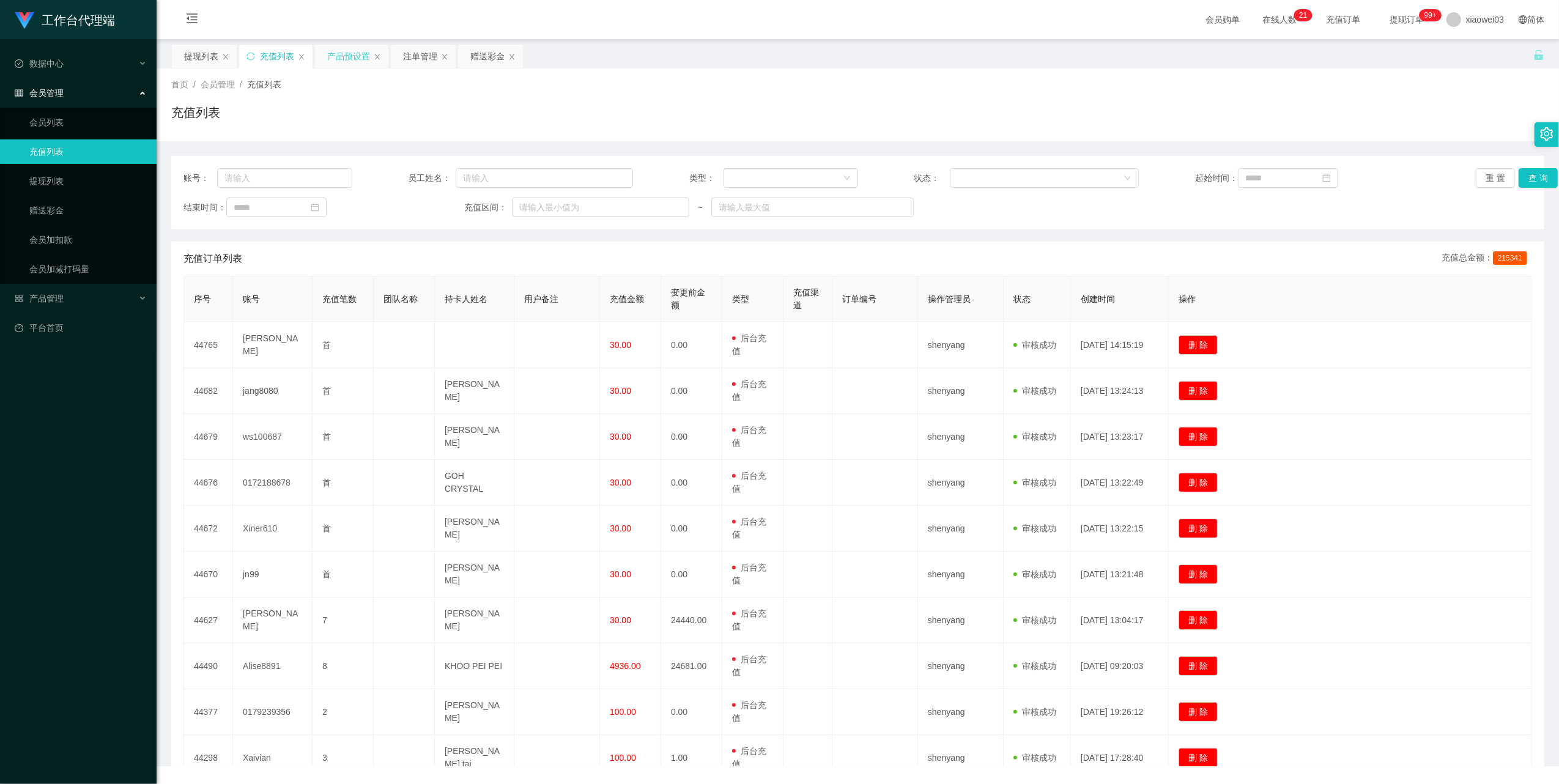
click at [355, 59] on div "产品预设置" at bounding box center [348, 56] width 43 height 23
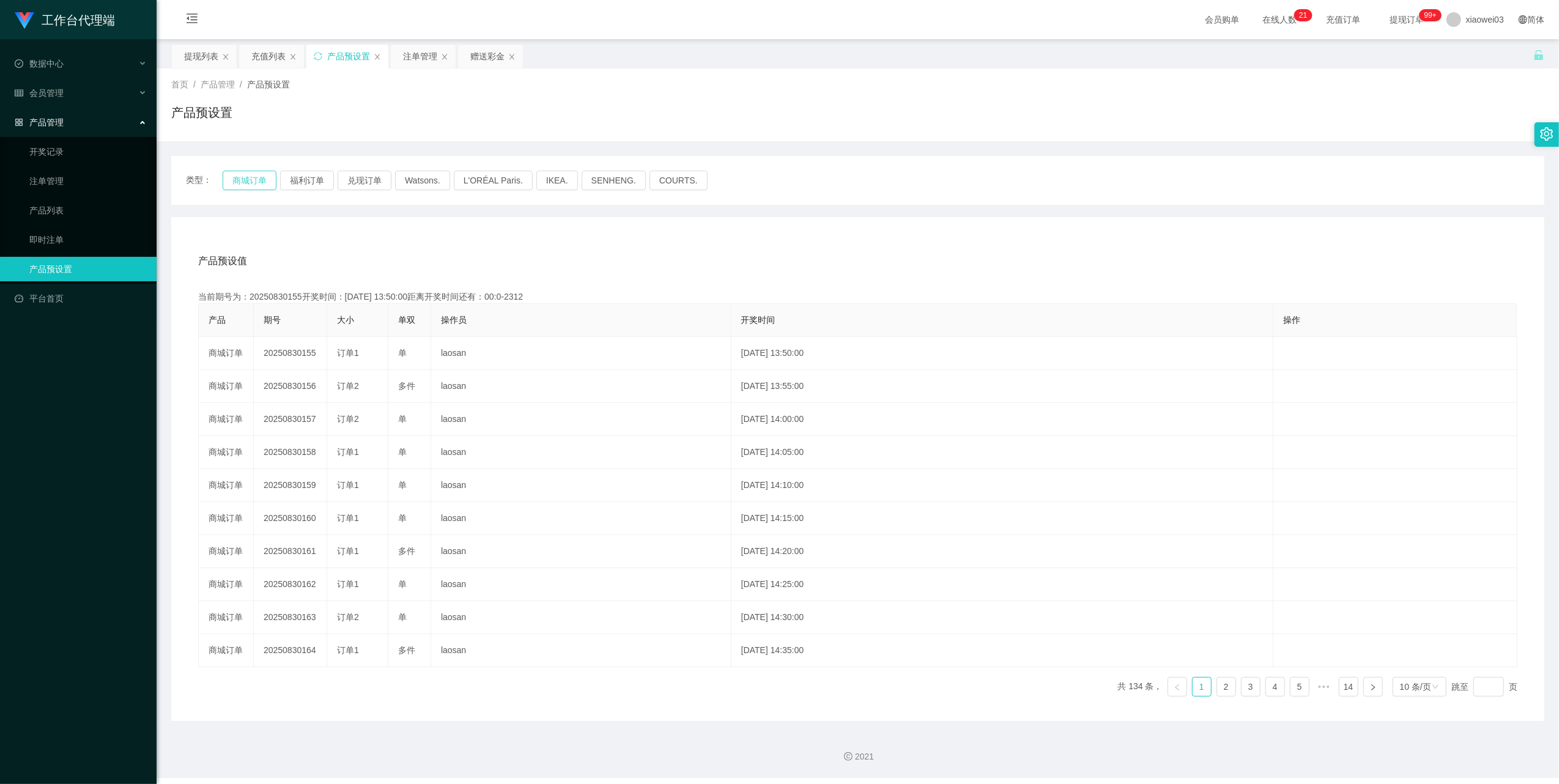
click at [268, 172] on button "商城订单" at bounding box center [249, 180] width 54 height 20
click at [800, 226] on div "产品预设值 添加期号 当前期号为：20250830163开奖时间：[DATE] 14:30:00距离开奖时间还有： 产品 期号 大小 单双 操作员 开奖时间 …" at bounding box center [858, 468] width 1372 height 504
click at [243, 172] on button "商城订单" at bounding box center [249, 180] width 54 height 20
click at [952, 244] on div "产品预设值 添加期号" at bounding box center [858, 261] width 1319 height 34
click at [424, 54] on div "注单管理" at bounding box center [420, 56] width 34 height 23
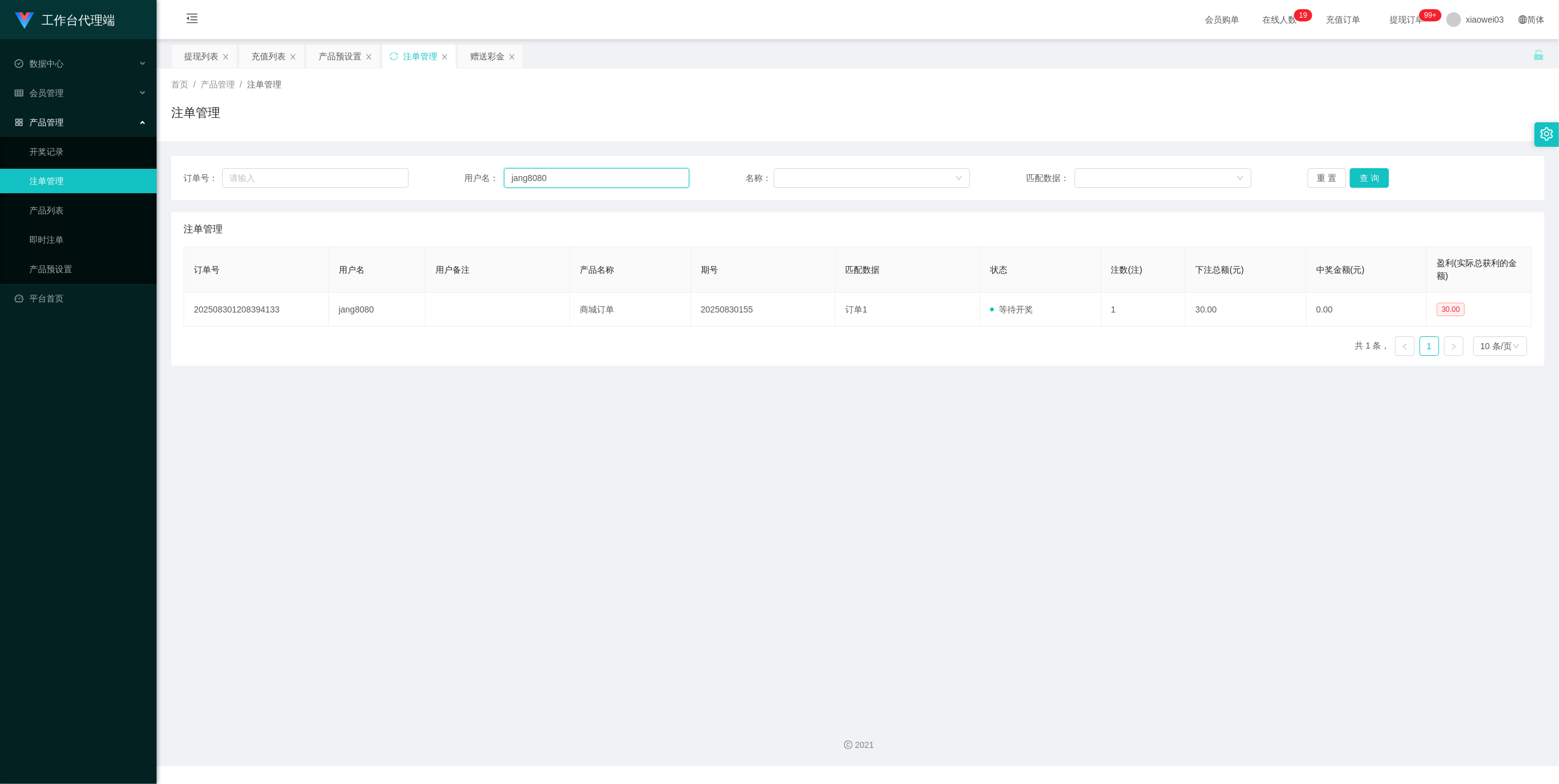
click at [581, 170] on input "jang8080" at bounding box center [596, 178] width 185 height 20
paste input "[PERSON_NAME]"
type input "[PERSON_NAME]"
click at [1361, 178] on button "查 询" at bounding box center [1369, 178] width 39 height 20
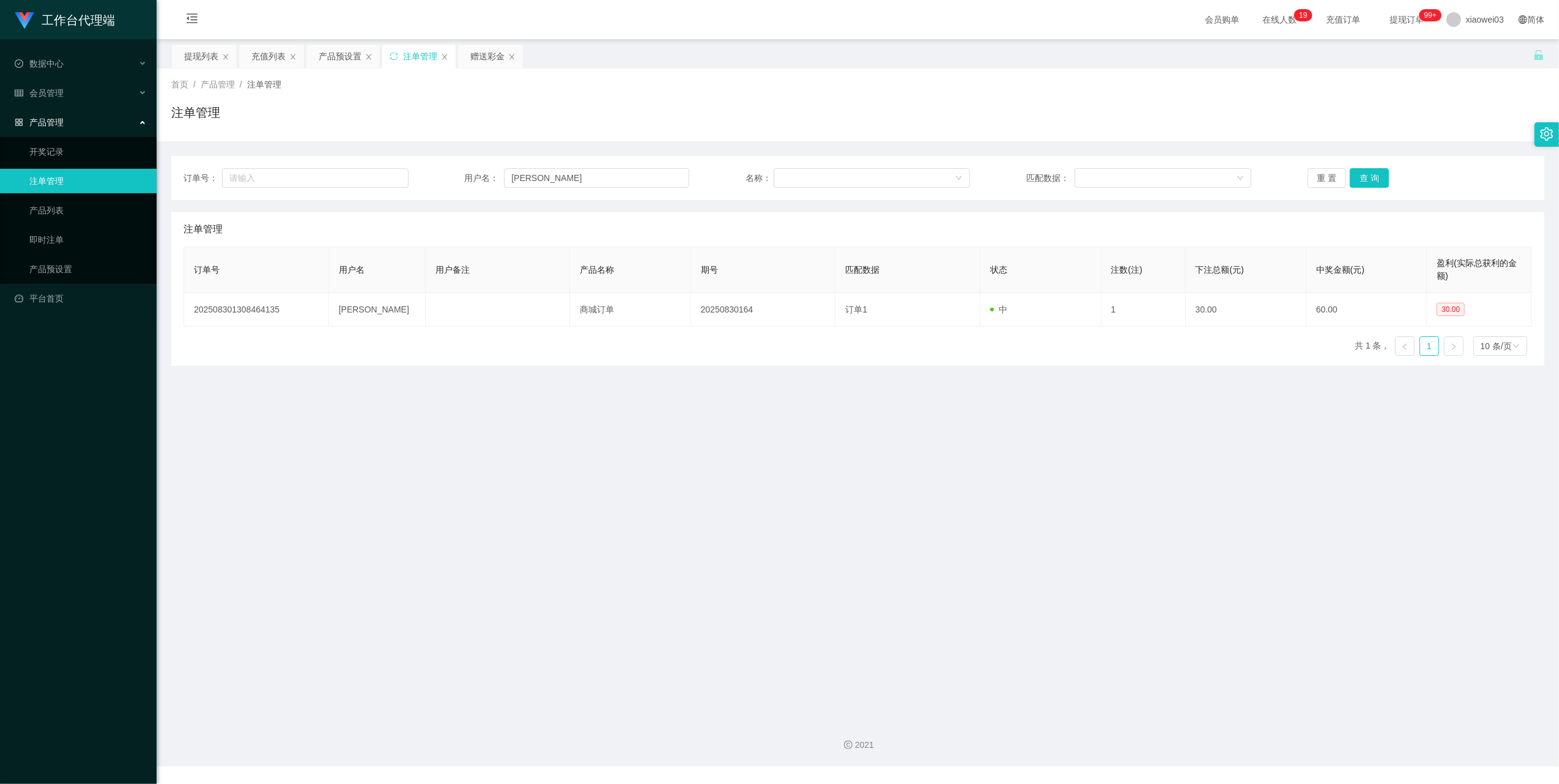
click at [1052, 473] on main "关闭左侧 关闭右侧 关闭其它 刷新页面 提现列表 充值列表 产品预设置 注单管理 赠送彩金 首页 / 产品管理 / 注单管理 / 注单管理 订单号： 用户名：…" at bounding box center [857, 374] width 1402 height 670
click at [604, 176] on input "[PERSON_NAME]" at bounding box center [596, 178] width 185 height 20
click at [203, 57] on div "提现列表" at bounding box center [201, 56] width 34 height 23
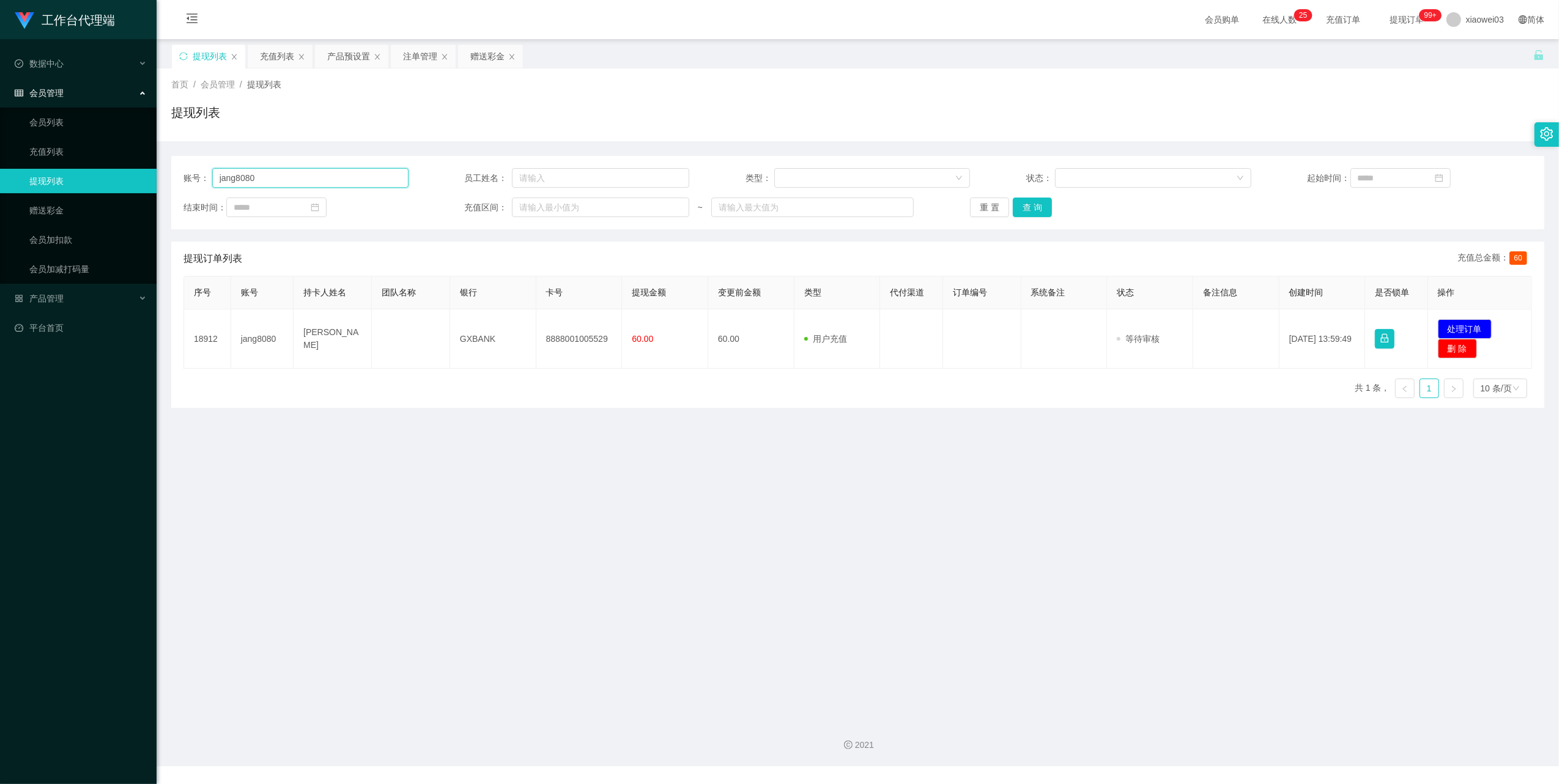
click at [357, 178] on input "jang8080" at bounding box center [310, 178] width 196 height 20
paste input "[PERSON_NAME]"
type input "[PERSON_NAME]"
drag, startPoint x: 1040, startPoint y: 208, endPoint x: 1031, endPoint y: 215, distance: 11.4
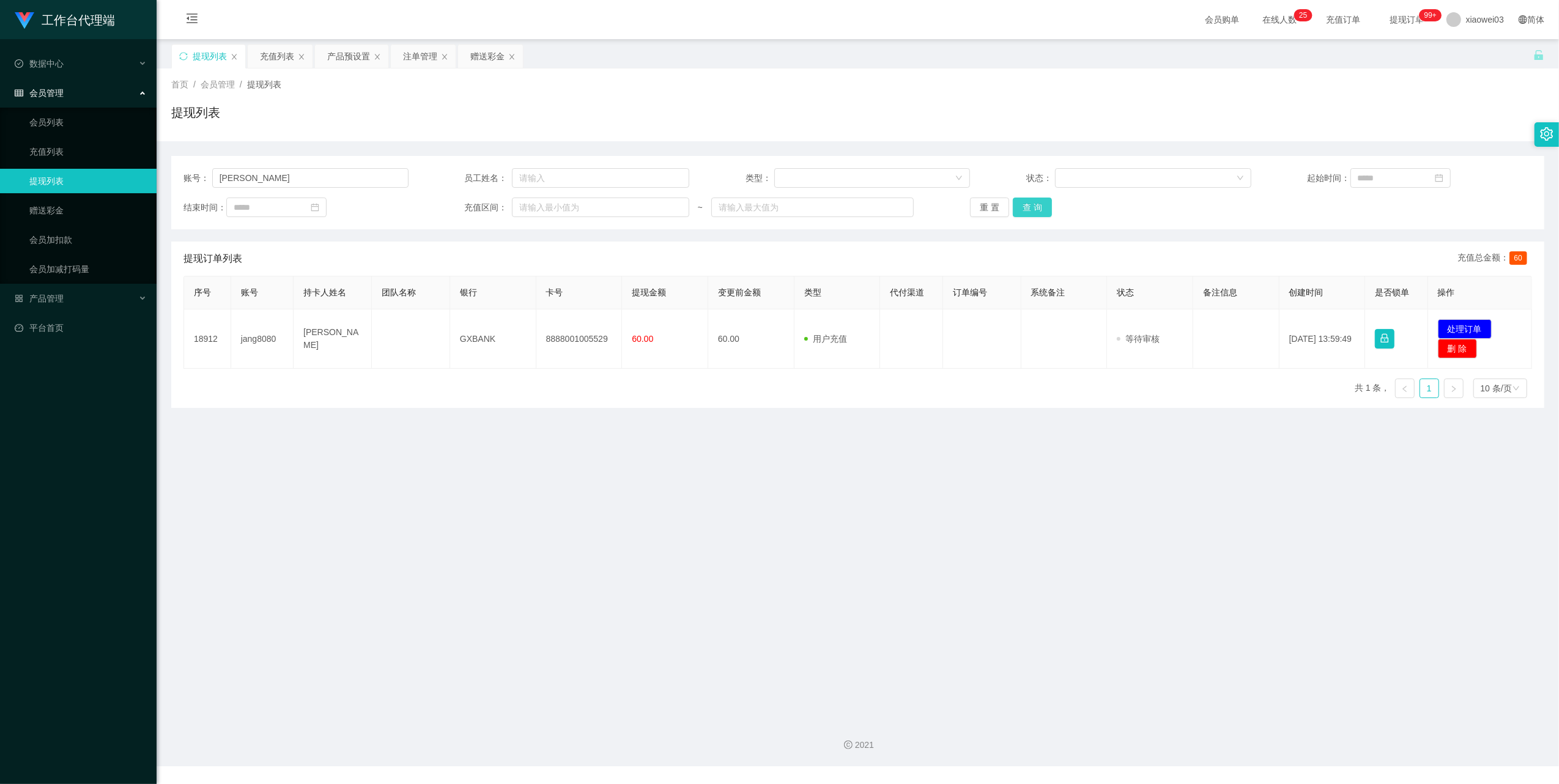
click at [1040, 208] on button "查 询" at bounding box center [1032, 207] width 39 height 20
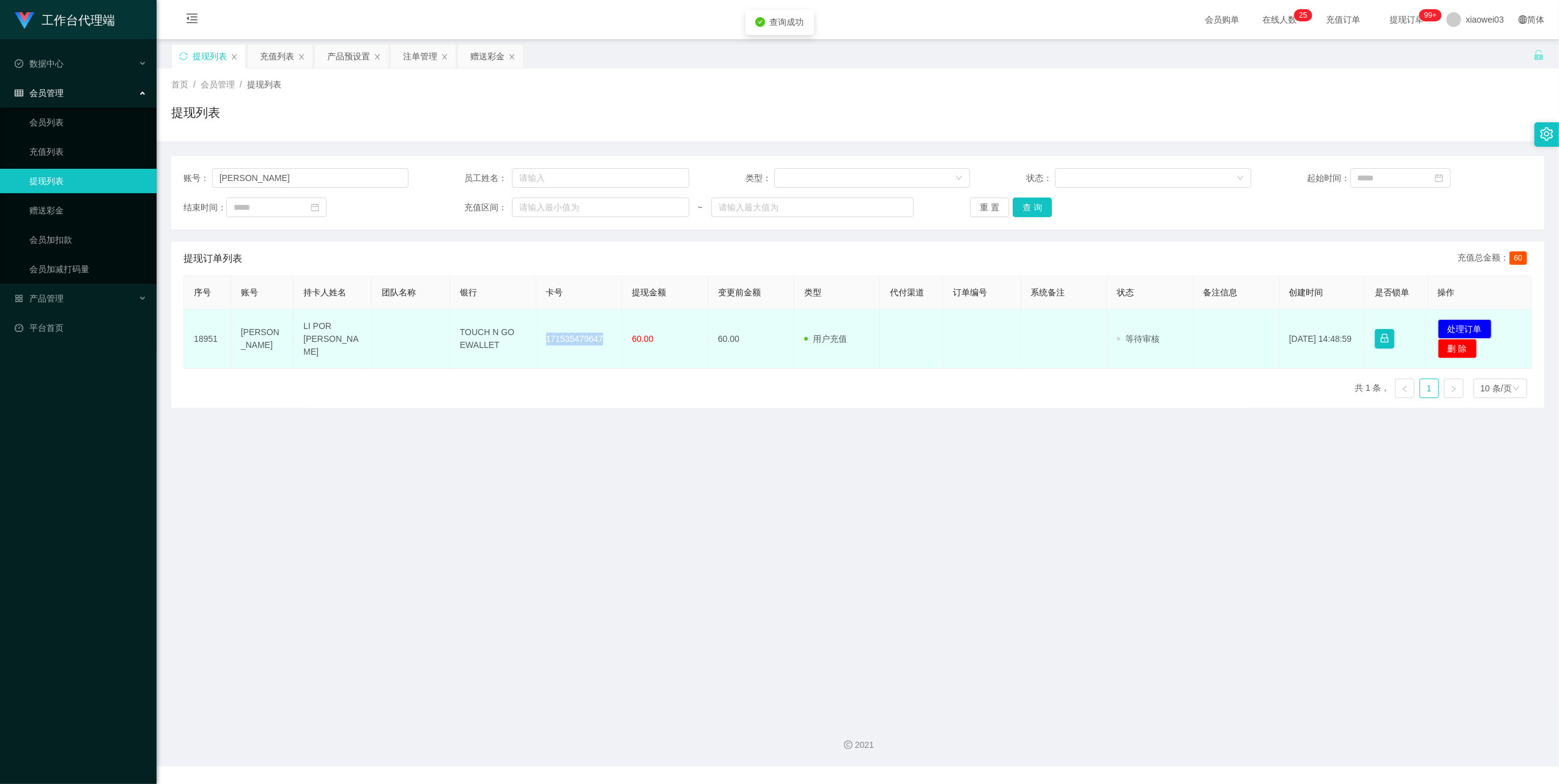
drag, startPoint x: 598, startPoint y: 335, endPoint x: 533, endPoint y: 323, distance: 66.1
click at [536, 323] on td "171535479647" at bounding box center [579, 339] width 86 height 59
drag, startPoint x: 467, startPoint y: 339, endPoint x: 446, endPoint y: 316, distance: 31.1
click at [446, 316] on tr "18951 [PERSON_NAME] POR WEN TOUCH N GO EWALLET 171535479647 60.00 60.00 用户充值 人工…" at bounding box center [858, 339] width 1348 height 59
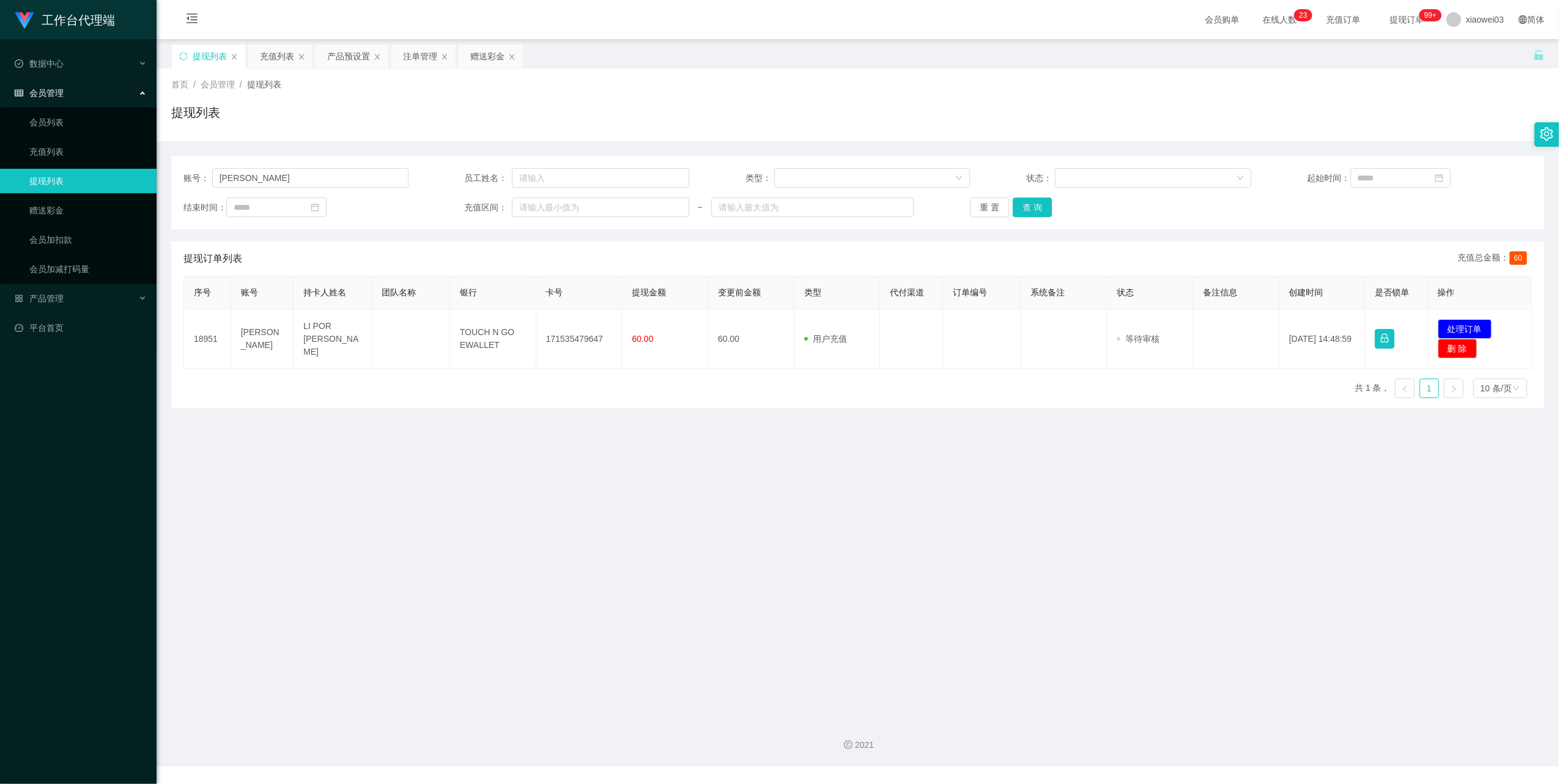
click at [1123, 547] on main "关闭左侧 关闭右侧 关闭其它 刷新页面 提现列表 充值列表 产品预设置 注单管理 赠送彩金 首页 / 会员管理 / 提现列表 / 提现列表 账号： [PERS…" at bounding box center [857, 374] width 1402 height 670
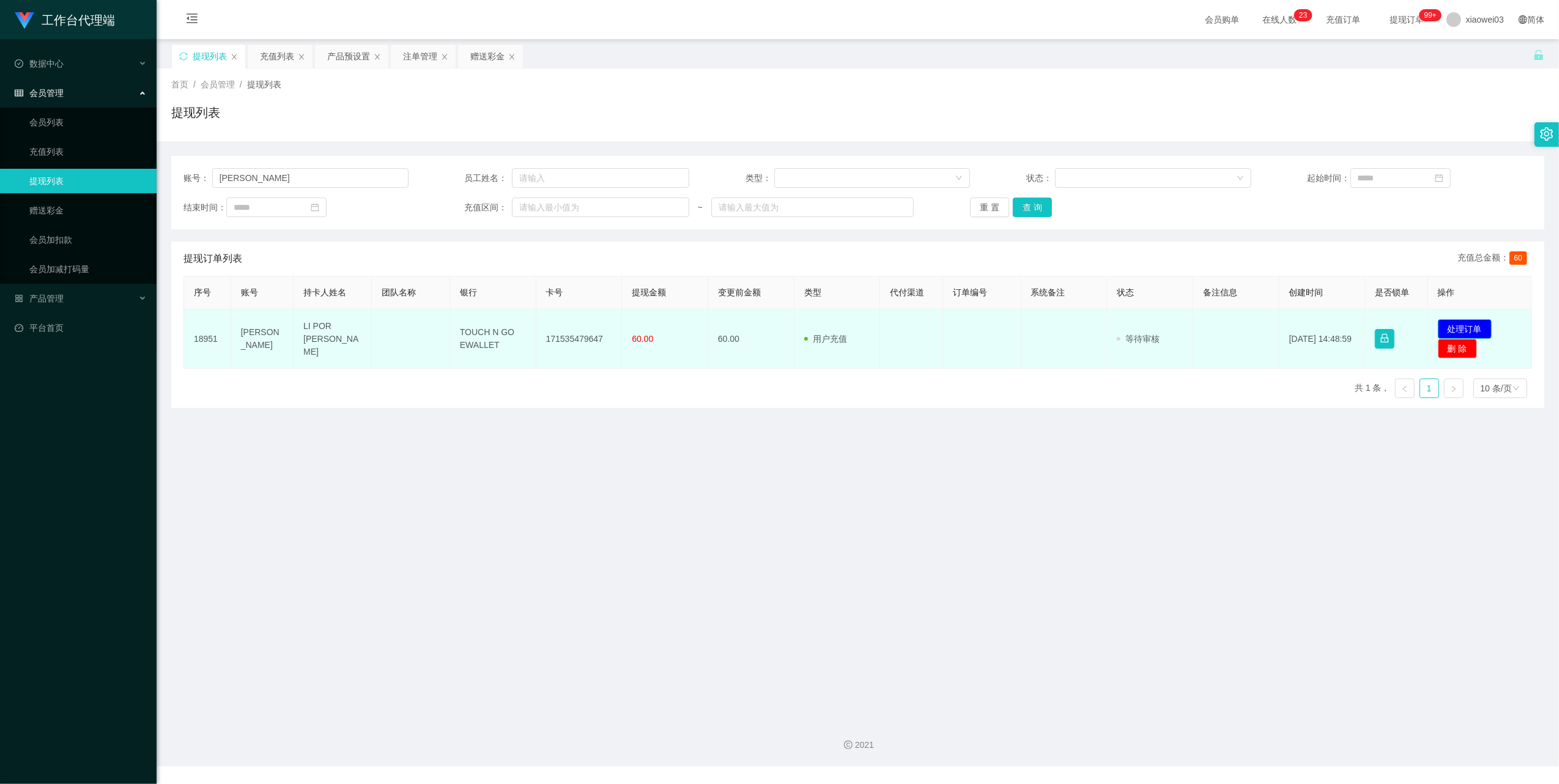
click at [1438, 327] on button "处理订单" at bounding box center [1465, 328] width 54 height 20
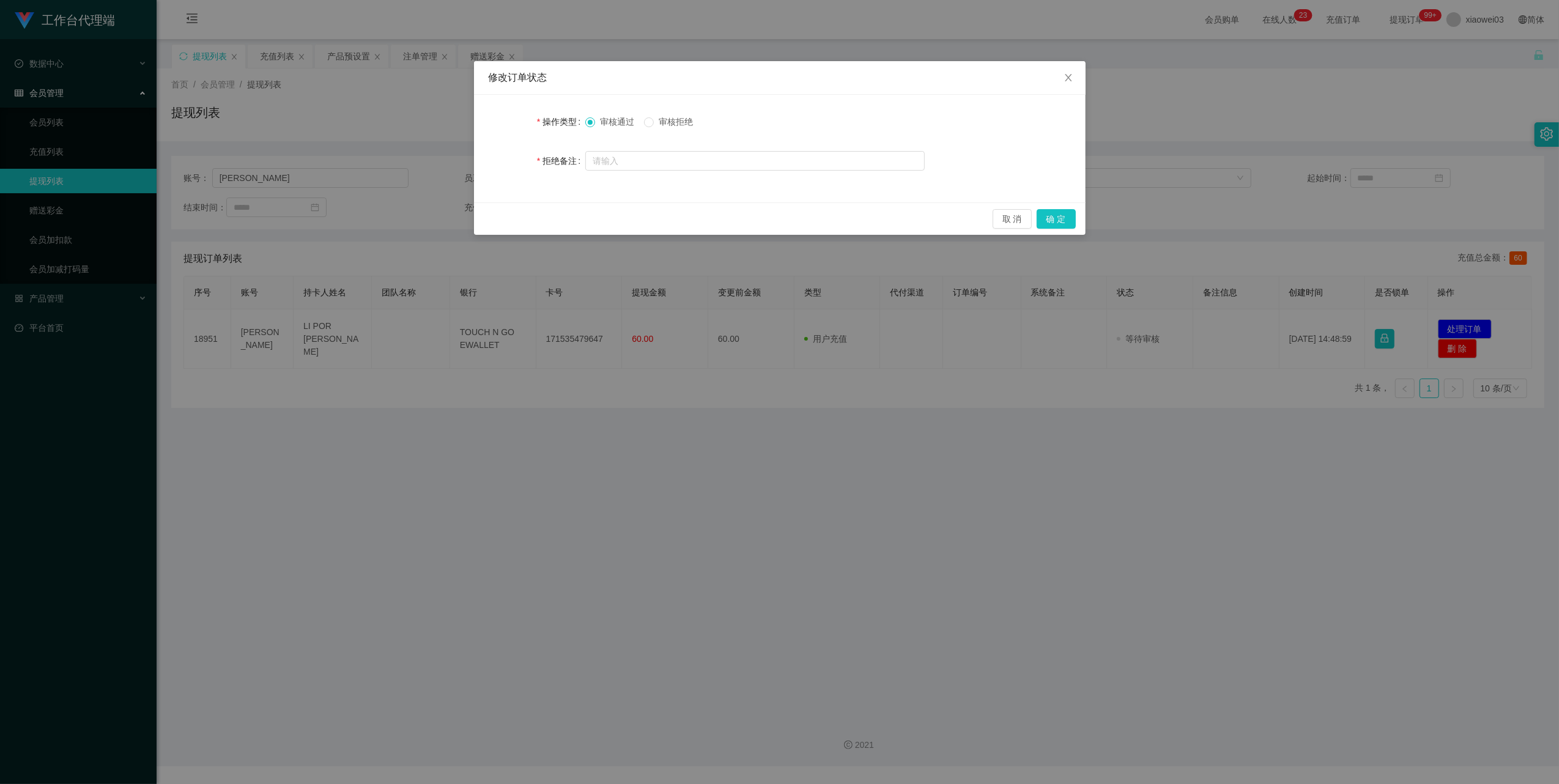
click at [1076, 220] on div "取 消 确 定" at bounding box center [780, 218] width 611 height 33
click at [1064, 218] on button "确 定" at bounding box center [1055, 218] width 39 height 20
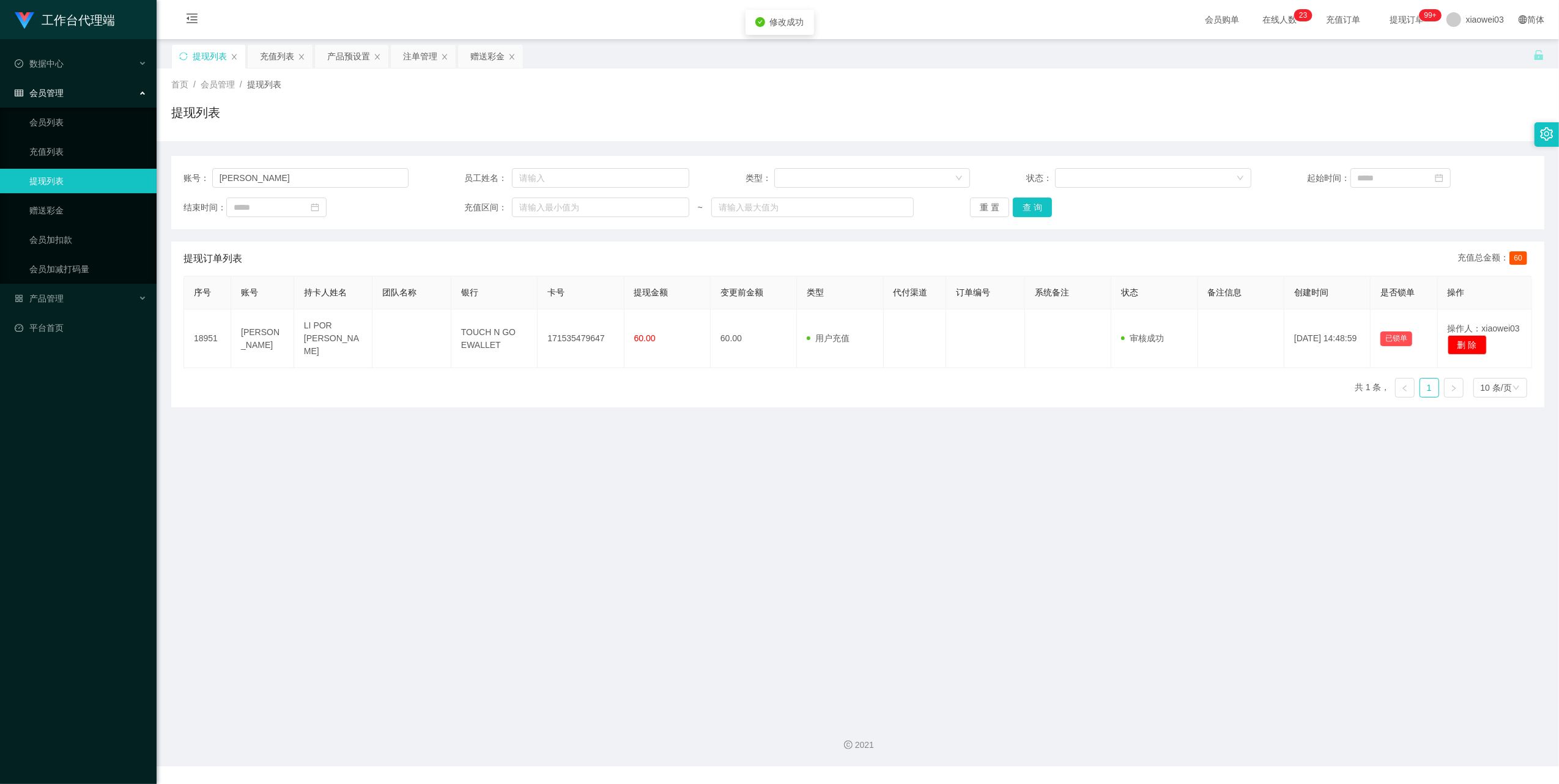
drag, startPoint x: 994, startPoint y: 446, endPoint x: 1003, endPoint y: 444, distance: 9.2
click at [1003, 444] on main "关闭左侧 关闭右侧 关闭其它 刷新页面 提现列表 充值列表 产品预设置 注单管理 赠送彩金 首页 / 会员管理 / 提现列表 / 提现列表 账号： [PERS…" at bounding box center [857, 374] width 1402 height 670
